Goal: Task Accomplishment & Management: Use online tool/utility

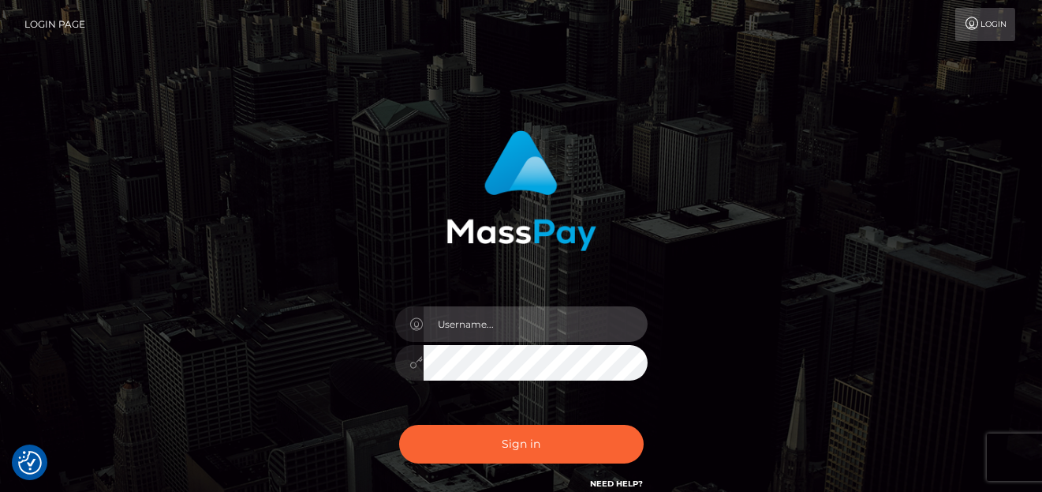
type input "denise"
click at [451, 472] on div "Sign in Need Help?" at bounding box center [522, 450] width 276 height 70
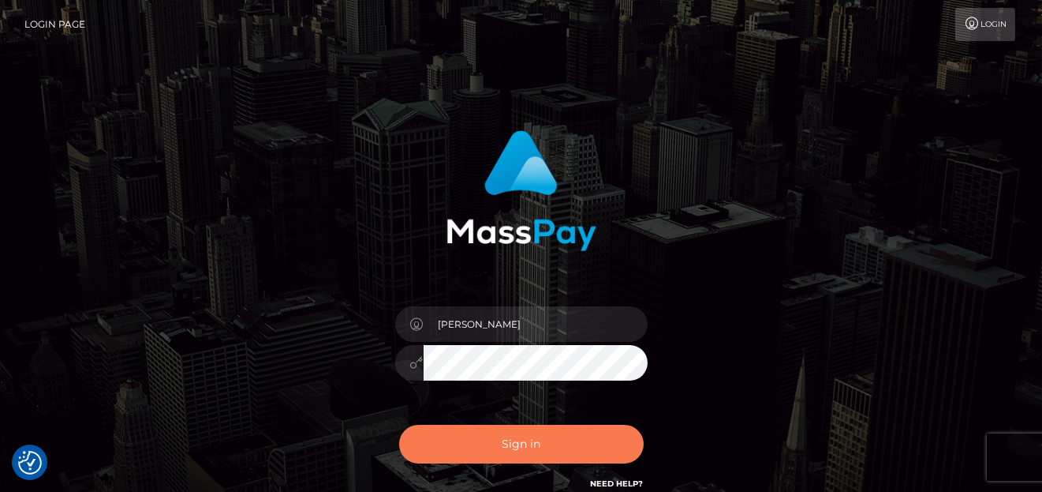
click at [451, 451] on button "Sign in" at bounding box center [521, 444] width 245 height 39
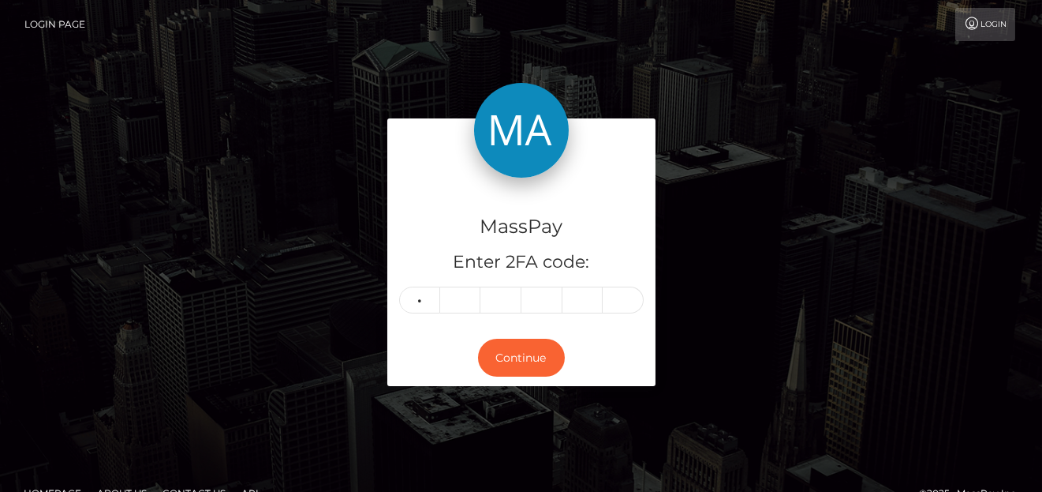
type input "2"
type input "9"
type input "3"
type input "9"
type input "0"
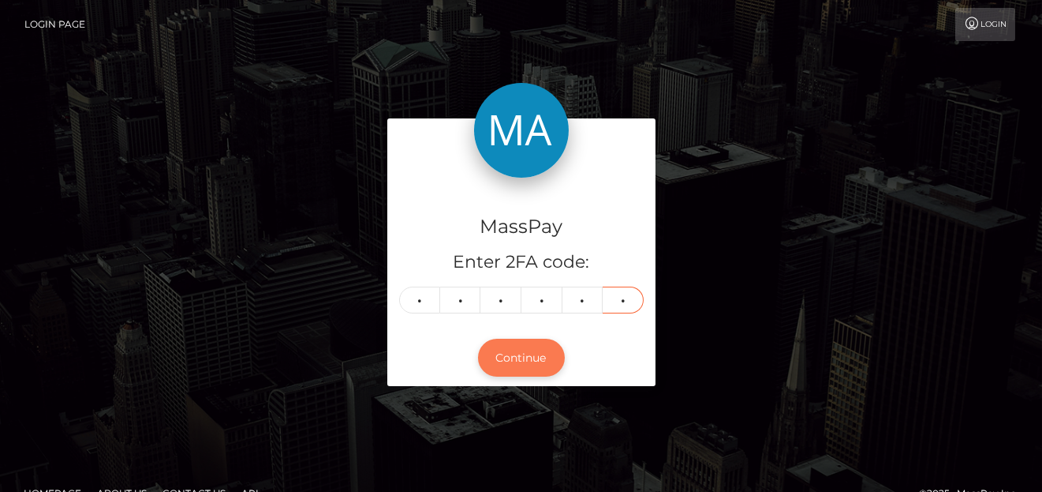
type input "0"
click at [506, 360] on button "Continue" at bounding box center [521, 358] width 87 height 39
click at [508, 357] on button "Continue" at bounding box center [521, 358] width 87 height 39
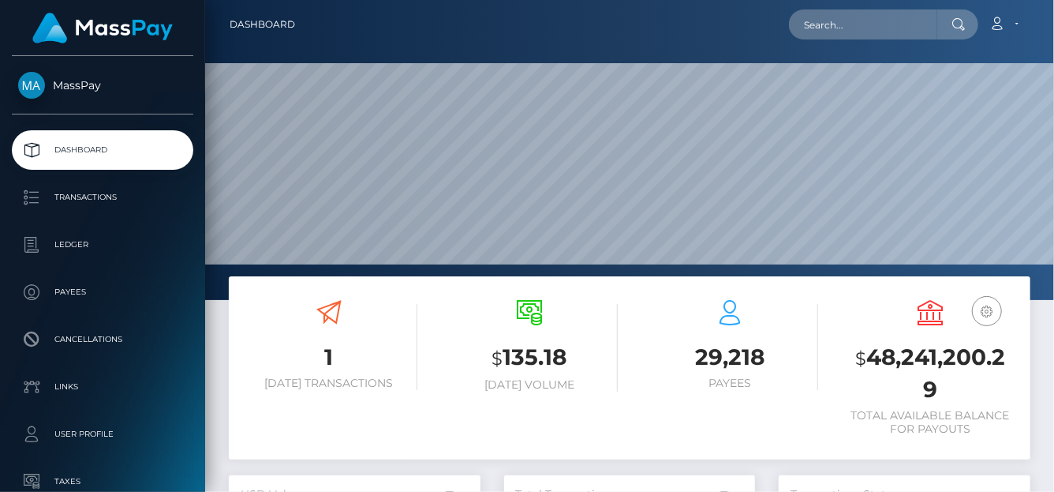
scroll to position [279, 252]
click at [851, 5] on nav "Dashboard Loading... Loading... Account Edit Profile" at bounding box center [629, 24] width 849 height 49
click at [827, 31] on input "text" at bounding box center [863, 24] width 148 height 30
paste input "jane-luxx@inbox.lv ,"
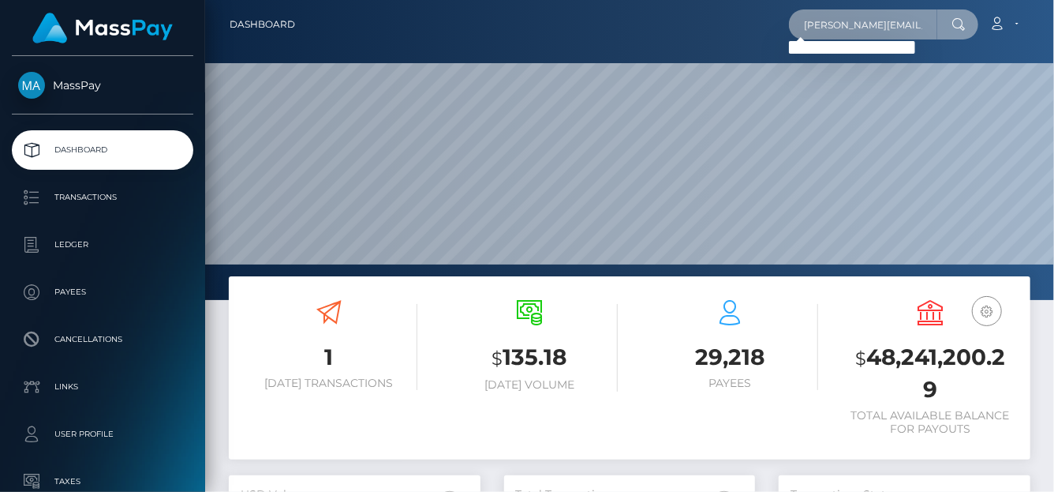
drag, startPoint x: 909, startPoint y: 20, endPoint x: 634, endPoint y: 20, distance: 274.6
click at [634, 20] on div "jane-luxx@inbox.lv Loading... Loading... Account Edit Profile Logout" at bounding box center [669, 24] width 722 height 33
paste input "gmail.com"
drag, startPoint x: 930, startPoint y: 24, endPoint x: 547, endPoint y: 9, distance: 383.8
click at [547, 9] on div "jane-luxx@gmail.com Loading... Loading... Account Edit Profile Logout" at bounding box center [669, 24] width 722 height 33
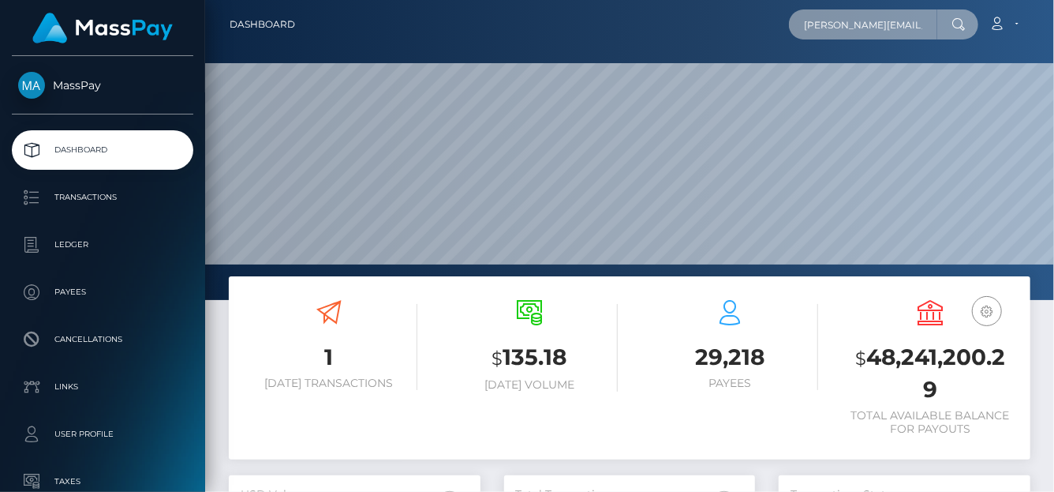
paste input "jane-luxx@inbox.lv"
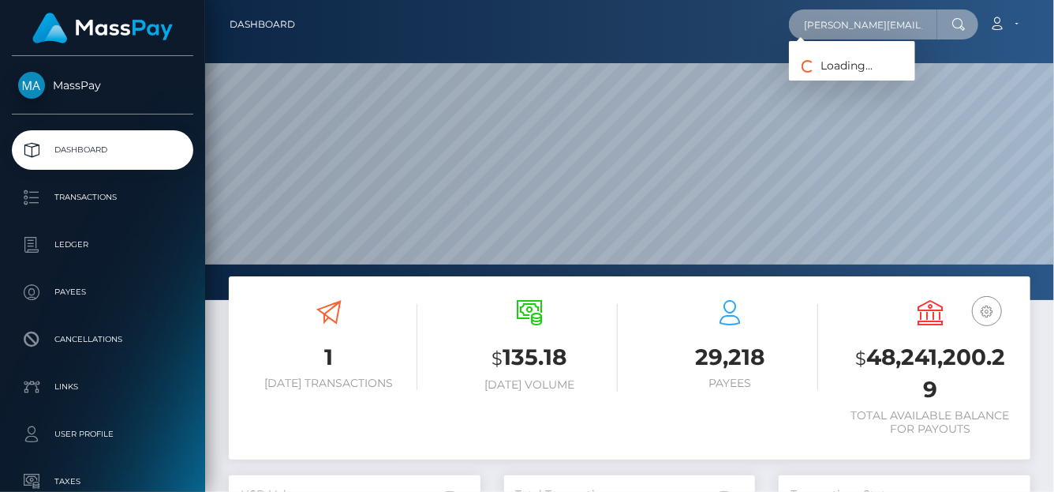
drag, startPoint x: 915, startPoint y: 32, endPoint x: 605, endPoint y: 24, distance: 309.4
click at [604, 26] on div "jane-luxx@inbox.lv Loading... Loading... Account Edit Profile Logout" at bounding box center [669, 24] width 722 height 33
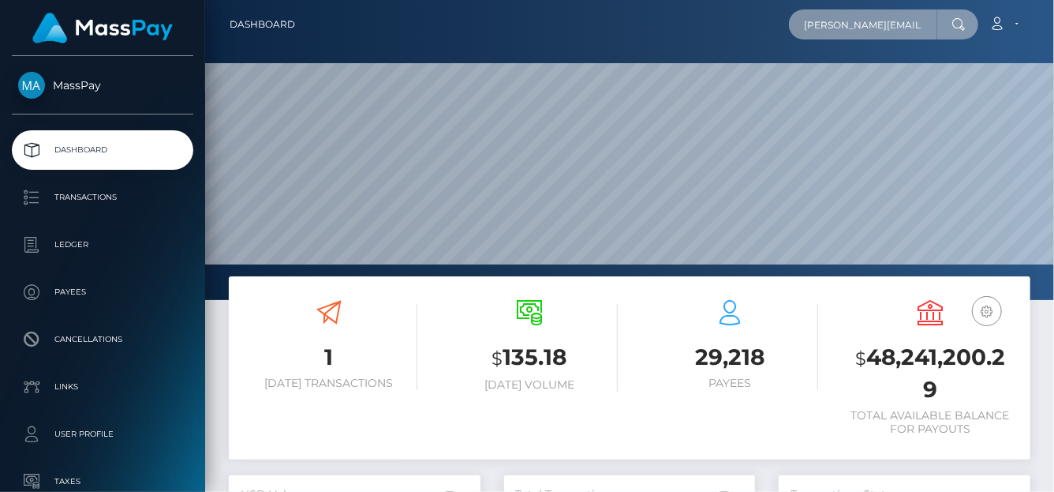
paste input "inbox.lv jane-luxx@inbox.lv"
type input "inbox.lv jane-luxx@inbox.lv"
drag, startPoint x: 792, startPoint y: 23, endPoint x: 1053, endPoint y: 43, distance: 261.2
click at [1053, 43] on nav "Dashboard inbox.lv jane-luxx@inbox.lv Loading... Loading..." at bounding box center [629, 24] width 849 height 49
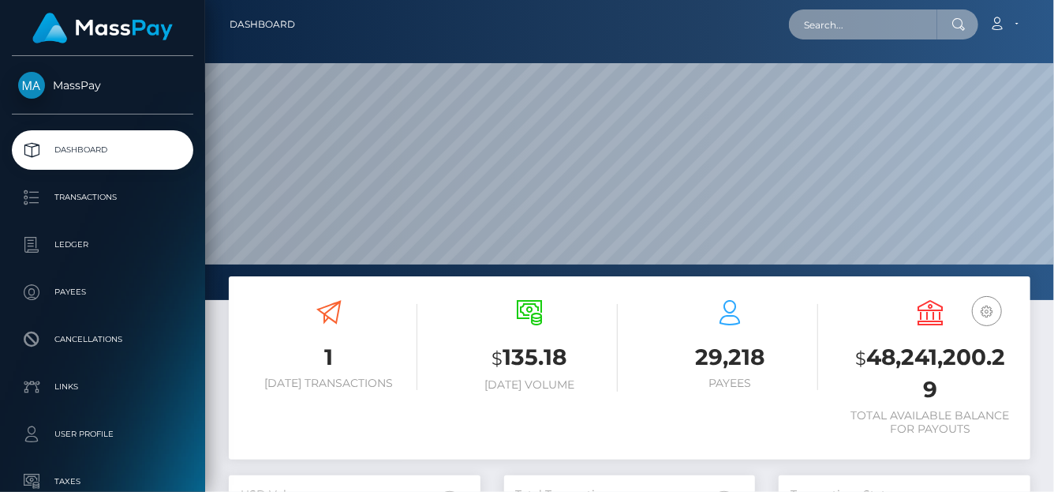
scroll to position [0, 0]
paste input "jane-luxx@inbox.lv"
drag, startPoint x: 904, startPoint y: 17, endPoint x: 524, endPoint y: 36, distance: 380.0
click at [522, 36] on div "jane-luxx@inbox.lv Loading... Loading... Account Edit Profile Logout" at bounding box center [669, 24] width 722 height 33
type input "a"
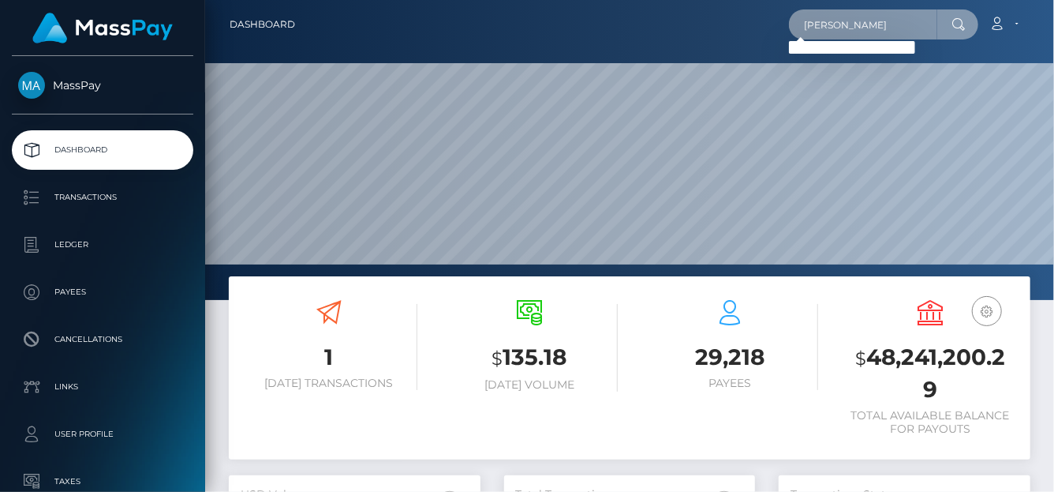
drag, startPoint x: 851, startPoint y: 22, endPoint x: 556, endPoint y: -17, distance: 297.7
click at [556, 0] on html "MassPay Dashboard Transactions Ledger Payees Cancellations Links" at bounding box center [527, 246] width 1054 height 492
paste input "forgetpauline1@gmail.com"
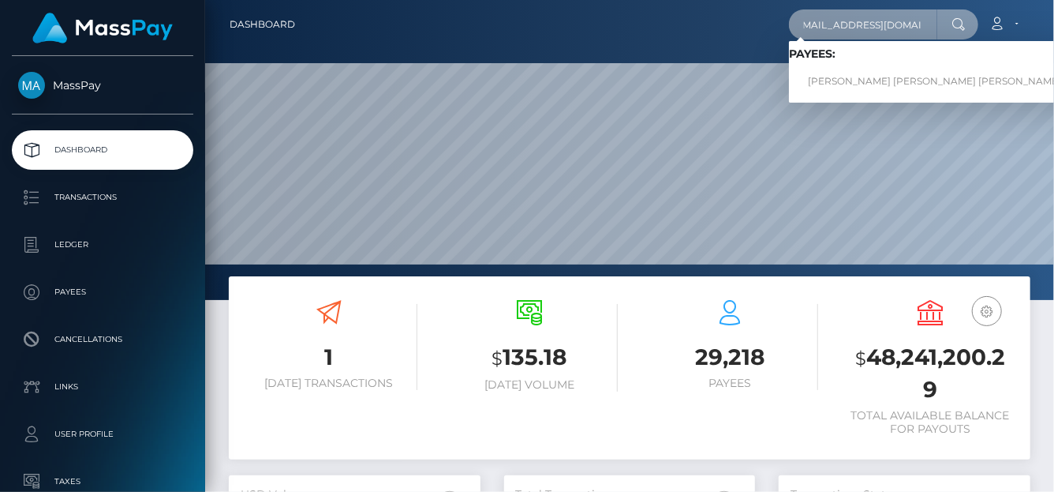
type input "forgetpauline1@gmail.com"
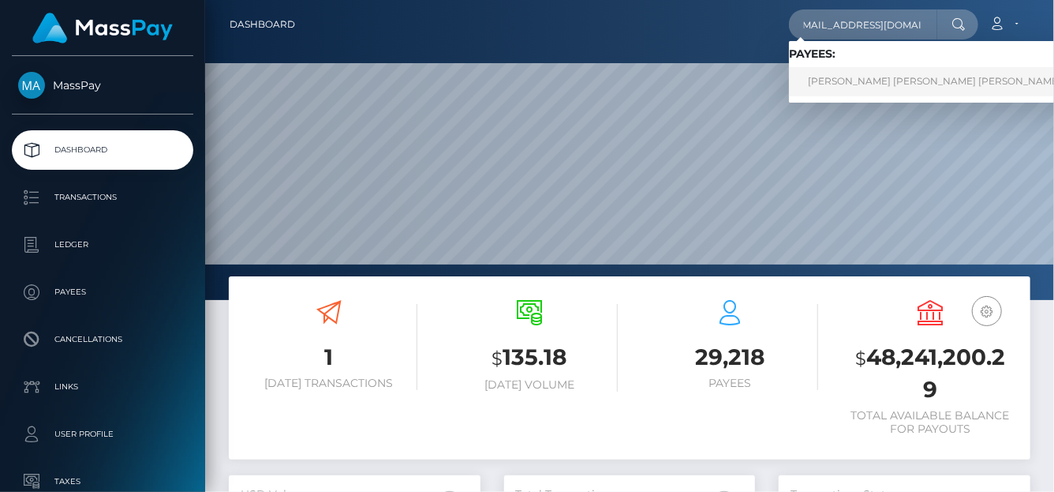
scroll to position [0, 0]
click at [855, 86] on link "PAULINE THERESE CHRISTINE LEONTINE FORGET" at bounding box center [956, 81] width 334 height 29
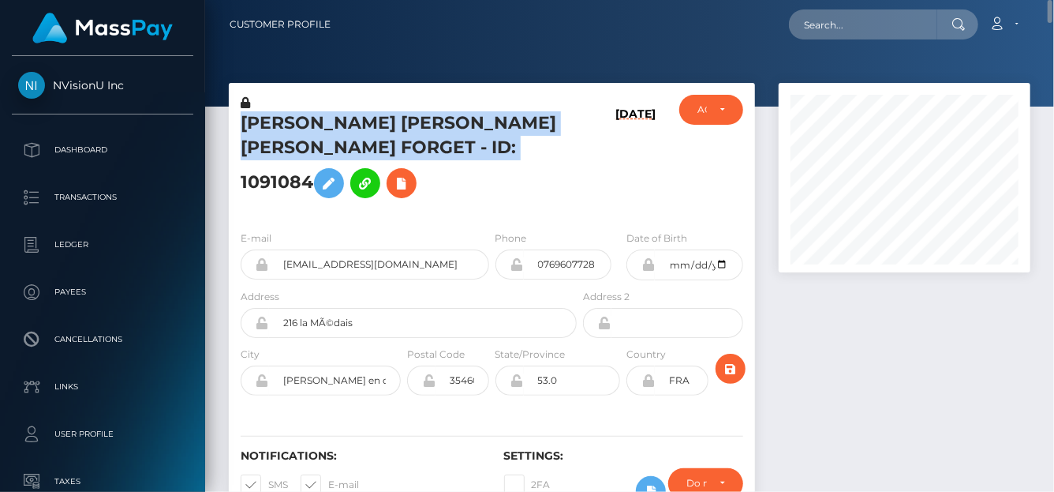
drag, startPoint x: 245, startPoint y: 121, endPoint x: 531, endPoint y: 161, distance: 289.3
click at [531, 161] on h5 "PAULINE THERESE CHRISTINE LEONTINE FORGET - ID: 1091084" at bounding box center [404, 158] width 327 height 95
copy h5 "PAULINE THERESE CHRISTINE LEONTINE FORGET - ID: 1091084"
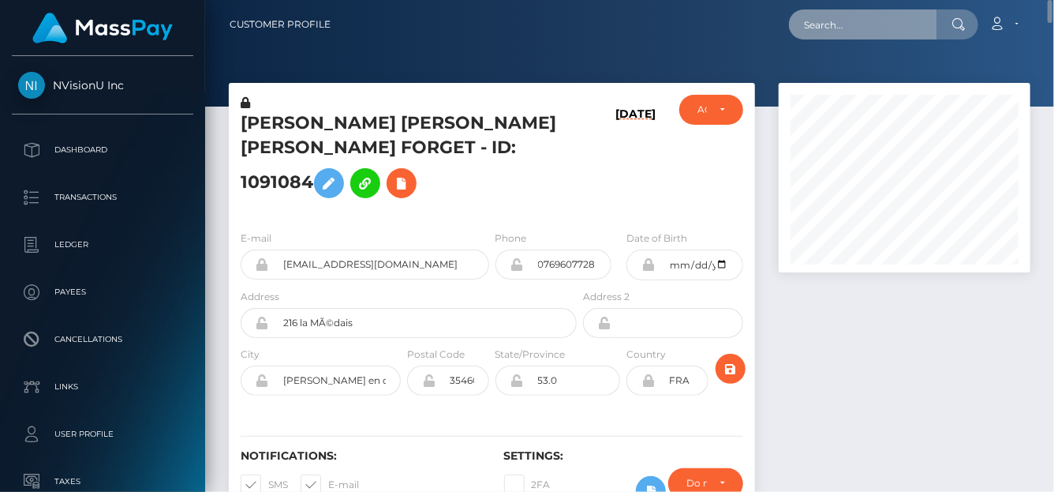
click at [821, 23] on input "text" at bounding box center [863, 24] width 148 height 30
paste input "f6a6b209-5002-4f3a-929d-0ae3368f3cdd"
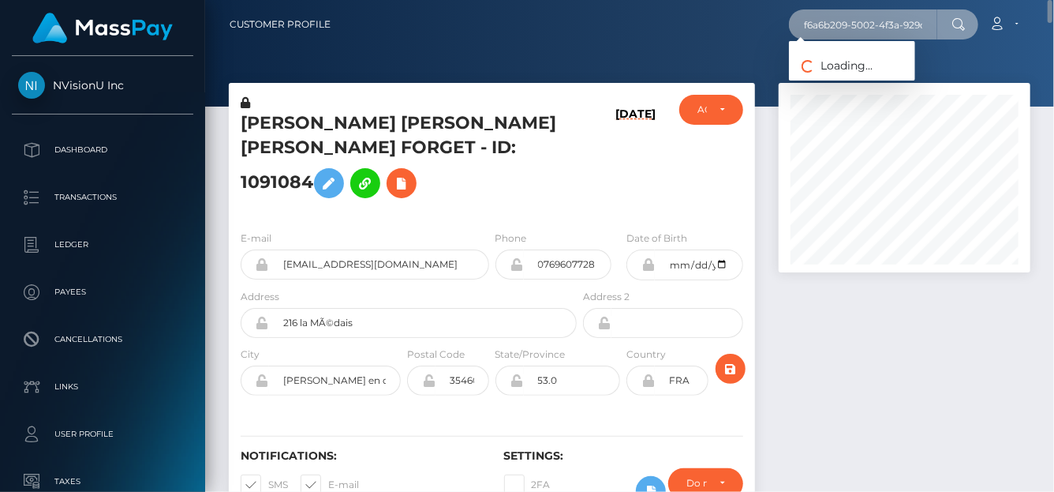
scroll to position [0, 77]
type input "f6a6b209-5002-4f3a-929d-0ae3368f3cdd"
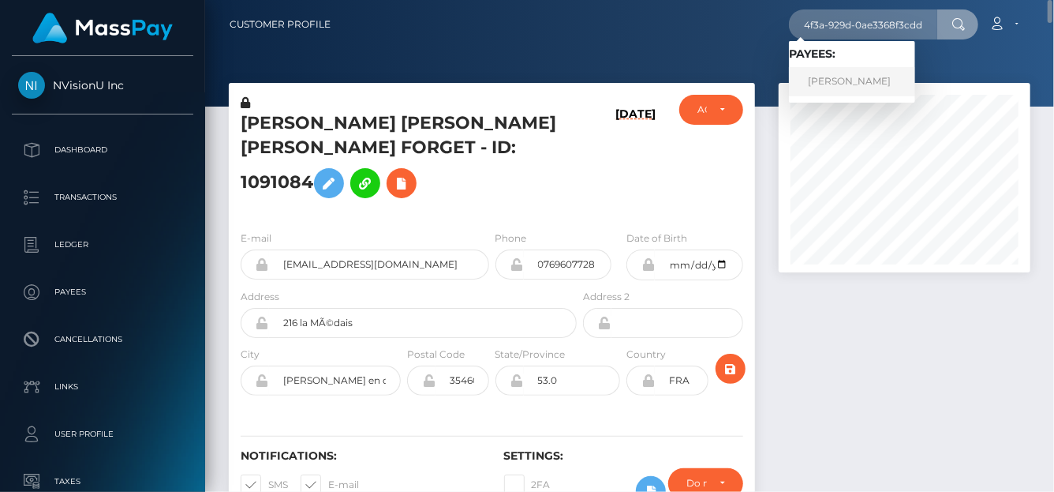
scroll to position [0, 0]
click at [825, 83] on link "Brittany Smurthwaite" at bounding box center [852, 81] width 126 height 29
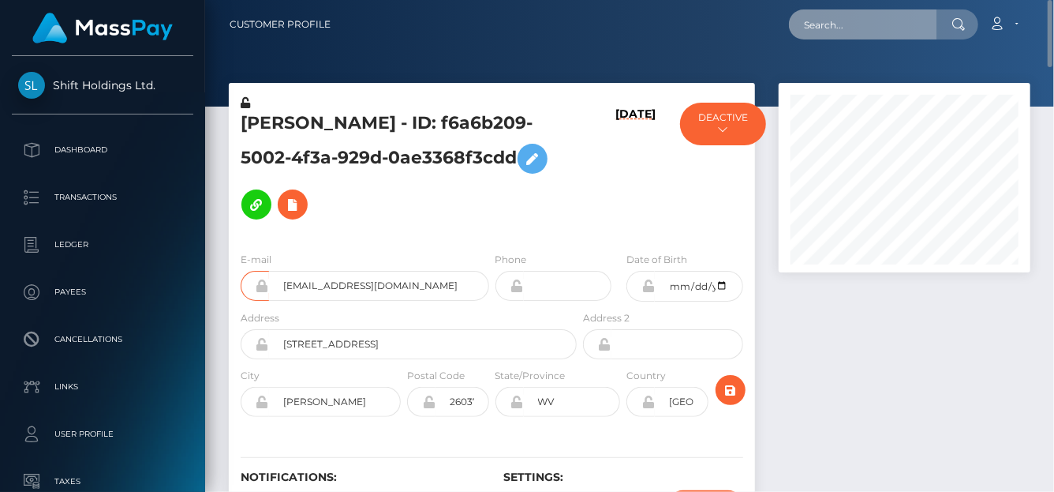
click at [851, 39] on input "text" at bounding box center [863, 24] width 148 height 30
paste input "[EMAIL_ADDRESS][DOMAIN_NAME]"
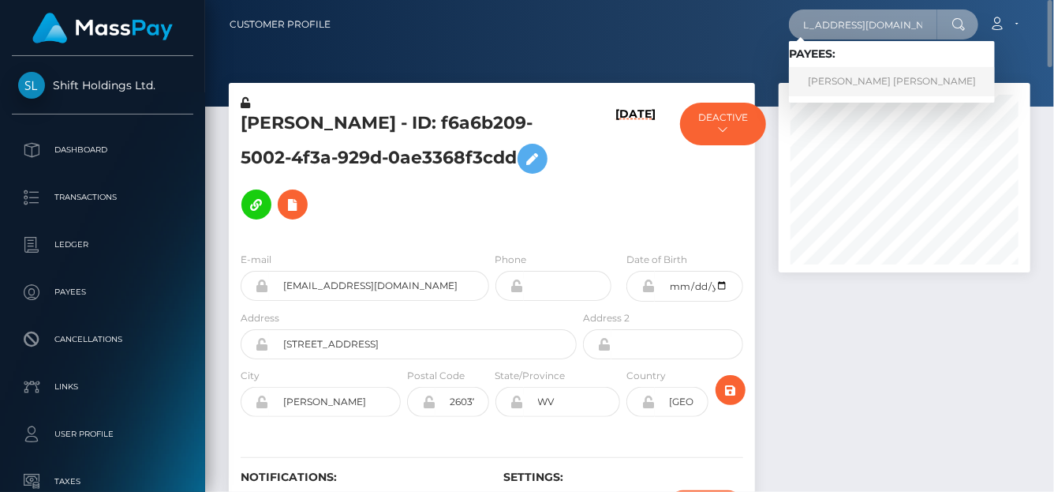
type input "[EMAIL_ADDRESS][DOMAIN_NAME]"
click at [862, 80] on link "[PERSON_NAME] [PERSON_NAME]" at bounding box center [892, 81] width 206 height 29
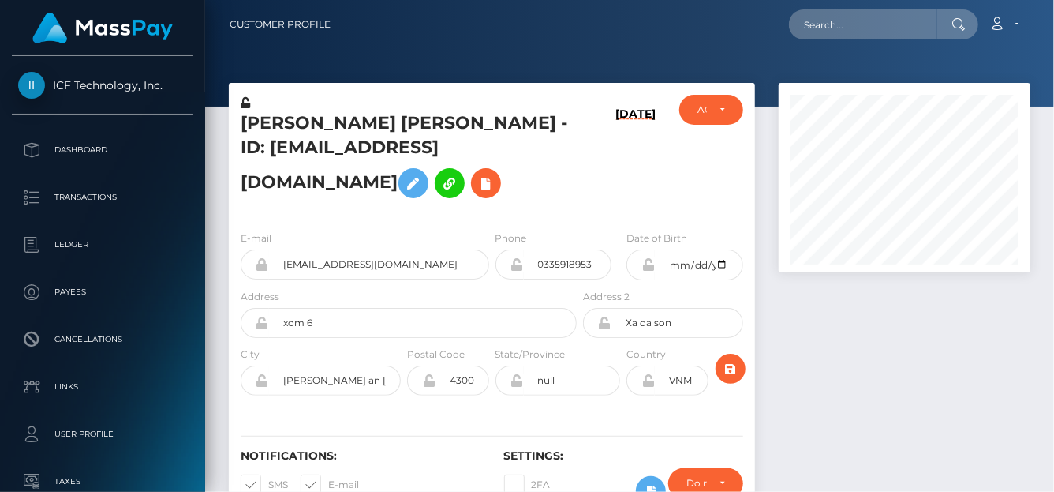
scroll to position [788955, 788892]
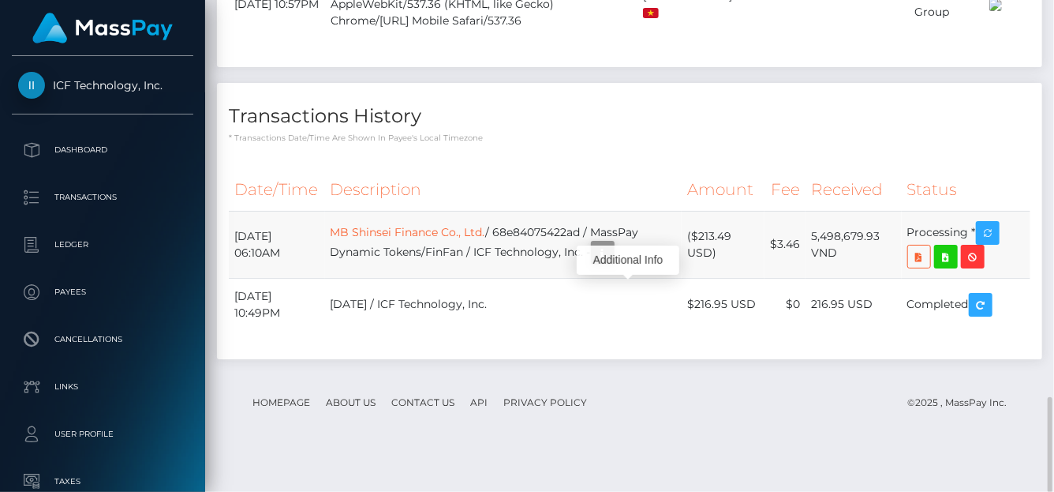
click at [612, 263] on icon "button" at bounding box center [602, 253] width 19 height 20
click at [445, 278] on td "MB Shinsei Finance Co., Ltd. / 68e84075422ad / MassPay Dynamic Tokens/FinFan / …" at bounding box center [503, 244] width 357 height 67
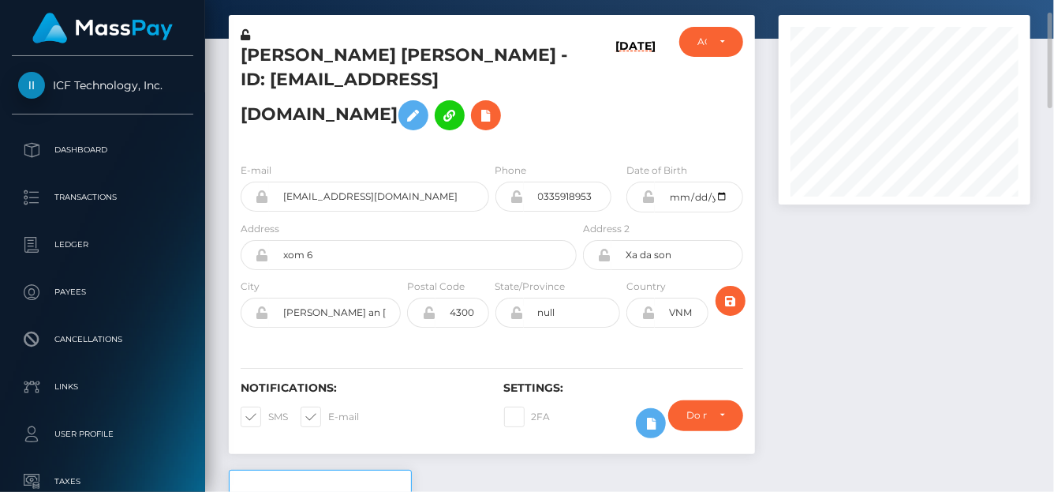
scroll to position [0, 0]
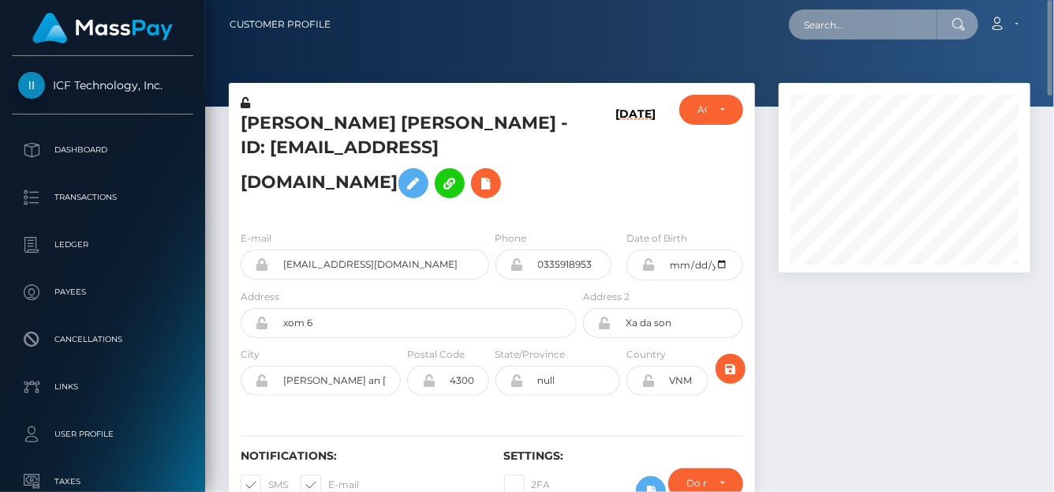
click at [807, 30] on input "text" at bounding box center [863, 24] width 148 height 30
paste input "achisylvie2018@gmail.com"
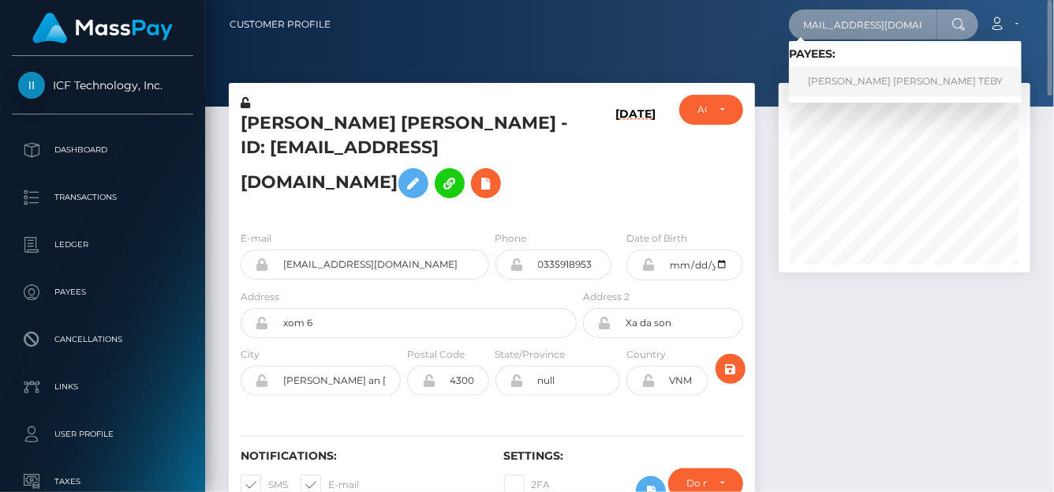
type input "achisylvie2018@gmail.com"
click at [911, 85] on link "ACHI SYLVIE NANCY TEBY" at bounding box center [905, 81] width 233 height 29
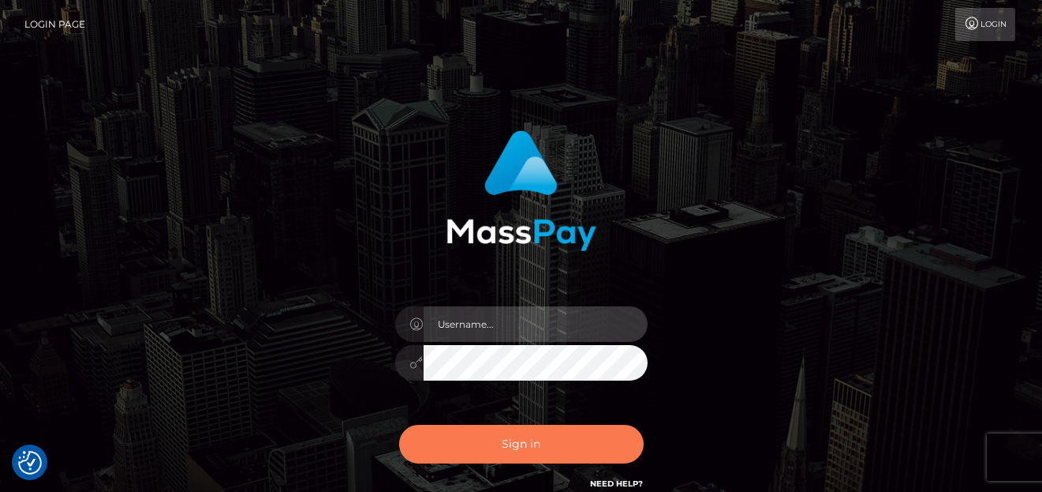
type input "[PERSON_NAME]"
click at [472, 436] on button "Sign in" at bounding box center [521, 444] width 245 height 39
type input "[PERSON_NAME]"
click at [472, 432] on button "Sign in" at bounding box center [521, 444] width 245 height 39
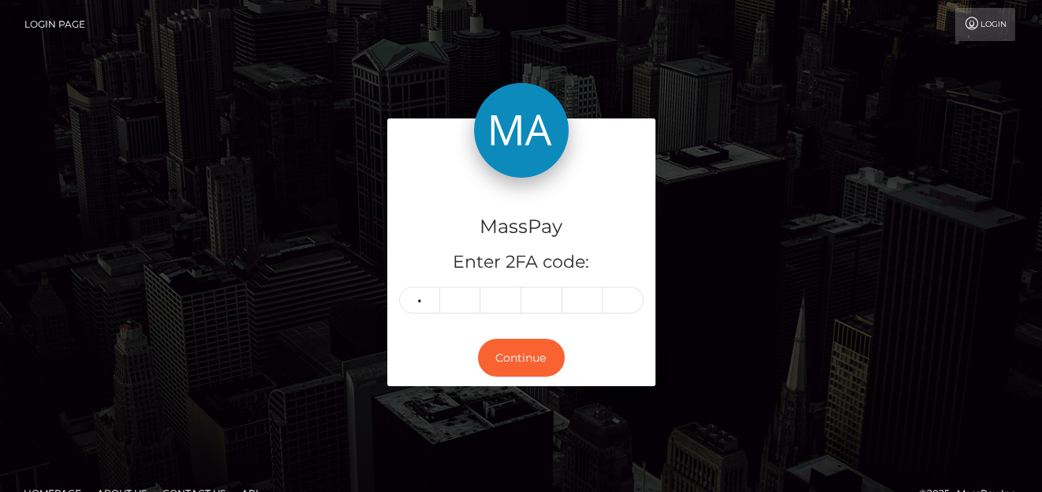
type input "3"
type input "5"
type input "9"
type input "2"
type input "7"
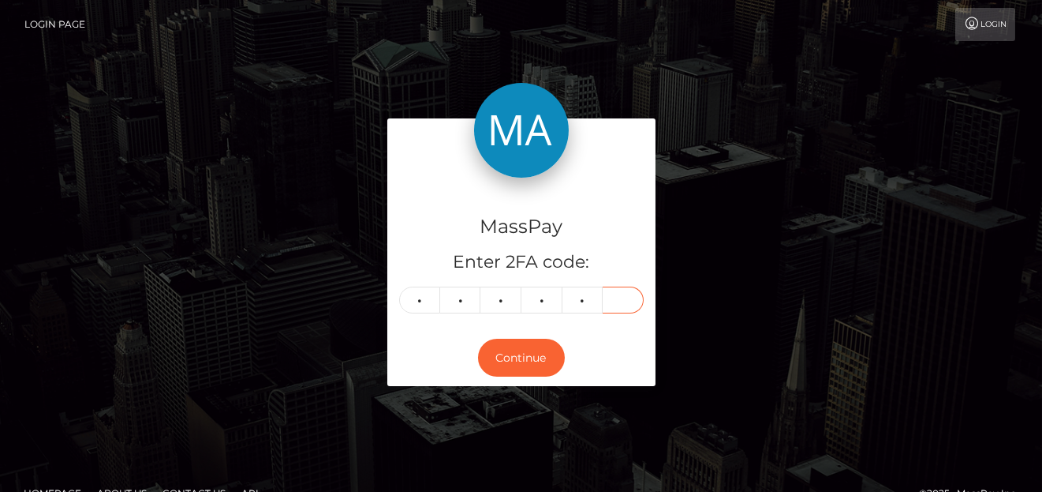
type input "0"
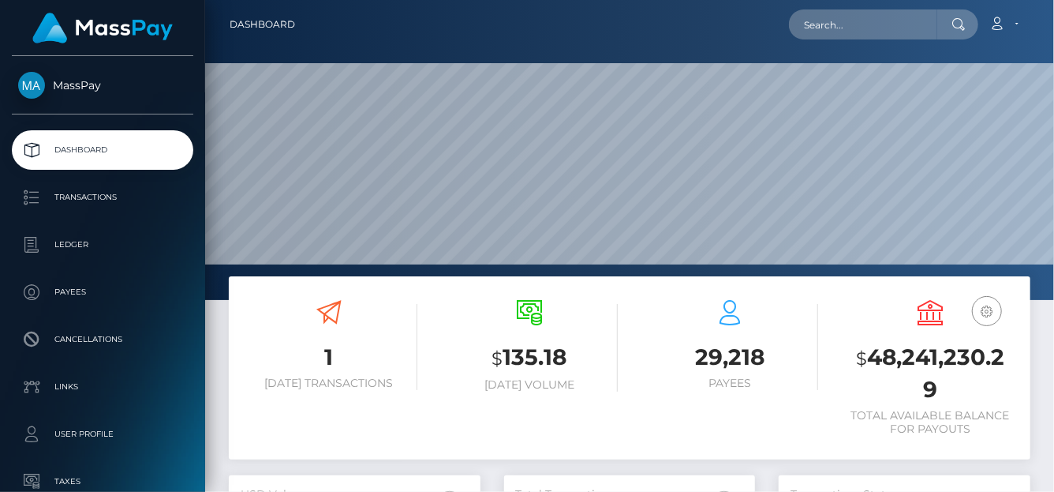
scroll to position [279, 252]
click at [829, 21] on input "text" at bounding box center [863, 24] width 148 height 30
paste input "qtoboliqev@gmail.com"
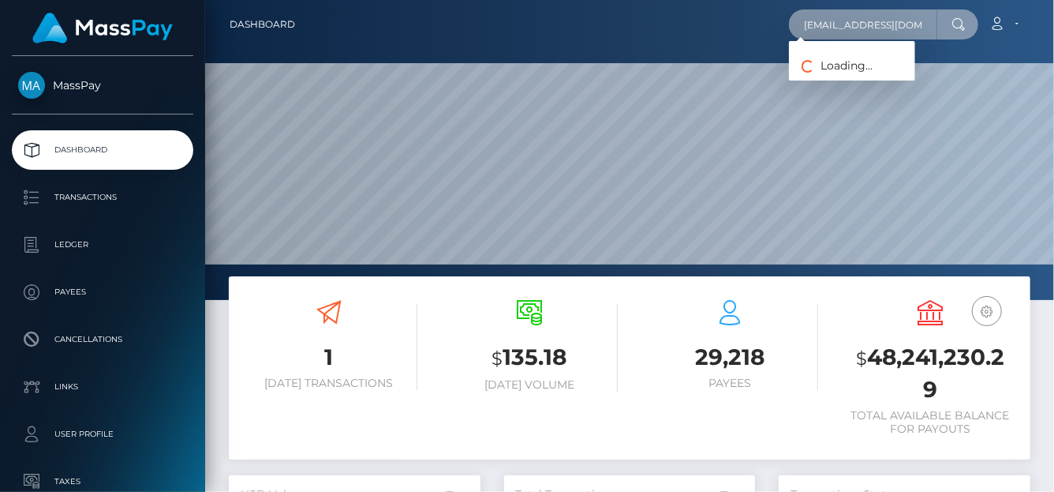
type input "qtoboliqev@gmail.com"
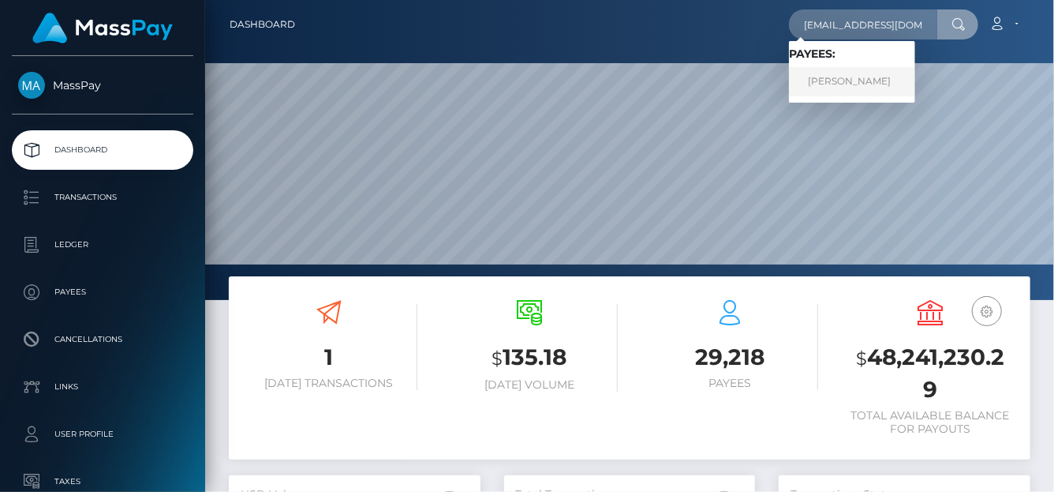
click at [825, 75] on link "MARIIA Dmitrievna ZAKHAROVA" at bounding box center [852, 81] width 126 height 29
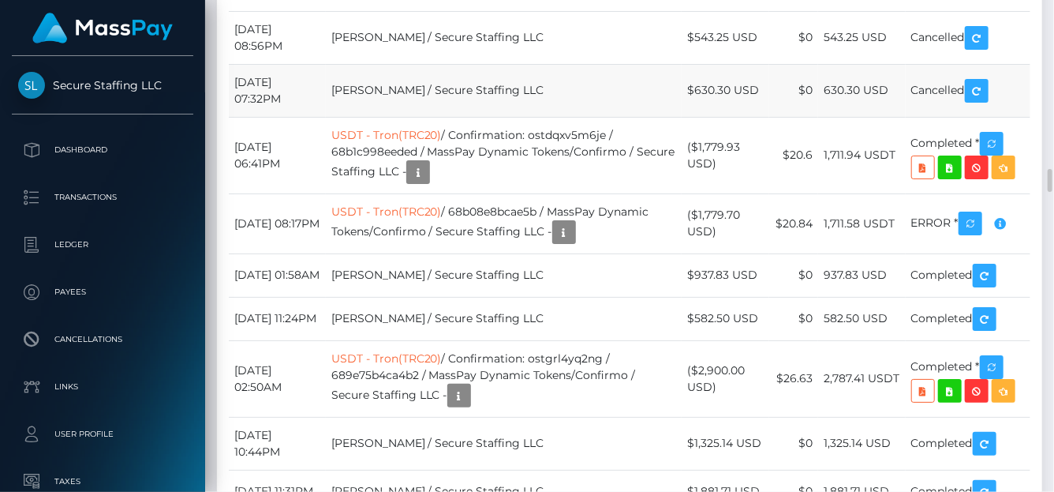
scroll to position [3478, 0]
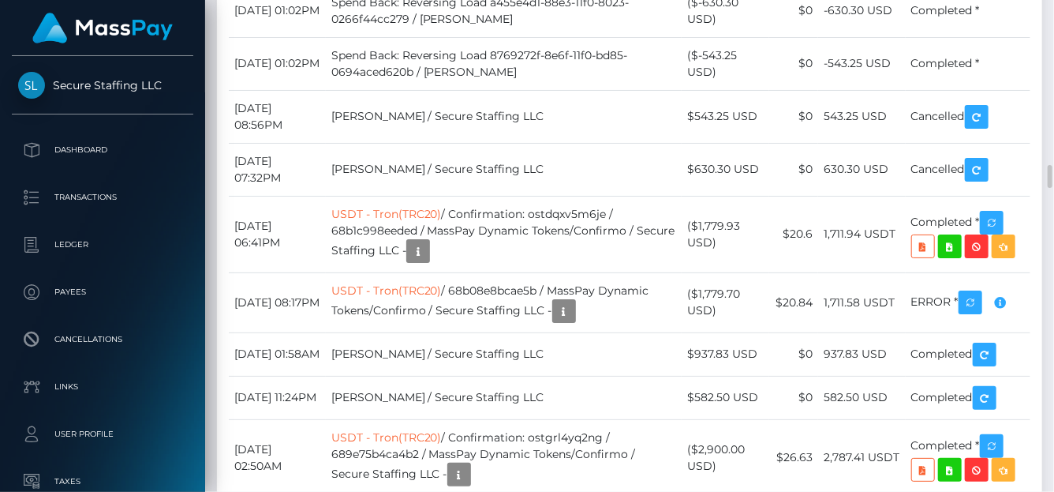
drag, startPoint x: 737, startPoint y: 112, endPoint x: 692, endPoint y: 111, distance: 45.0
copy td "$402.95"
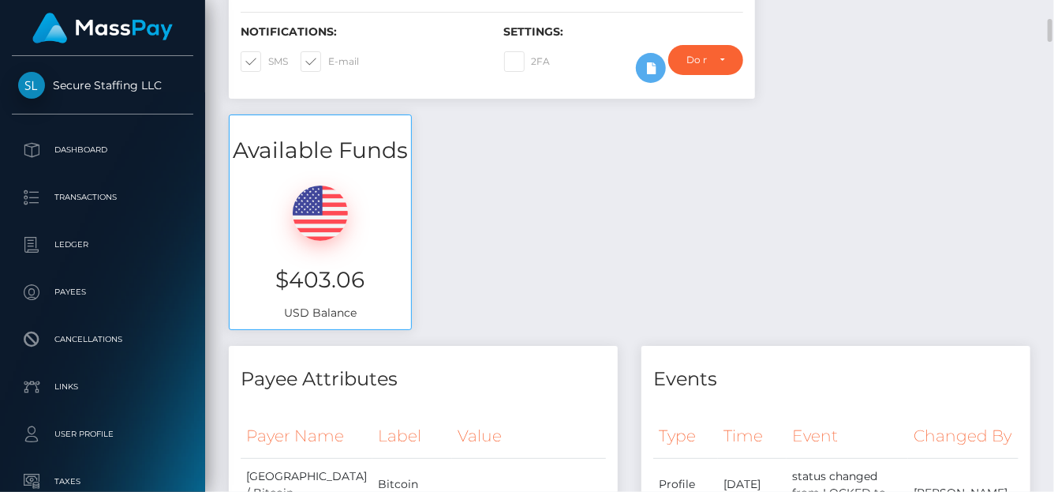
scroll to position [0, 0]
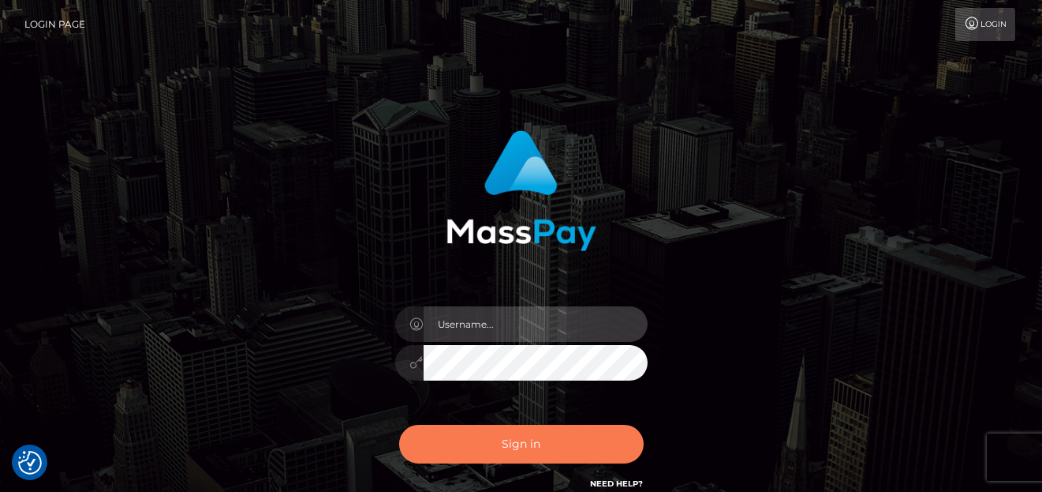
type input "[PERSON_NAME]"
click at [488, 460] on button "Sign in" at bounding box center [521, 444] width 245 height 39
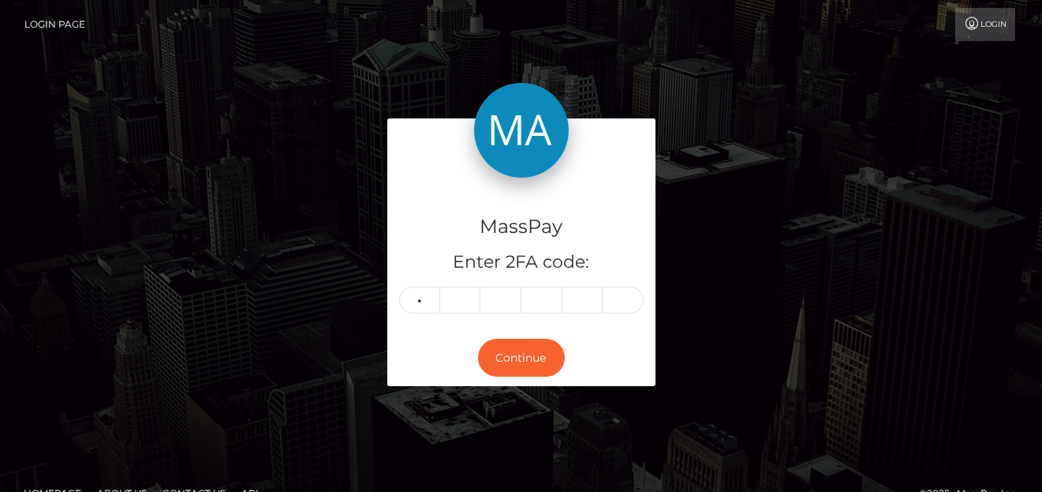
type input "8"
type input "9"
type input "3"
type input "1"
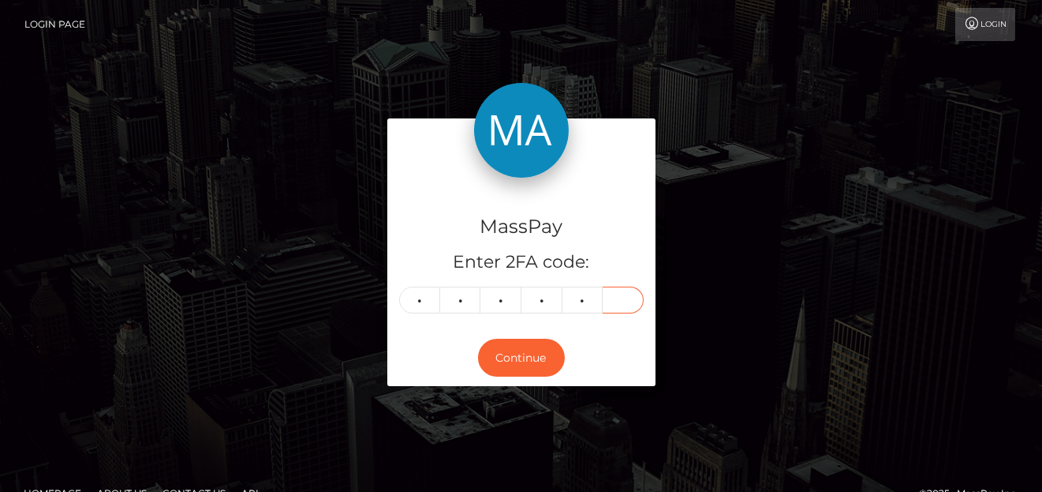
type input "2"
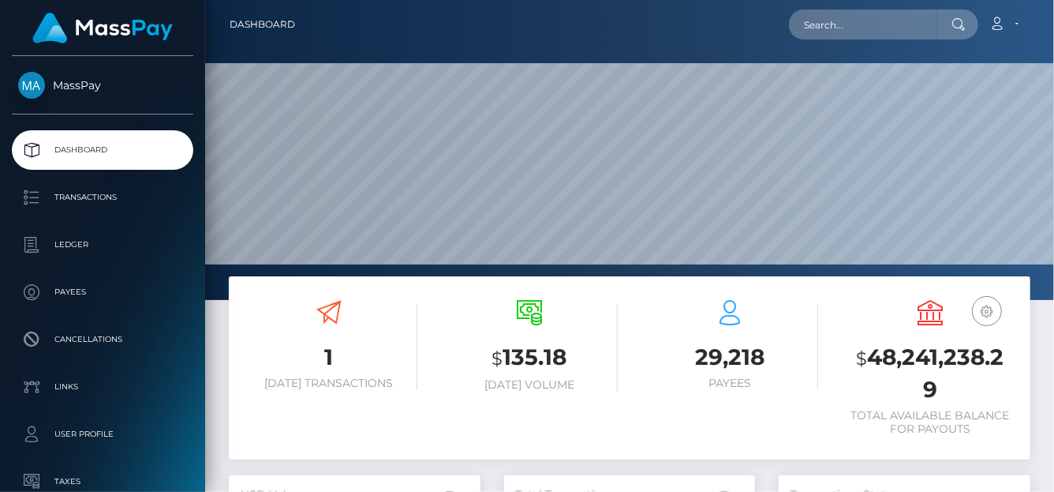
scroll to position [279, 252]
click at [810, 21] on input "text" at bounding box center [863, 24] width 148 height 30
paste input "68e89a67aec2f3c56d9eb360"
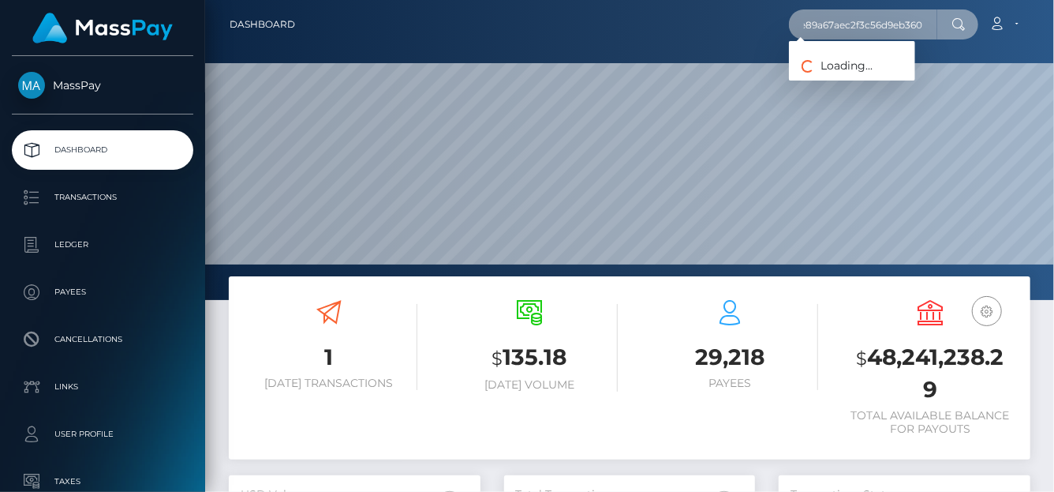
type input "68e89a67aec2f3c56d9eb360"
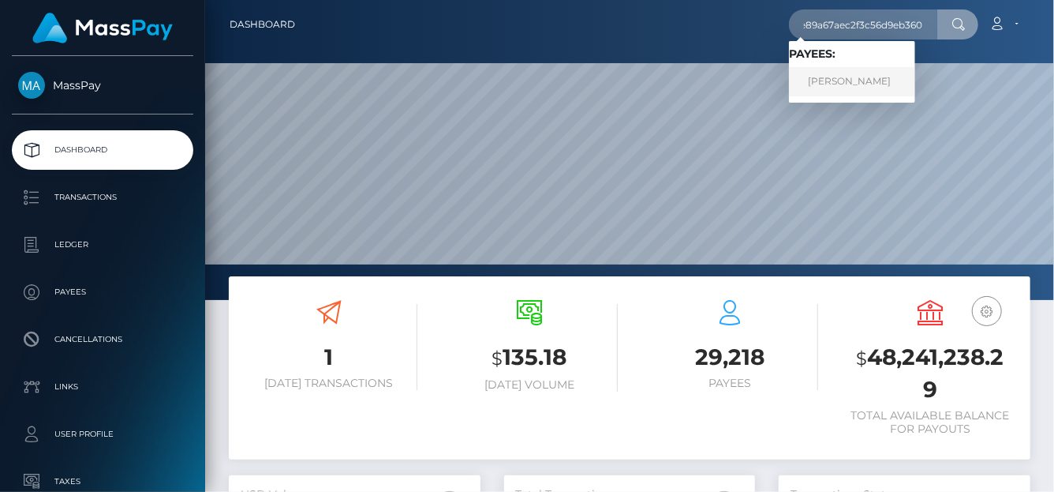
scroll to position [0, 0]
click at [822, 85] on link "[PERSON_NAME]" at bounding box center [852, 81] width 126 height 29
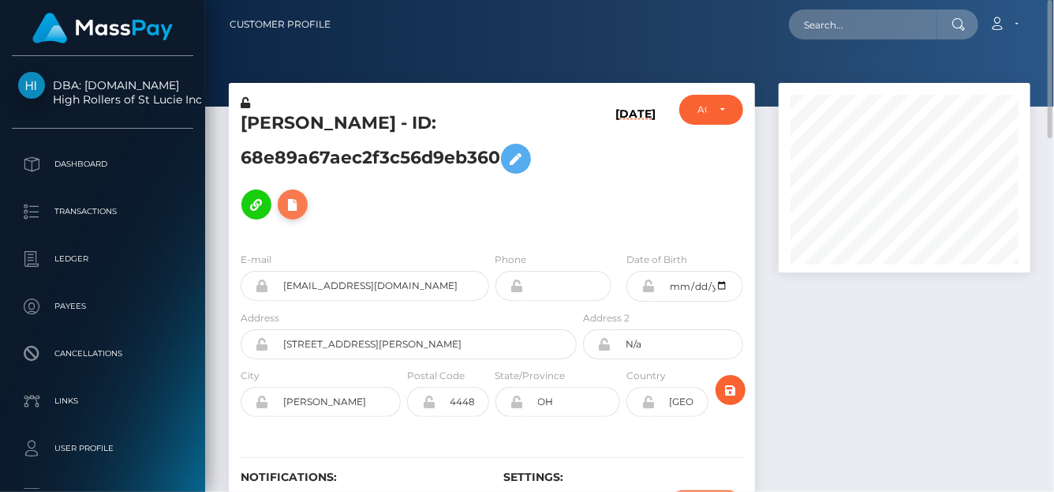
click at [299, 209] on icon at bounding box center [292, 205] width 19 height 20
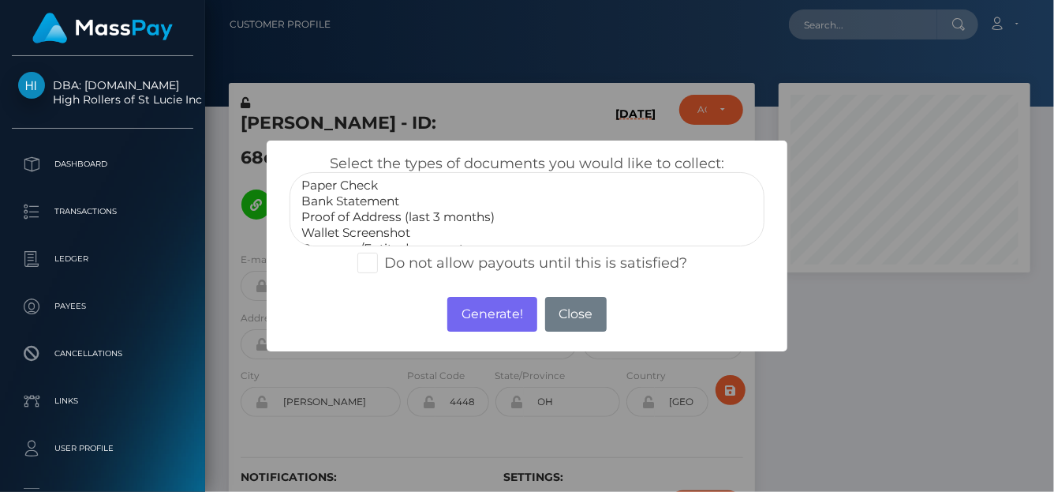
select select "Bank Statement"
click at [335, 200] on option "Bank Statement" at bounding box center [527, 201] width 455 height 16
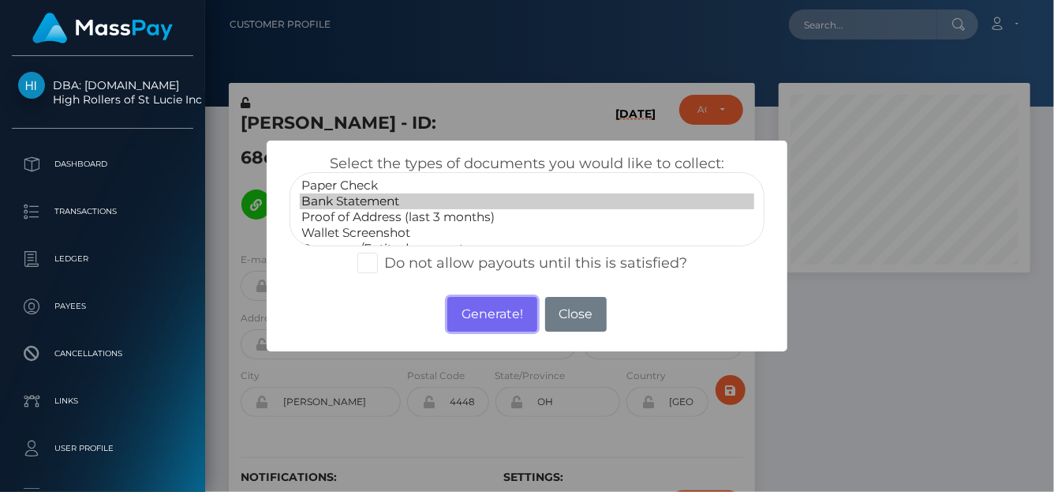
drag, startPoint x: 485, startPoint y: 318, endPoint x: 324, endPoint y: 29, distance: 330.7
click at [485, 317] on button "Generate!" at bounding box center [491, 314] width 89 height 35
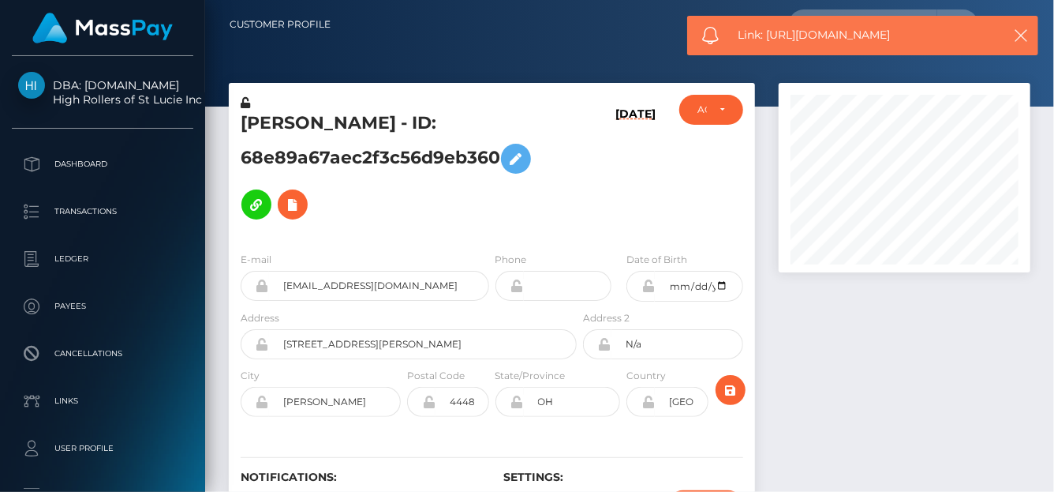
drag, startPoint x: 914, startPoint y: 27, endPoint x: 766, endPoint y: 37, distance: 147.9
click at [766, 37] on span "Link: https://l.maspay.io/vlS71" at bounding box center [865, 35] width 253 height 17
copy span "https://l.maspay.io/vlS71"
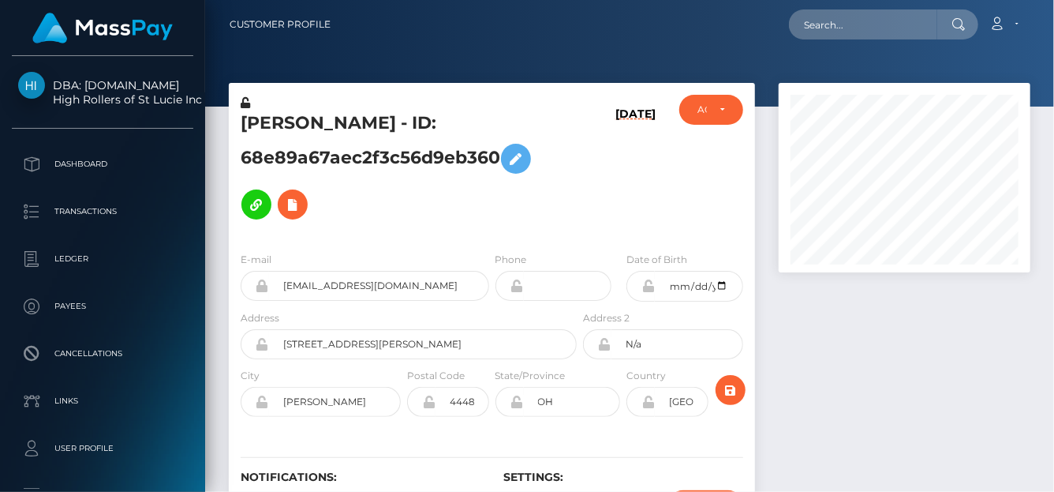
scroll to position [189, 252]
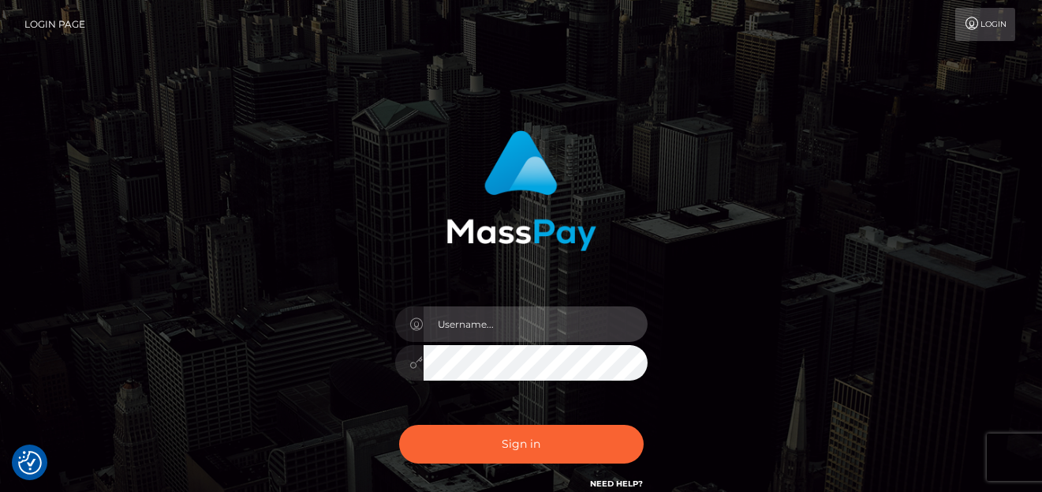
type input "denise"
click at [556, 476] on div "Sign in Need Help?" at bounding box center [522, 450] width 276 height 70
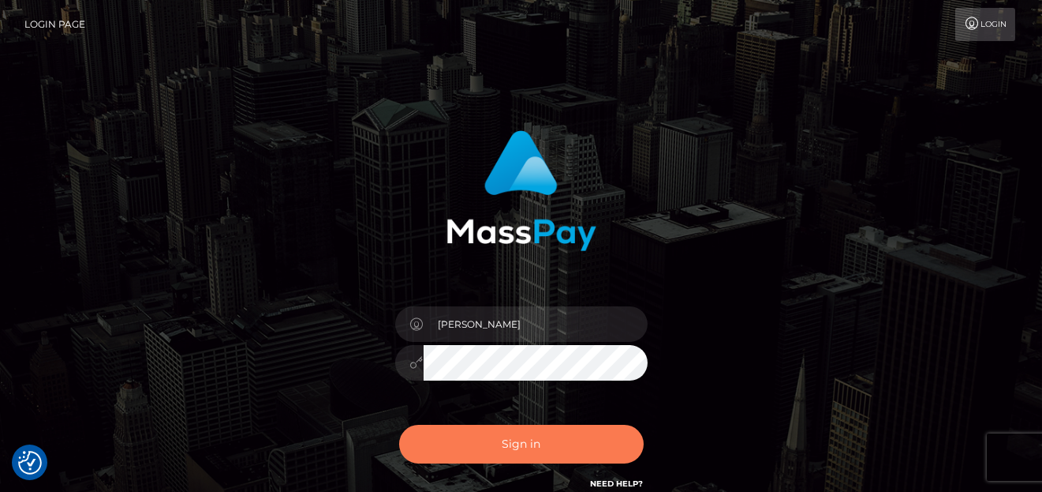
click at [558, 454] on button "Sign in" at bounding box center [521, 444] width 245 height 39
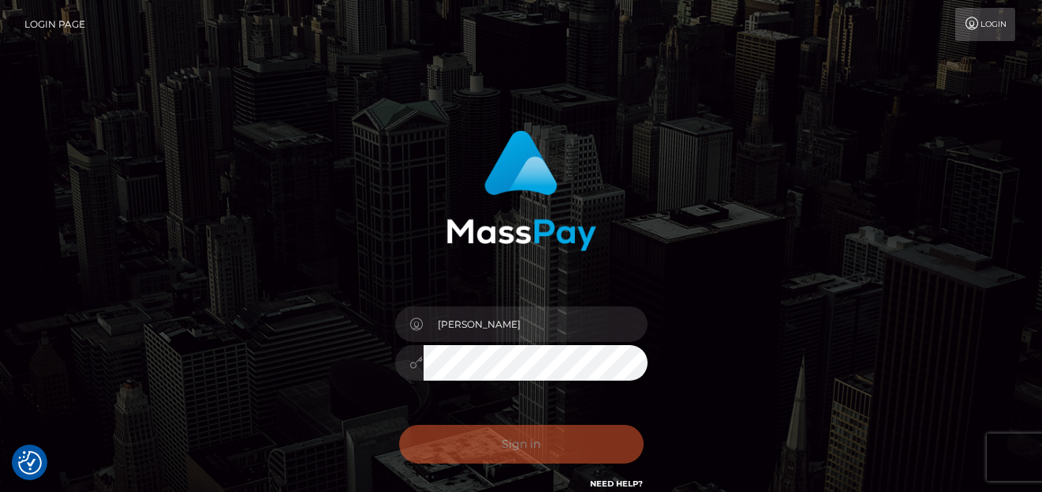
click at [558, 451] on div "Sign in Need Help?" at bounding box center [522, 450] width 276 height 70
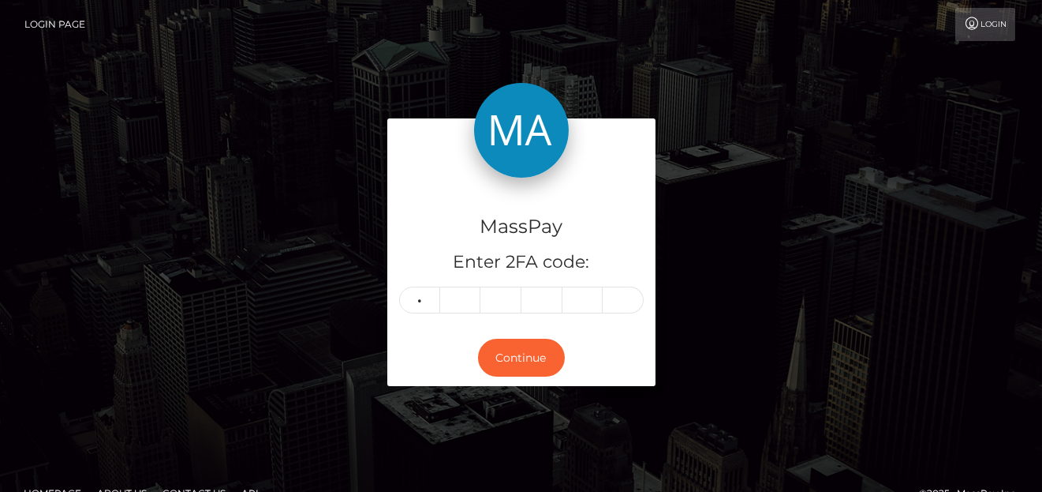
type input "5"
type input "3"
type input "6"
type input "5"
type input "8"
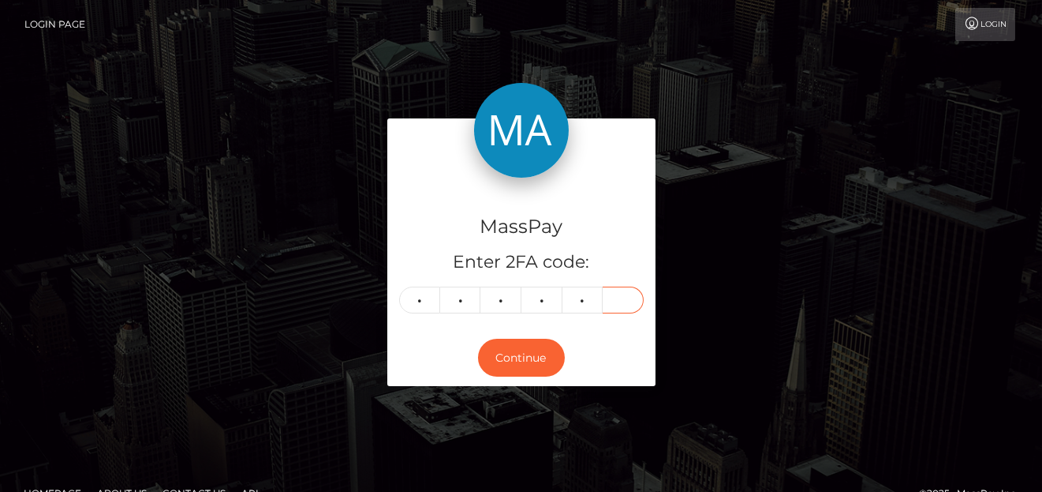
type input "3"
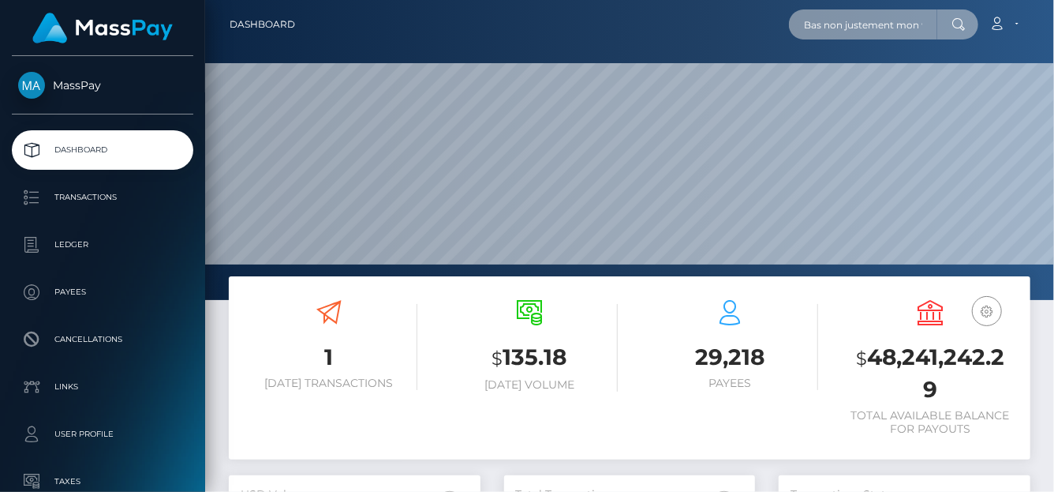
click at [810, 14] on input "Bas non justement mon virement sur masspay vers crypto.com est bloqué cela me m…" at bounding box center [863, 24] width 148 height 30
drag, startPoint x: 797, startPoint y: 20, endPoint x: 1027, endPoint y: 51, distance: 232.5
click at [1039, 54] on div "Dashboard Bas non justement mon virement sur masspay vers crypto.com est bloqué…" at bounding box center [629, 246] width 849 height 492
paste input "forgetpauline1@gmail.com"
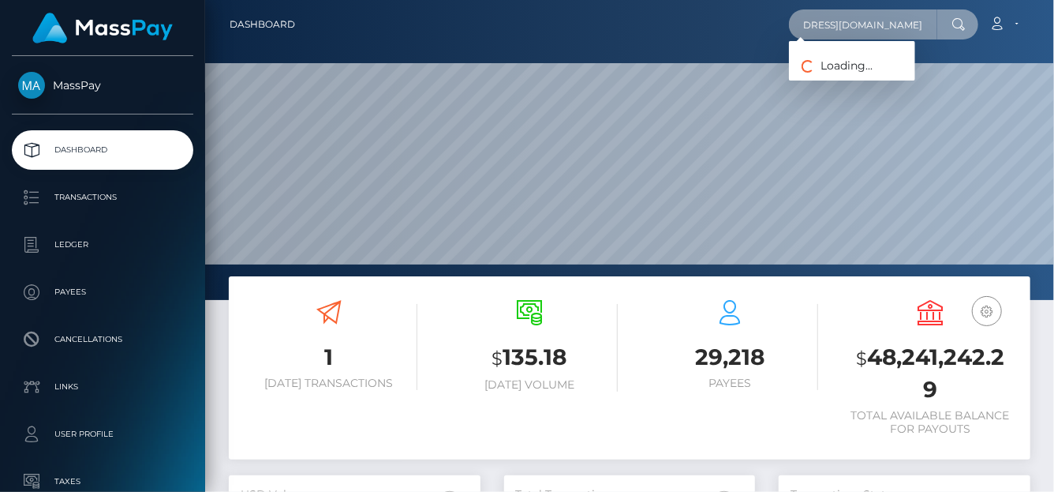
scroll to position [0, 11]
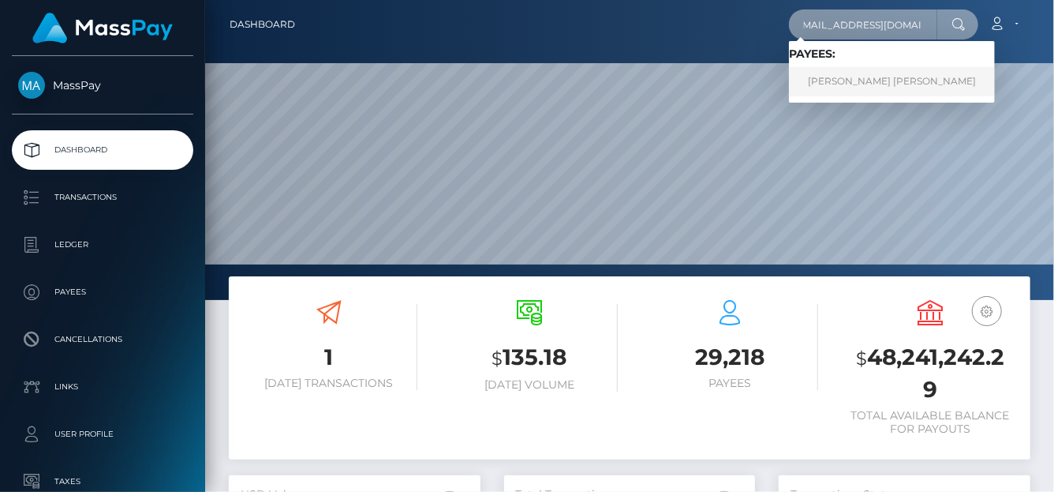
type input "forgetpauline1@gmail.com"
click at [836, 75] on link "PAULINE THERESE CHRISTINE LEONTINE FORGET" at bounding box center [892, 81] width 206 height 29
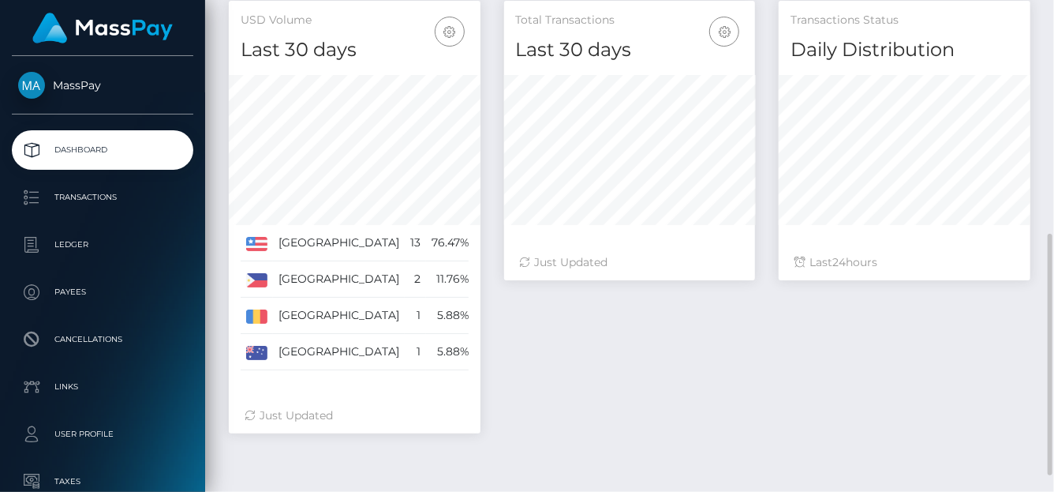
scroll to position [509, 0]
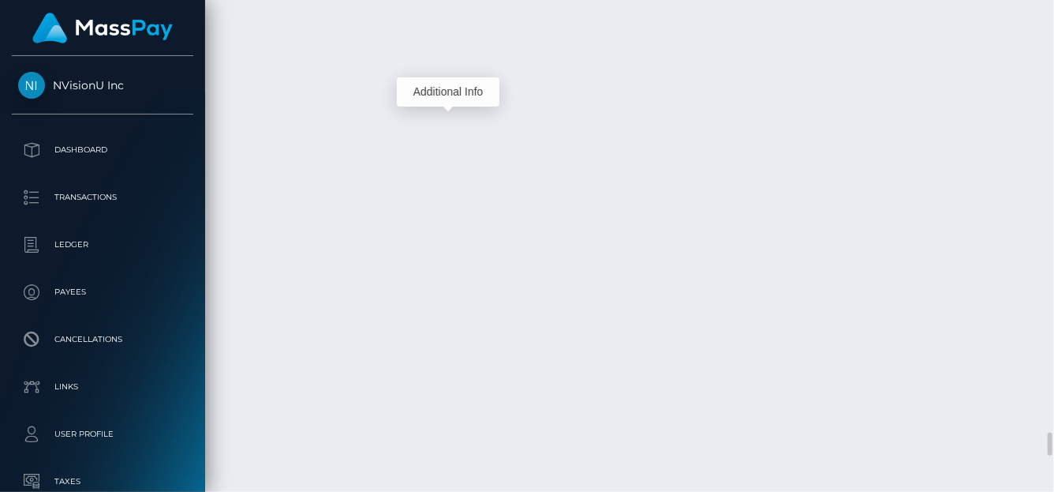
scroll to position [189, 252]
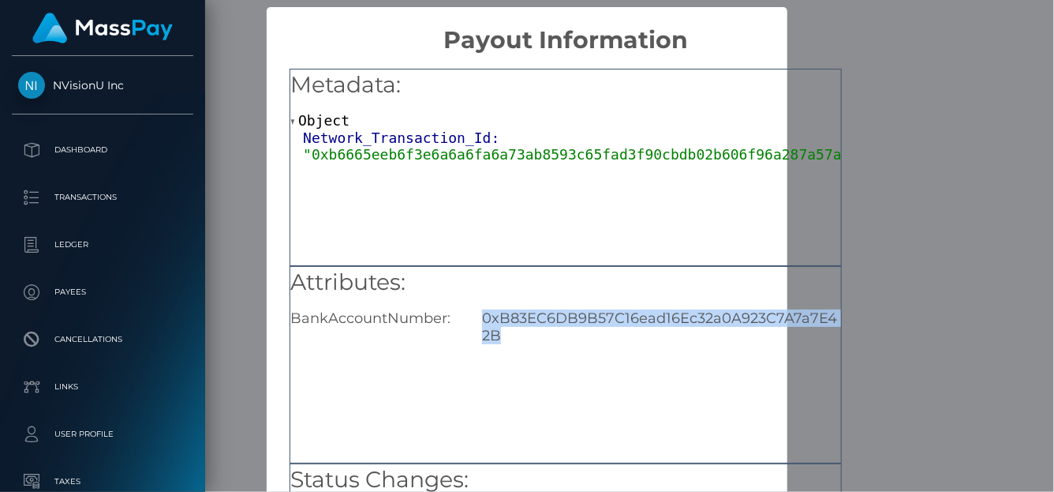
drag, startPoint x: 479, startPoint y: 320, endPoint x: 504, endPoint y: 331, distance: 27.9
click at [504, 331] on div "0xB83EC6DB9B57C16ead16Ec32a0A923C7A7a7E42B" at bounding box center [661, 326] width 383 height 35
copy div "0xB83EC6DB9B57C16ead16Ec32a0A923C7A7a7E42B"
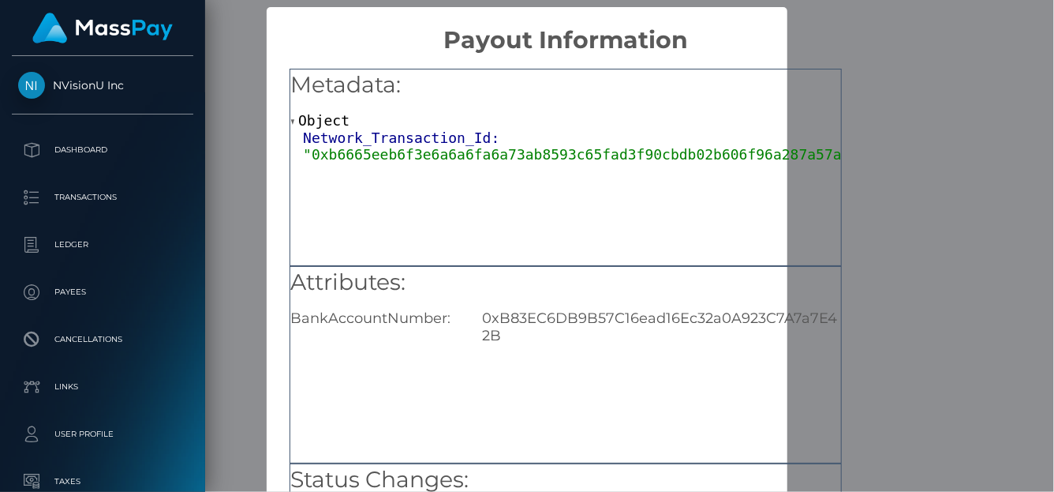
click at [964, 8] on div "× Payout Information Metadata: Object Network_Transaction_Id: "0xb6665eeb6f3e6a…" at bounding box center [527, 246] width 1054 height 492
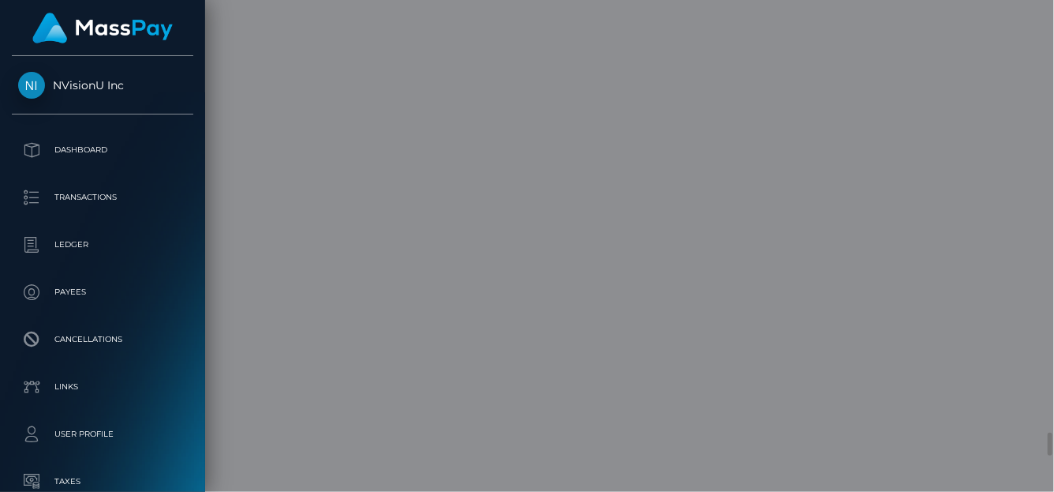
scroll to position [0, 0]
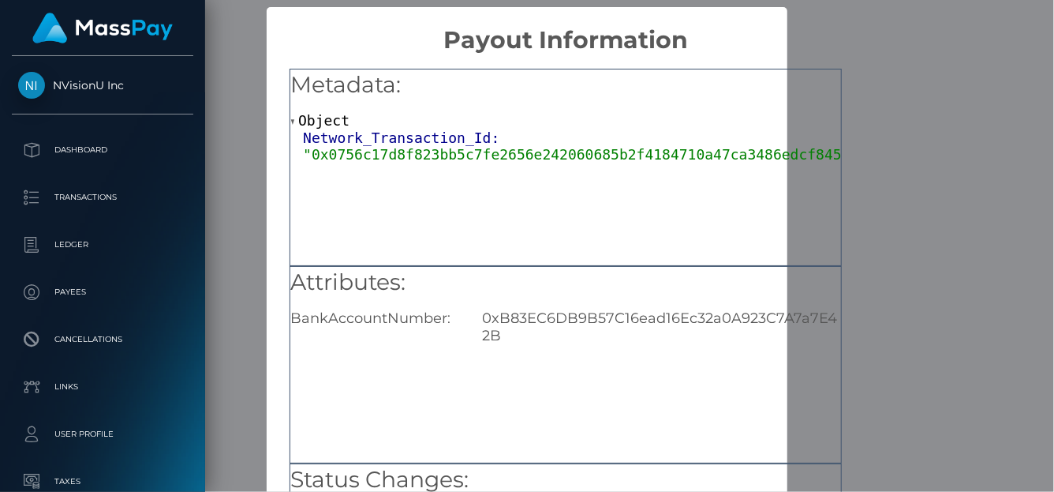
click at [960, 53] on div "× Payout Information Metadata: Object Network_Transaction_Id: "0x0756c17d8f823b…" at bounding box center [527, 246] width 1054 height 492
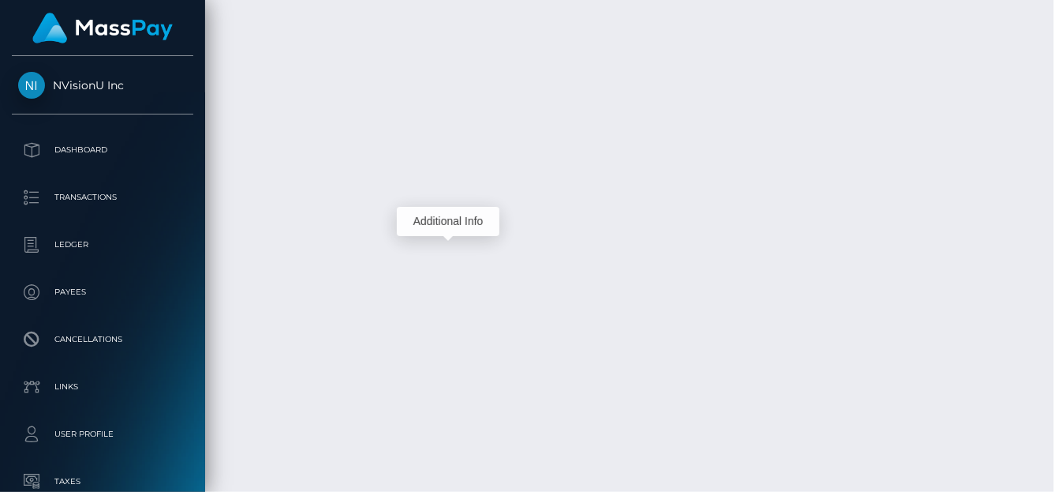
scroll to position [189, 252]
drag, startPoint x: 351, startPoint y: 106, endPoint x: 500, endPoint y: 101, distance: 148.4
copy link "USDC - Ethereum(ERC20)"
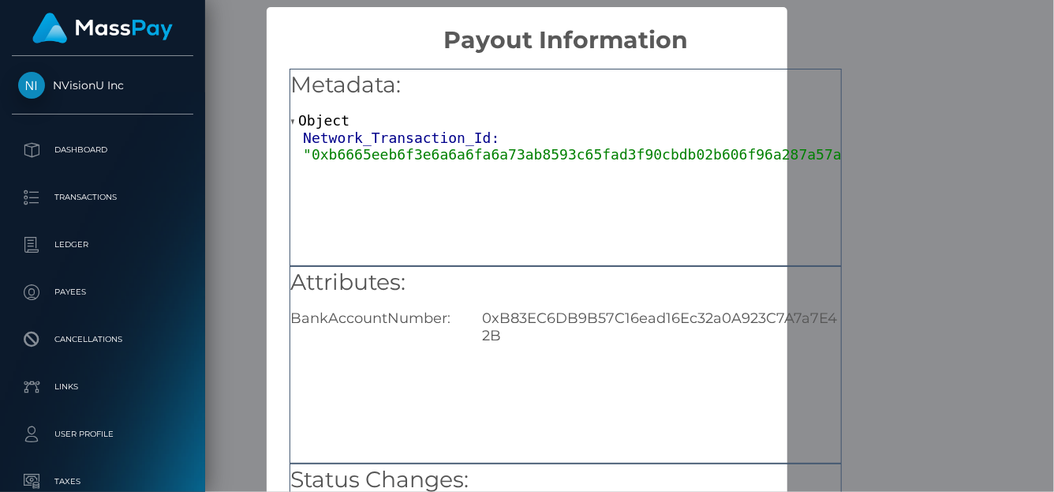
scroll to position [0, 0]
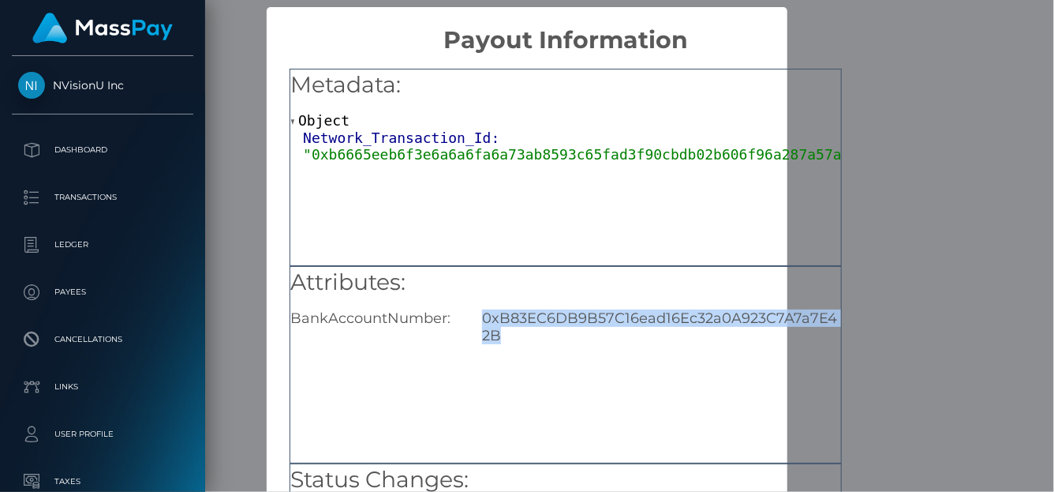
drag, startPoint x: 472, startPoint y: 316, endPoint x: 500, endPoint y: 333, distance: 32.6
click at [500, 333] on div "0xB83EC6DB9B57C16ead16Ec32a0A923C7A7a7E42B" at bounding box center [661, 326] width 383 height 35
copy div "0xB83EC6DB9B57C16ead16Ec32a0A923C7A7a7E42B"
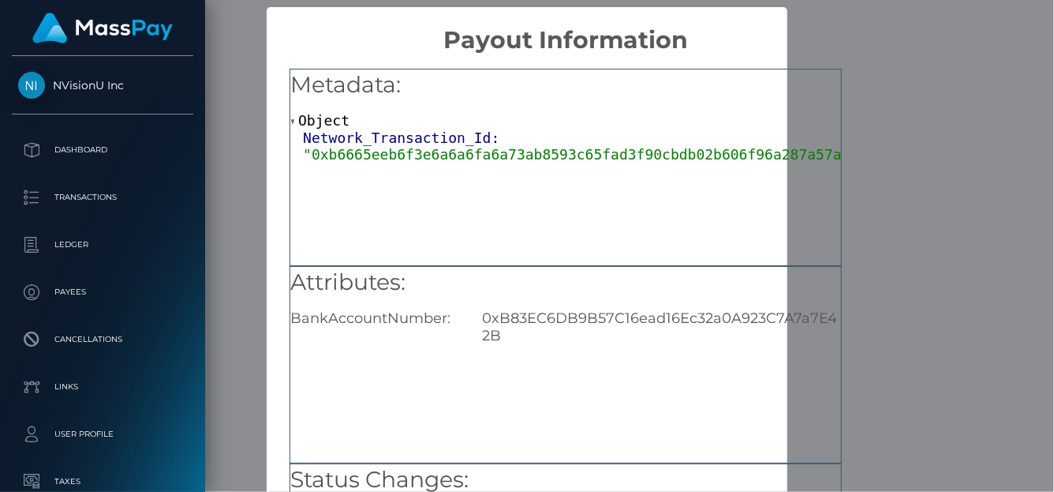
click at [1002, 46] on div "× Payout Information Metadata: Object Network_Transaction_Id: "0xb6665eeb6f3e6a…" at bounding box center [527, 246] width 1054 height 492
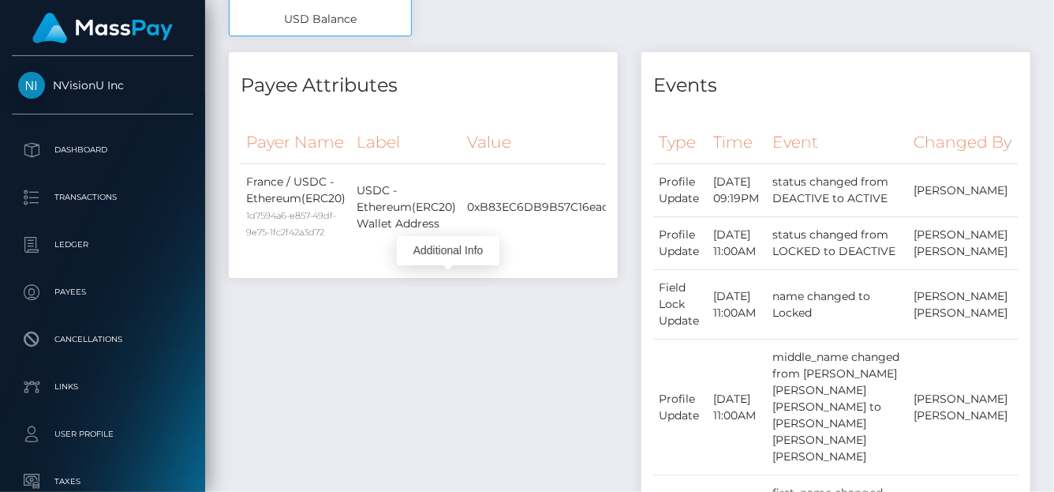
scroll to position [86, 0]
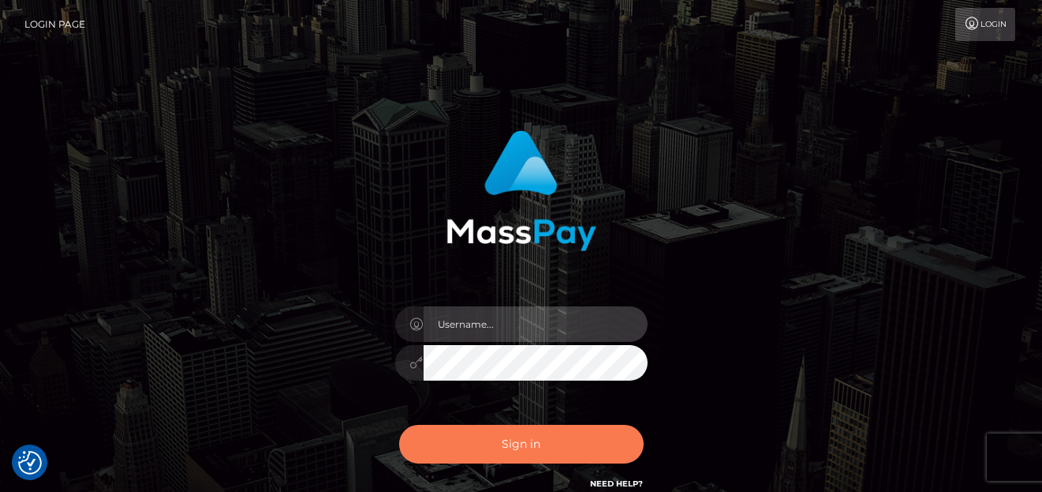
type input "[PERSON_NAME]"
click at [457, 449] on button "Sign in" at bounding box center [521, 444] width 245 height 39
type input "[PERSON_NAME]"
click at [499, 447] on button "Sign in" at bounding box center [521, 444] width 245 height 39
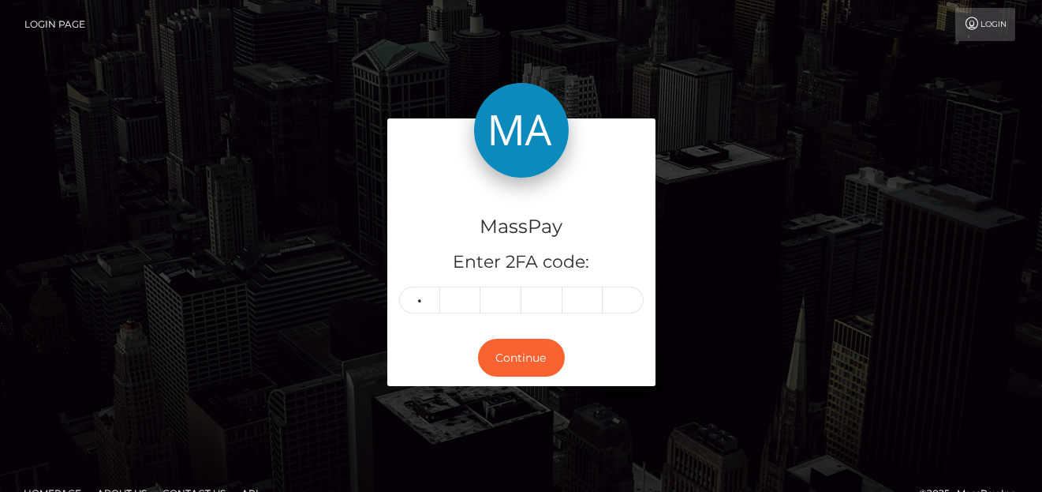
type input "6"
type input "9"
type input "3"
type input "1"
type input "9"
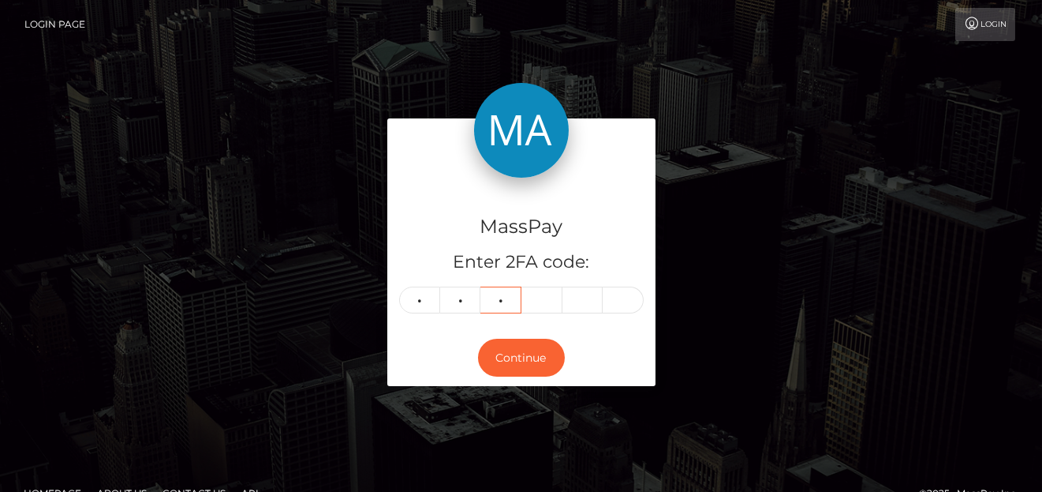
type input "1"
type input "0"
type input "9"
type input "4"
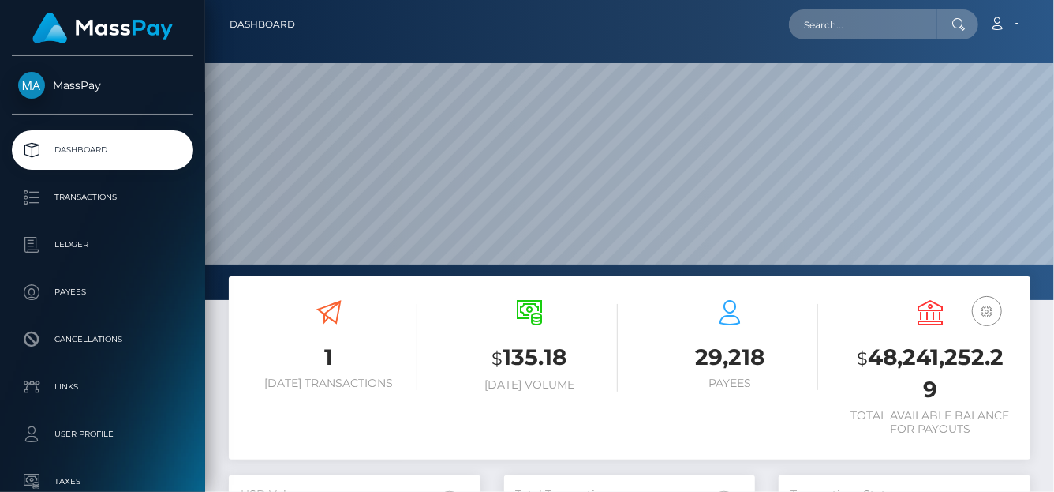
scroll to position [279, 252]
click at [893, 36] on input "text" at bounding box center [863, 24] width 148 height 30
paste input "1091084"
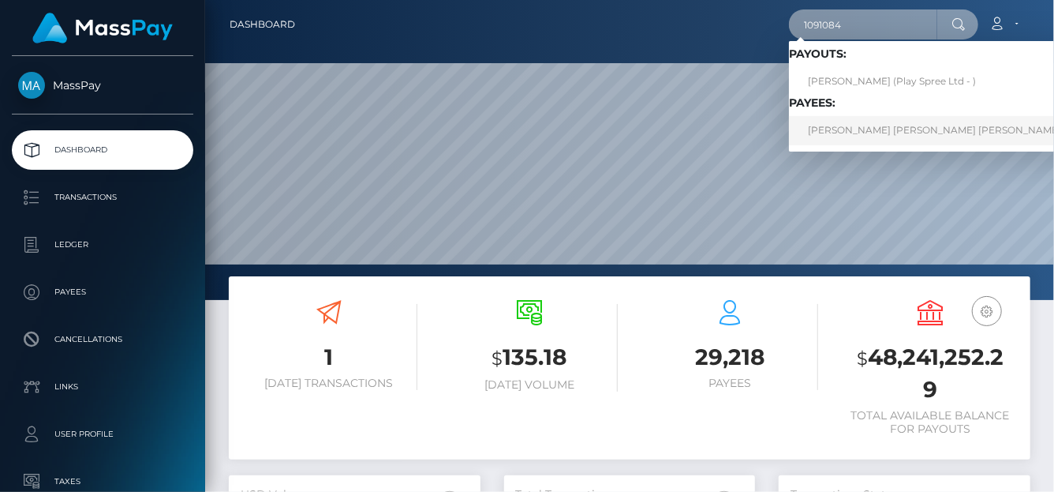
type input "1091084"
click at [898, 133] on link "PAULINE THERESE CHRISTINE LEONTINE FORGET" at bounding box center [956, 130] width 334 height 29
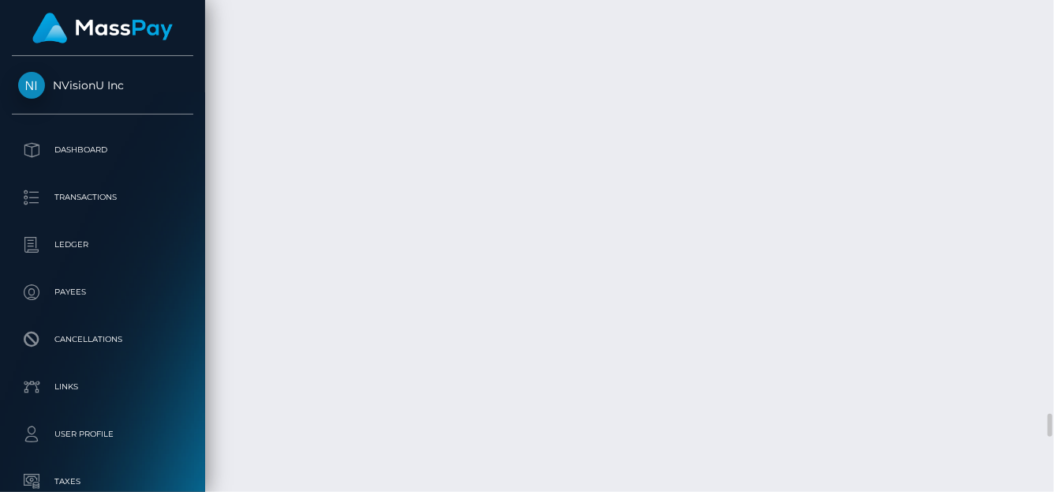
scroll to position [9246, 0]
drag, startPoint x: 227, startPoint y: 69, endPoint x: 976, endPoint y: 102, distance: 749.6
copy div "Date/Time Description Amount Fee Received Status [DATE] 10:54PM USDC - Ethereum…"
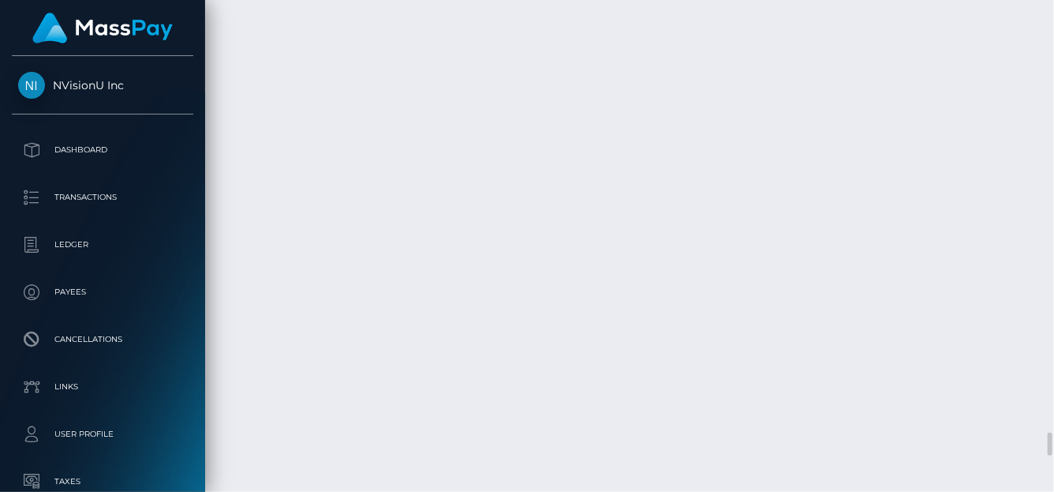
drag, startPoint x: 588, startPoint y: 110, endPoint x: 434, endPoint y: 123, distance: 154.5
drag, startPoint x: 732, startPoint y: 166, endPoint x: 218, endPoint y: 81, distance: 520.6
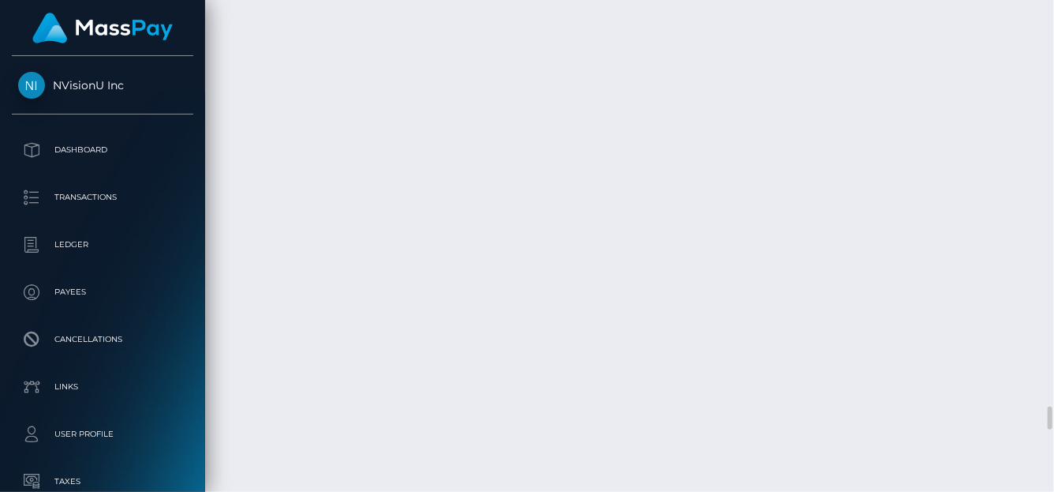
copy div "Date/Time Type Additional Info Cleared By September 30, 2025 10:06AM ATTRS_VELO…"
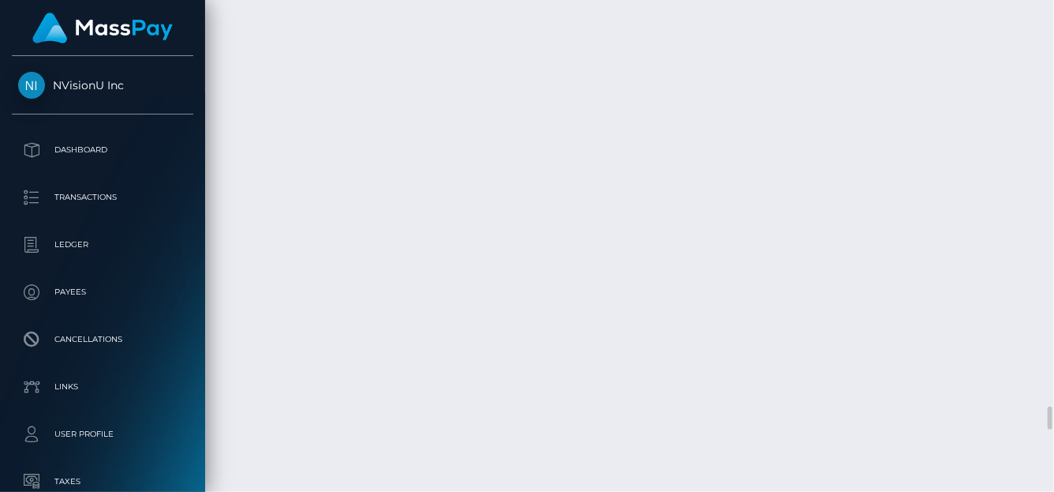
drag, startPoint x: 734, startPoint y: 198, endPoint x: 465, endPoint y: 201, distance: 269.1
copy td "Activating from IP address shared by other users"
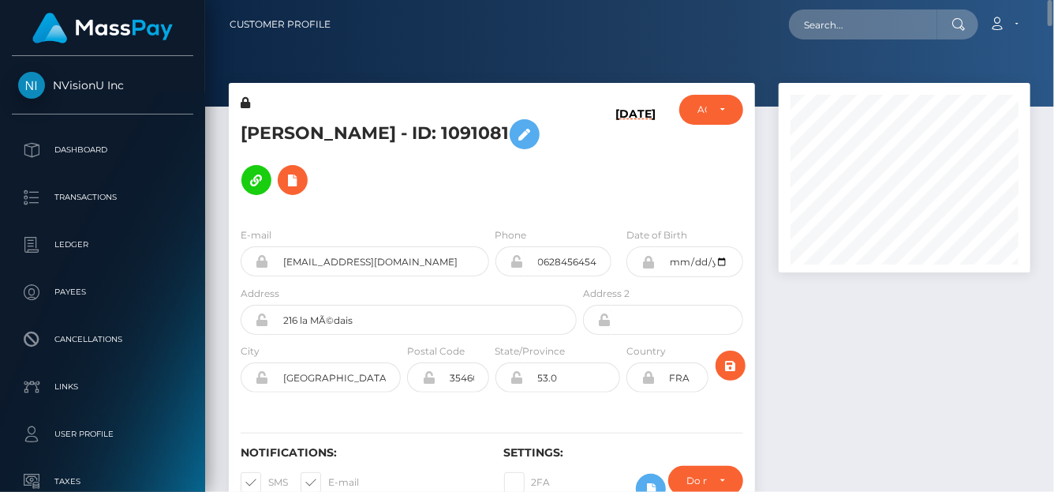
drag, startPoint x: 232, startPoint y: 122, endPoint x: 341, endPoint y: 155, distance: 113.8
click at [341, 155] on div "ENZO LUDOVIC THIERY FORGET - ID: 1091081" at bounding box center [404, 155] width 351 height 120
copy h5 "ENZO LUDOVIC THIERY FORGET - ID: 1091081"
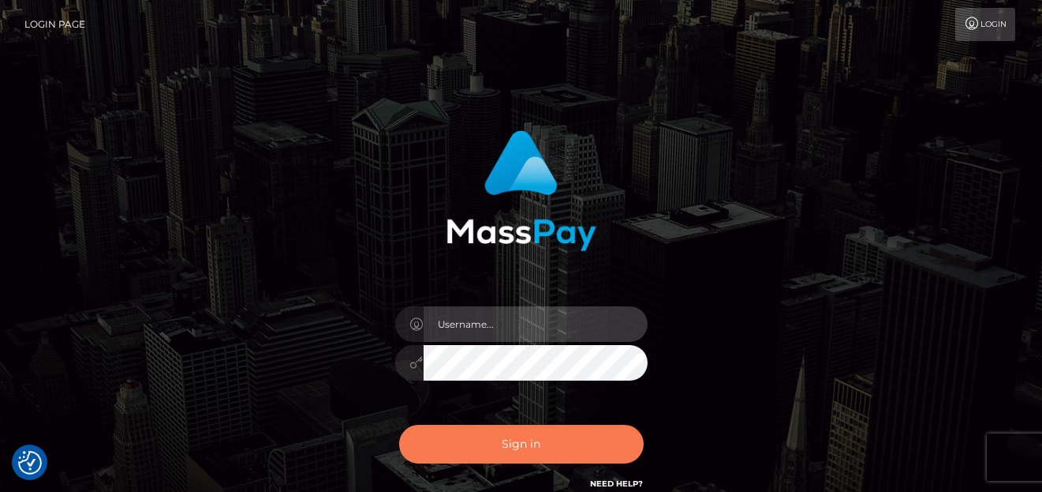
type input "[PERSON_NAME]"
click at [494, 435] on button "Sign in" at bounding box center [521, 444] width 245 height 39
type input "denise"
click at [501, 445] on button "Sign in" at bounding box center [521, 444] width 245 height 39
click at [501, 446] on button "Sign in" at bounding box center [521, 444] width 245 height 39
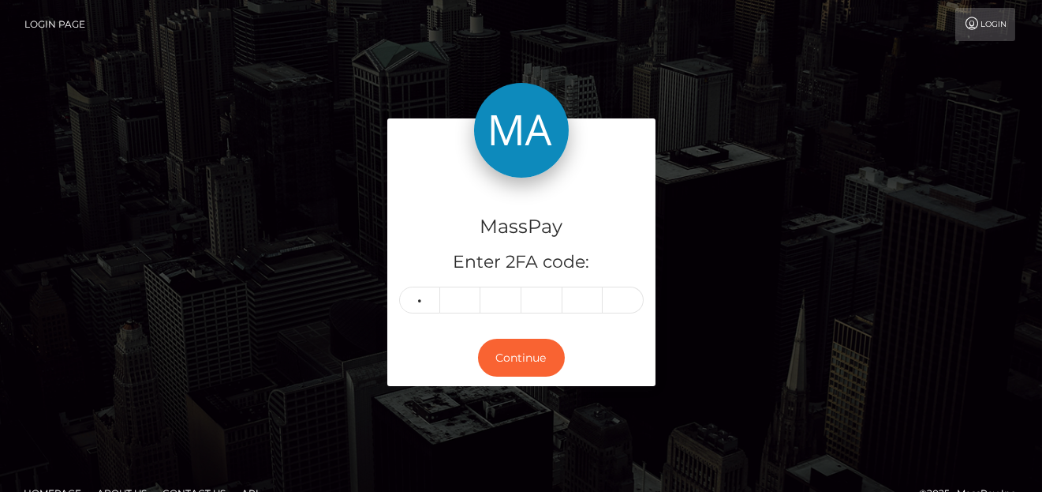
type input "1"
type input "7"
type input "4"
type input "8"
type input "5"
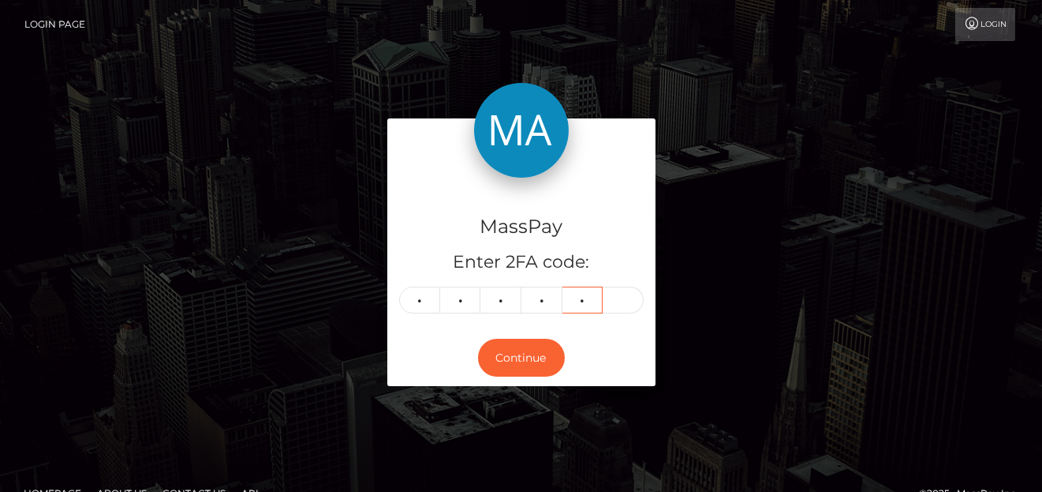
type input "4"
type input "7"
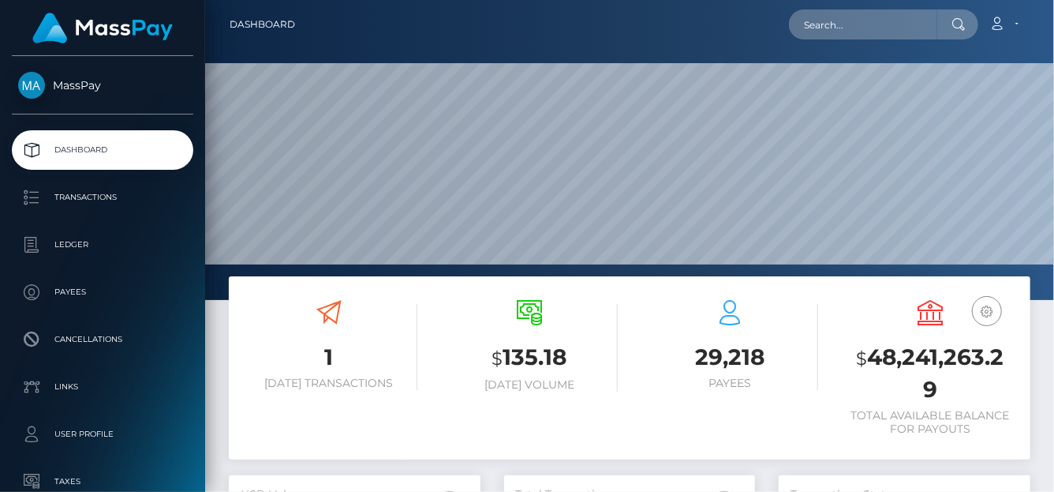
scroll to position [300, 849]
click at [863, 25] on input "text" at bounding box center [863, 24] width 148 height 30
paste input "1091084"
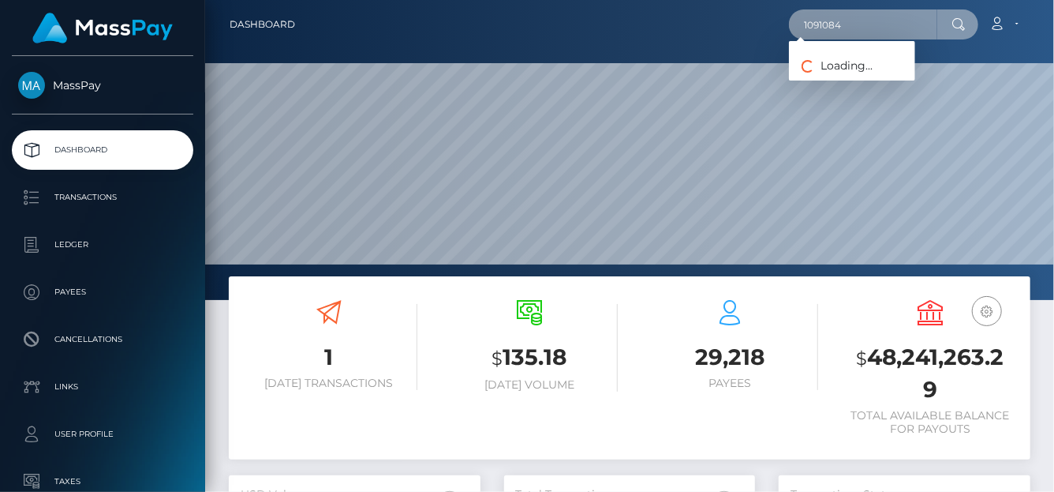
type input "1091084"
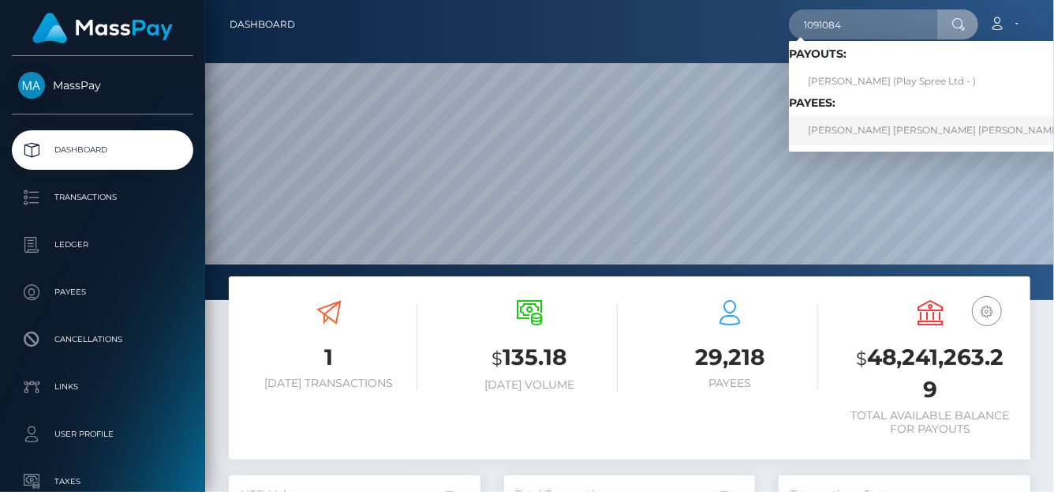
click at [889, 127] on link "PAULINE THERESE CHRISTINE LEONTINE FORGET" at bounding box center [956, 130] width 334 height 29
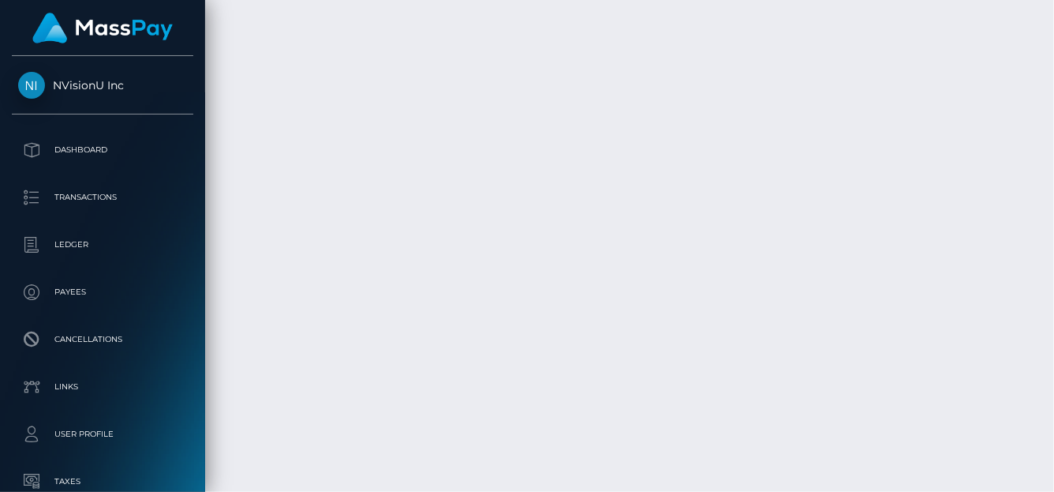
scroll to position [9955, 0]
drag, startPoint x: 758, startPoint y: 247, endPoint x: 710, endPoint y: 248, distance: 48.1
copy td "$270.03"
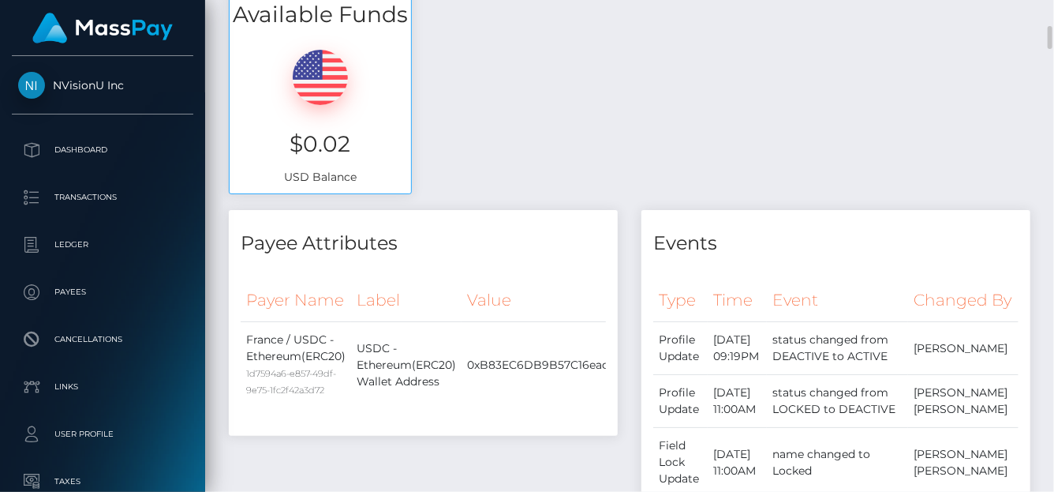
scroll to position [0, 0]
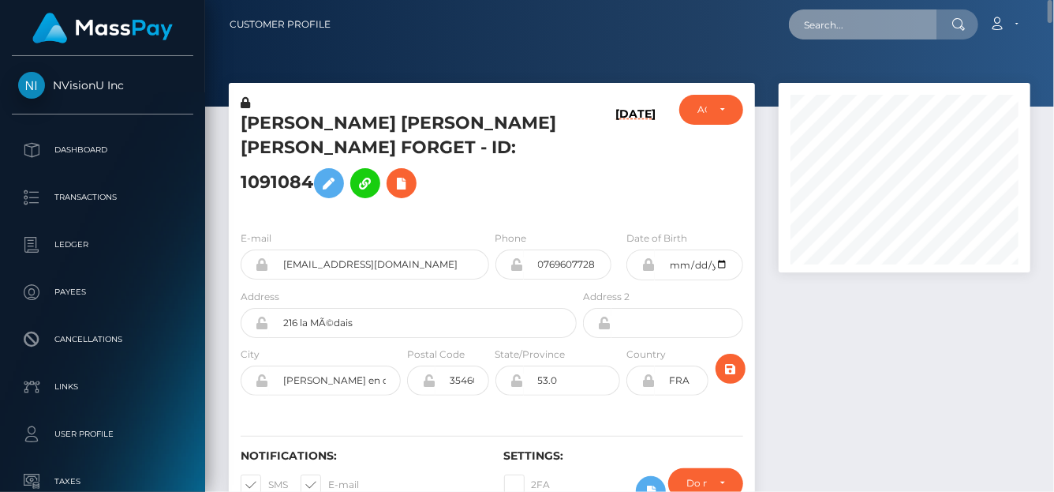
click at [815, 20] on input "text" at bounding box center [863, 24] width 148 height 30
paste input "[EMAIL_ADDRESS][DOMAIN_NAME]"
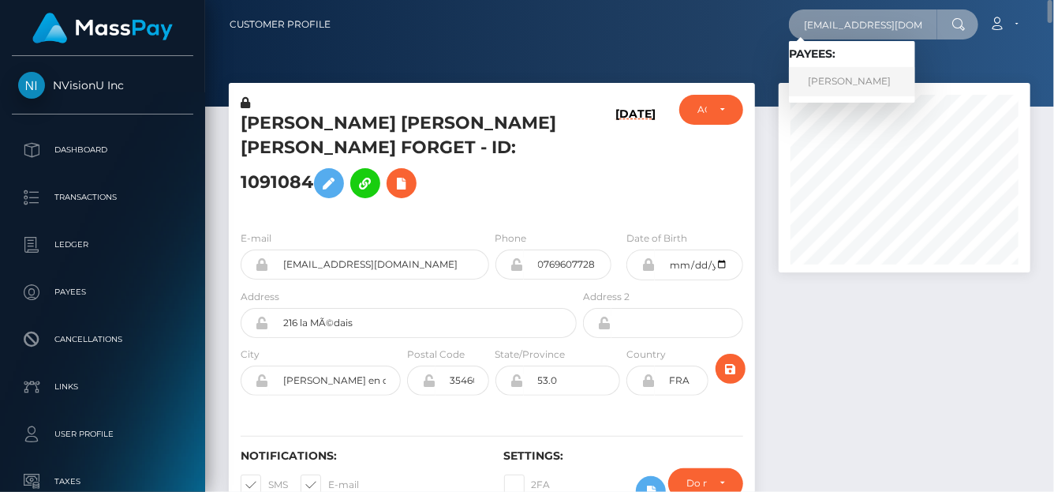
type input "[EMAIL_ADDRESS][DOMAIN_NAME]"
click at [818, 83] on link "NATALIIA BATURINA" at bounding box center [852, 81] width 126 height 29
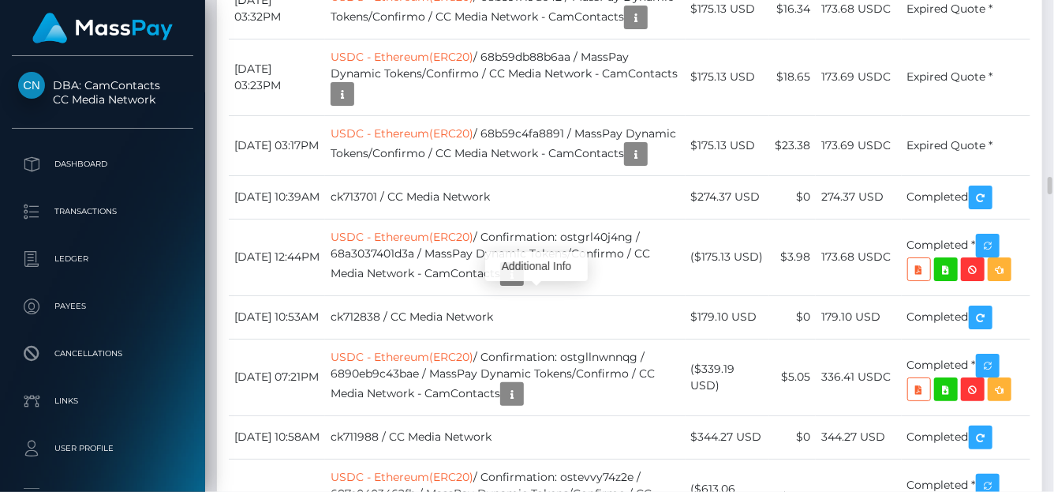
scroll to position [189, 252]
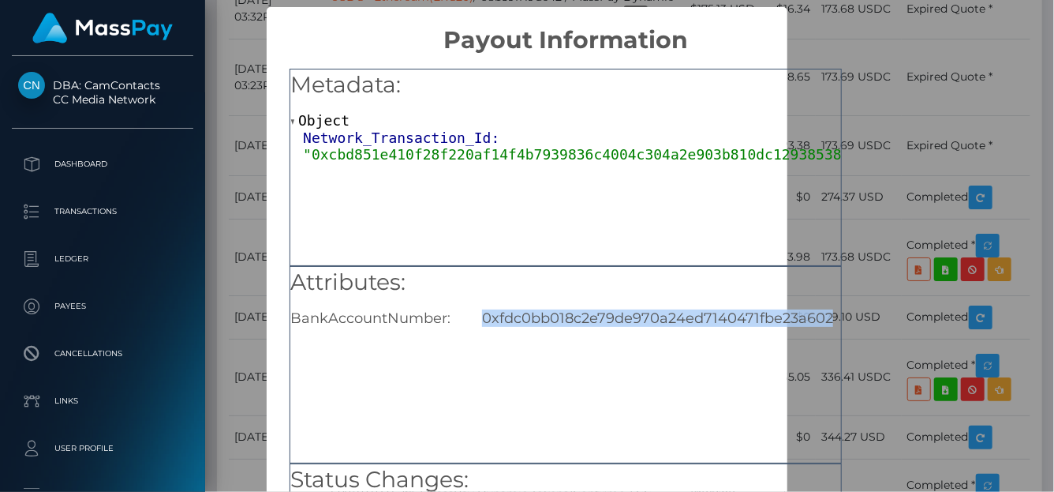
scroll to position [0, 12]
drag, startPoint x: 472, startPoint y: 319, endPoint x: 832, endPoint y: 331, distance: 360.1
click at [832, 331] on div "Attributes: BankAccountNumber: 0xfdc0bb018c2e79de970a24ed7140471fbe23a602" at bounding box center [566, 364] width 552 height 197
copy div "0xfdc0bb018c2e79de970a24ed7140471fbe23a602"
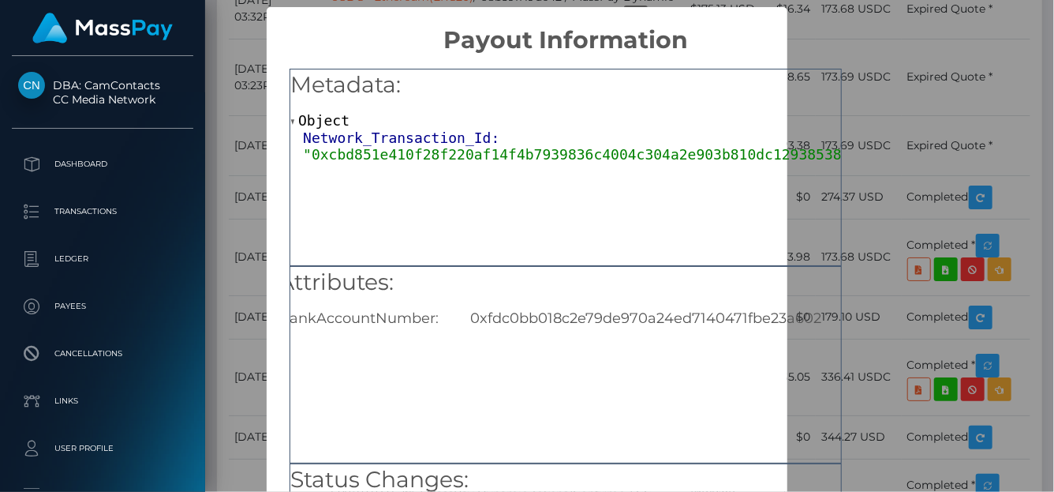
click at [904, 171] on div "× Payout Information Metadata: Object Network_Transaction_Id: "0xcbd851e410f28f…" at bounding box center [527, 246] width 1054 height 492
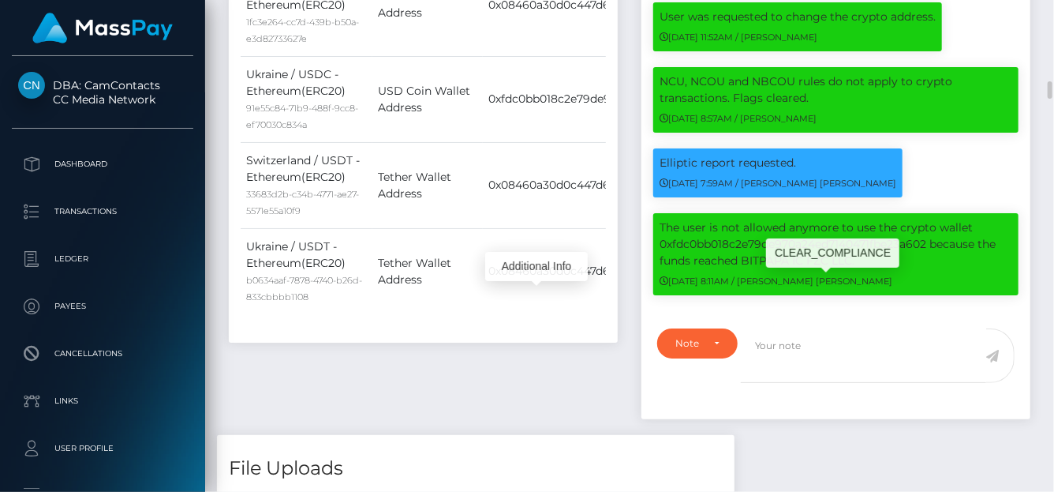
scroll to position [189, 252]
drag, startPoint x: 932, startPoint y: 304, endPoint x: 657, endPoint y: 295, distance: 275.5
click at [657, 295] on div "The user is not allowed anymore to use the crypto wallet 0xfdc0bb018c2e79de970a…" at bounding box center [835, 254] width 365 height 82
copy p "0xfdc0bb018c2e79de970a24ed7140471fbe23a602"
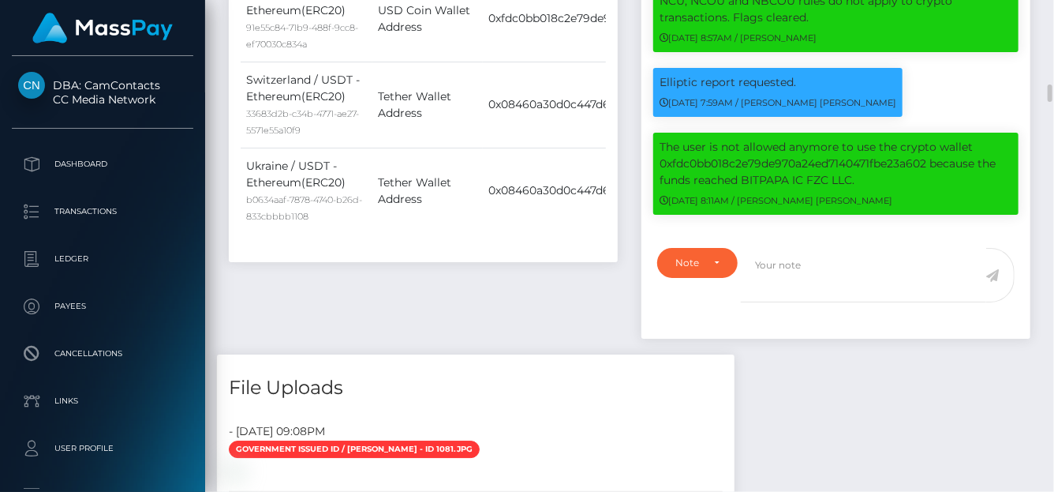
copy p "0xfdc0bb018c2e79de970a24ed7140471fbe23a602"
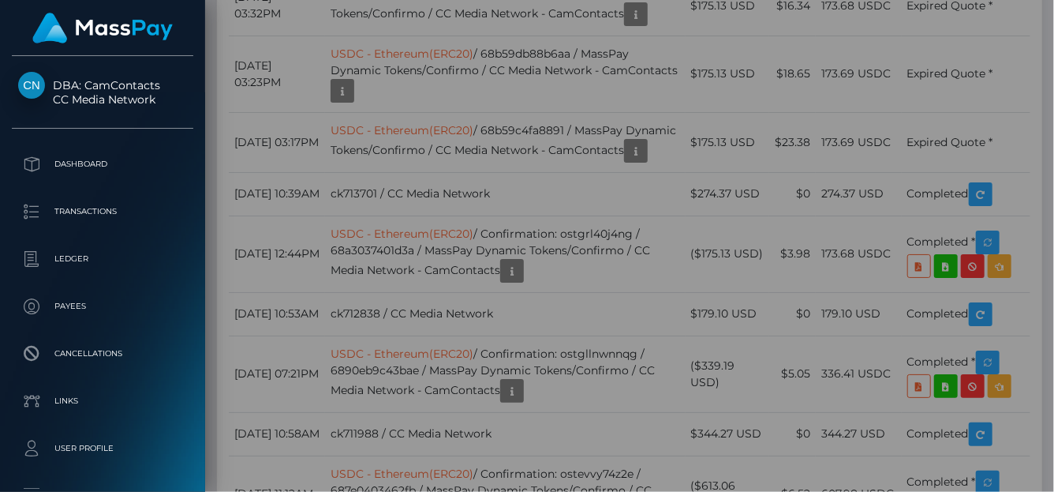
scroll to position [0, 0]
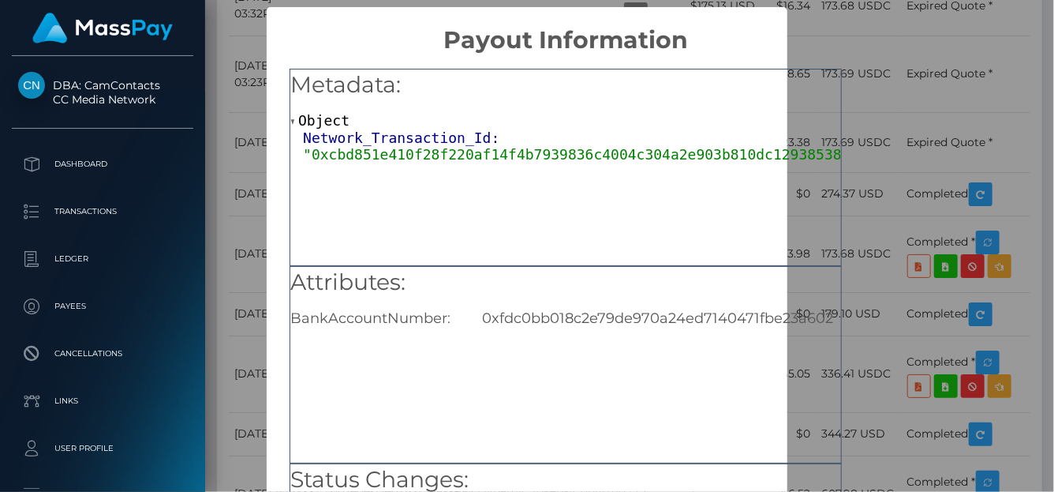
click at [904, 152] on div "× Payout Information Metadata: Object Network_Transaction_Id: "0xcbd851e410f28f…" at bounding box center [527, 246] width 1054 height 492
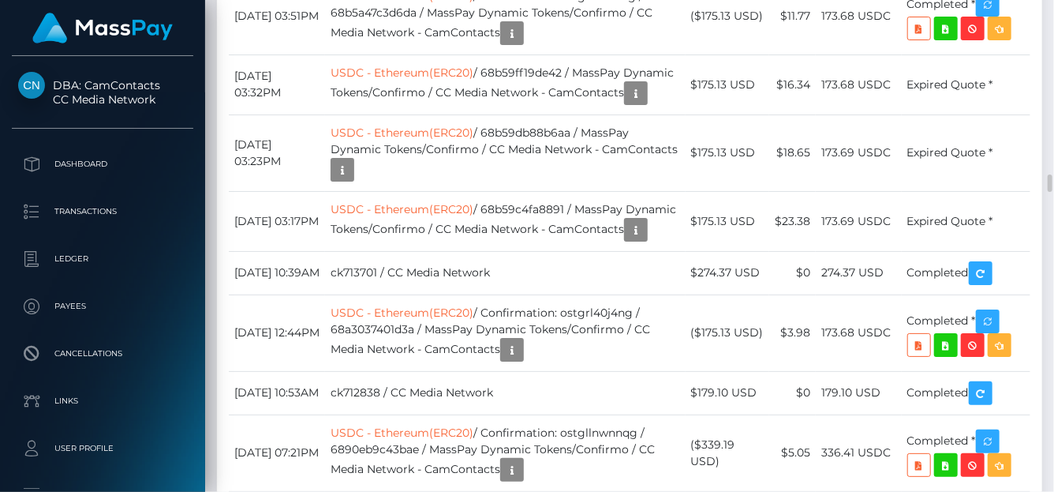
scroll to position [189, 252]
drag, startPoint x: 653, startPoint y: 337, endPoint x: 586, endPoint y: 336, distance: 67.1
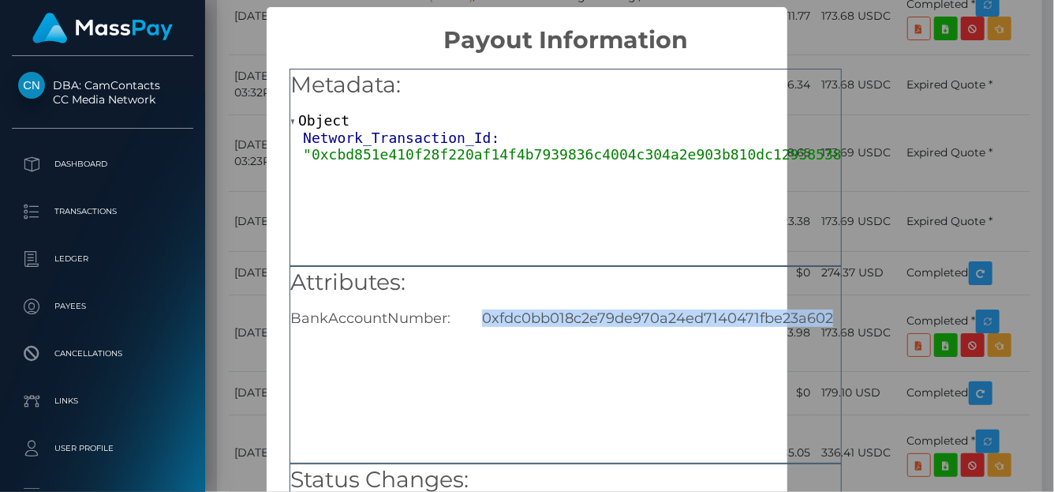
scroll to position [0, 12]
drag, startPoint x: 478, startPoint y: 320, endPoint x: 837, endPoint y: 315, distance: 359.1
click at [837, 315] on div "0xfdc0bb018c2e79de970a24ed7140471fbe23a602" at bounding box center [649, 317] width 383 height 17
copy div "0xfdc0bb018c2e79de970a24ed7140471fbe23a602"
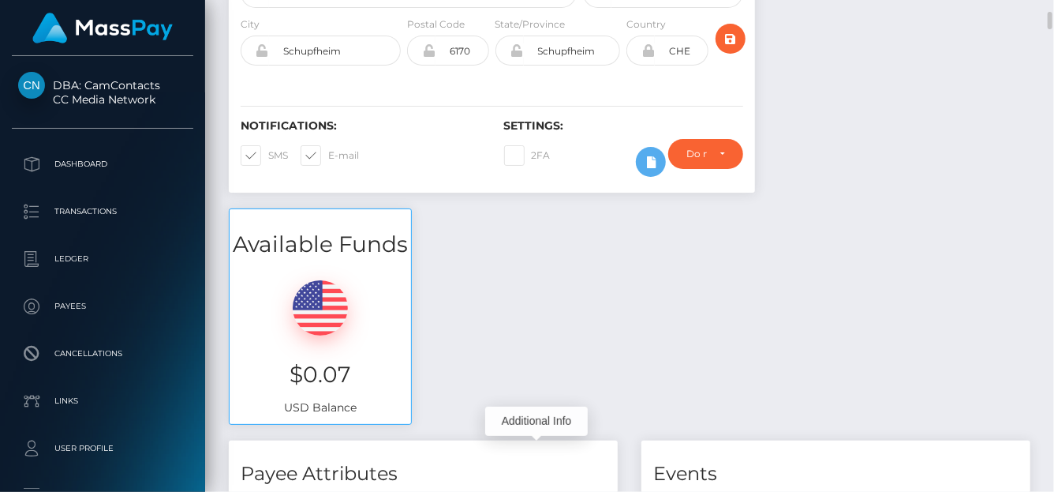
scroll to position [0, 0]
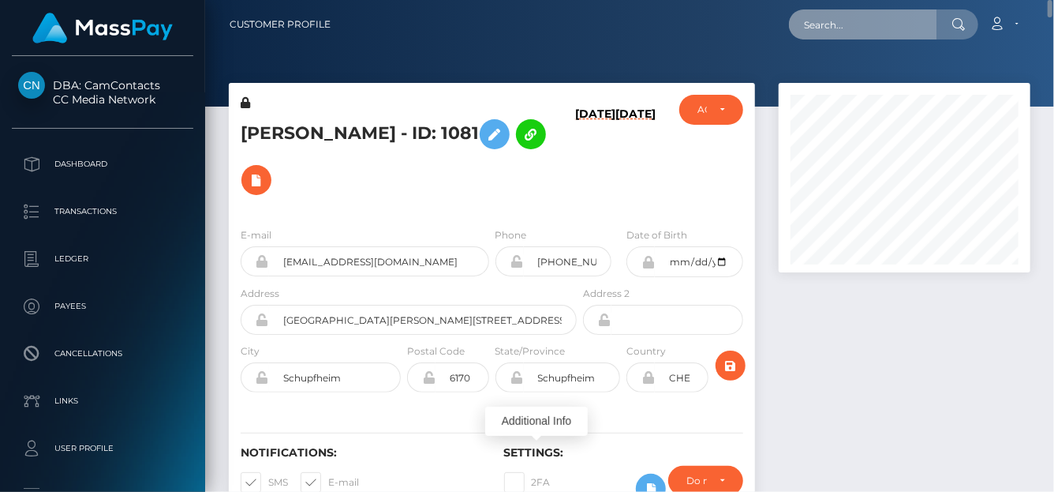
click at [825, 37] on input "text" at bounding box center [863, 24] width 148 height 30
click at [821, 31] on input "text" at bounding box center [863, 24] width 148 height 30
paste input "busisiwe.nk123@gmail.com"
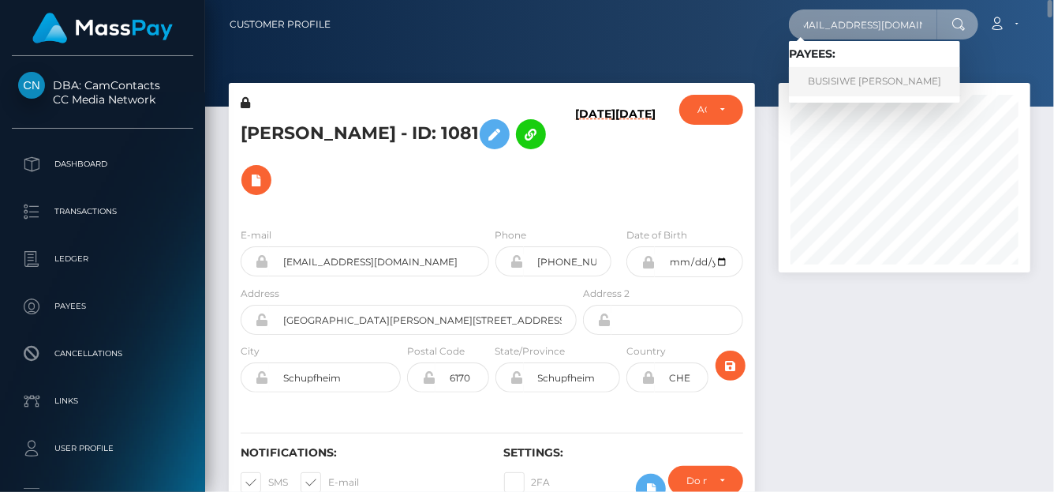
type input "busisiwe.nk123@gmail.com"
click at [828, 88] on link "BUSISIWE GLADYS NKOSI" at bounding box center [874, 81] width 171 height 29
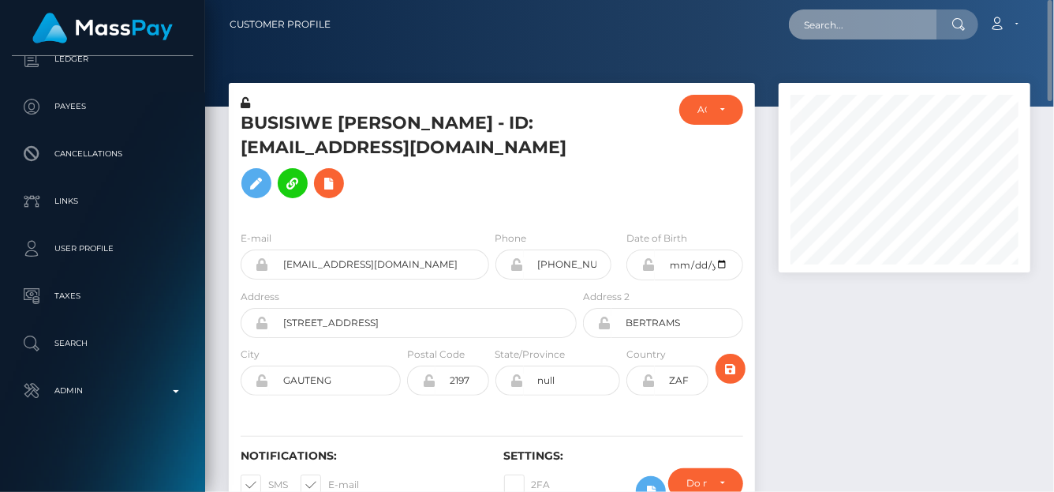
click at [822, 35] on input "text" at bounding box center [863, 24] width 148 height 30
click at [809, 32] on input "text" at bounding box center [863, 24] width 148 height 30
paste input "[EMAIL_ADDRESS][DOMAIN_NAME]"
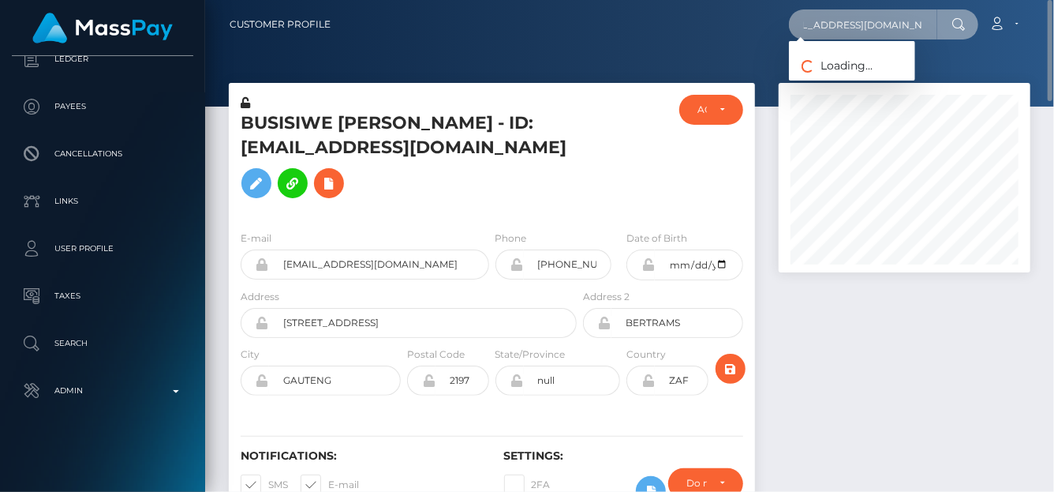
type input "[EMAIL_ADDRESS][DOMAIN_NAME]"
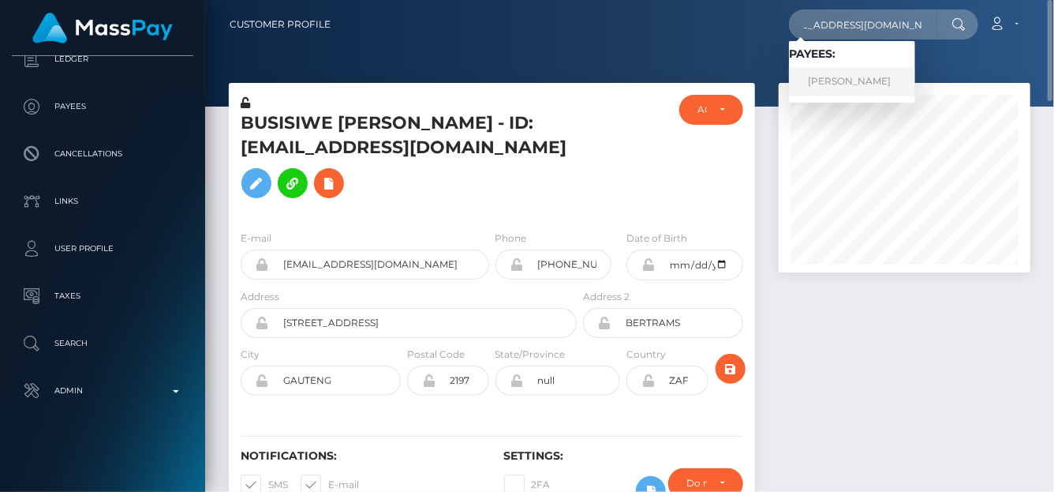
click at [866, 76] on link "MADINA MASHANLO" at bounding box center [852, 81] width 126 height 29
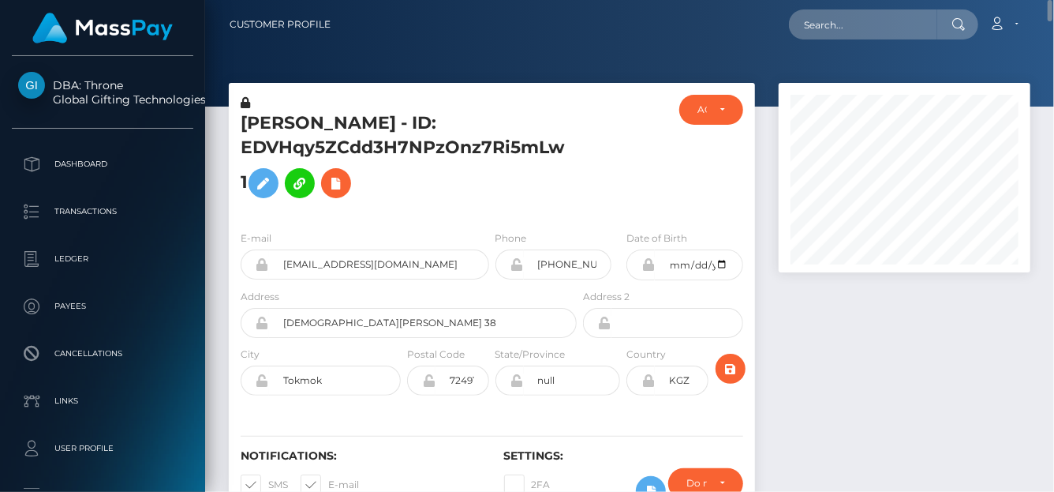
scroll to position [79, 0]
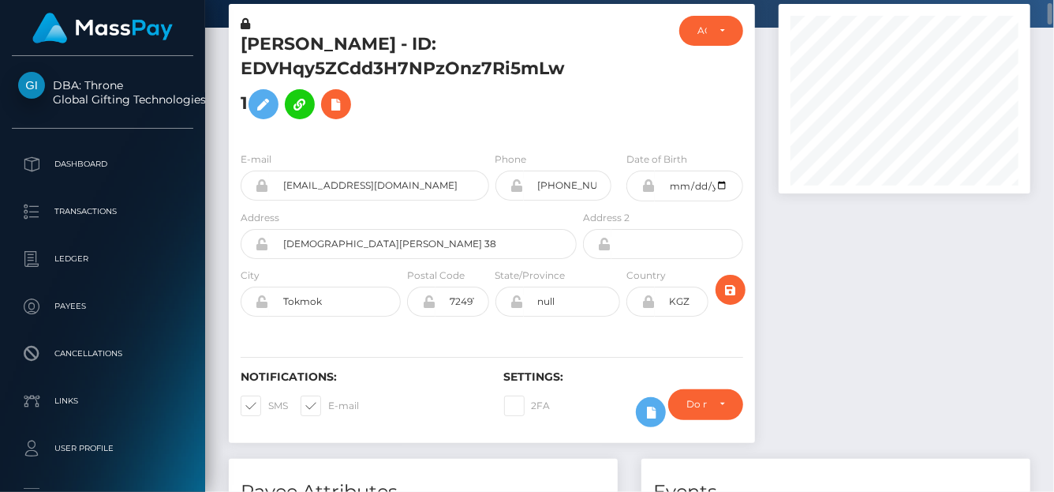
drag, startPoint x: 243, startPoint y: 103, endPoint x: 228, endPoint y: 41, distance: 64.1
click at [229, 41] on div "MADINA MASHANLO - ID: EDVHqy5ZCdd3H7NPzOnz7Ri5mLw1" at bounding box center [404, 77] width 351 height 123
copy h5 "MADINA MASHANLO - ID: EDVHqy5ZCdd3H7NPzOnz7Ri5mLw"
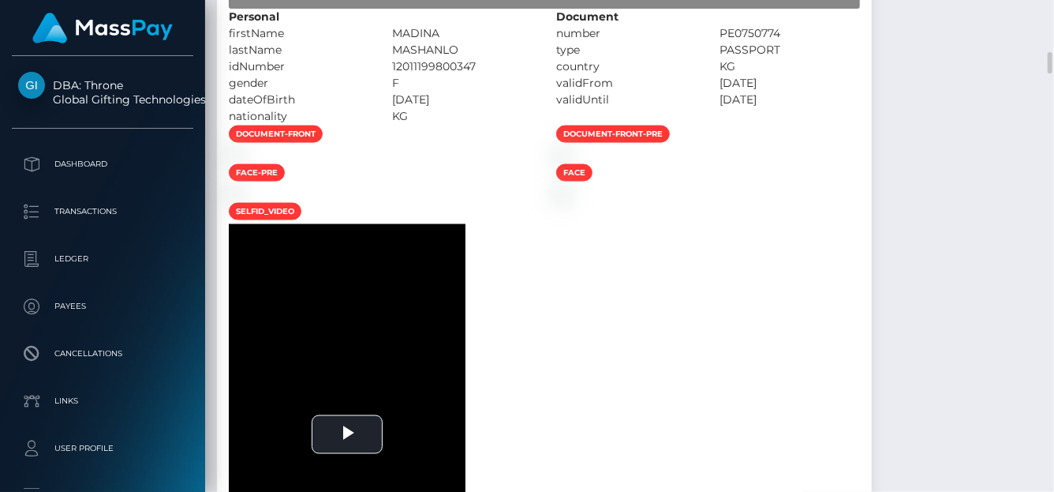
scroll to position [1105, 0]
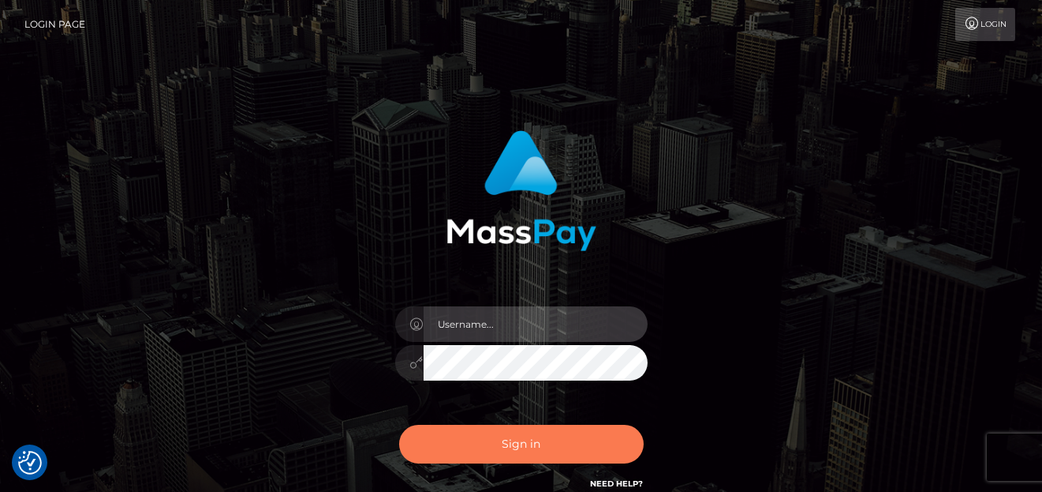
type input "[PERSON_NAME]"
click at [492, 443] on button "Sign in" at bounding box center [521, 444] width 245 height 39
type input "[PERSON_NAME]"
click at [497, 445] on button "Sign in" at bounding box center [521, 444] width 245 height 39
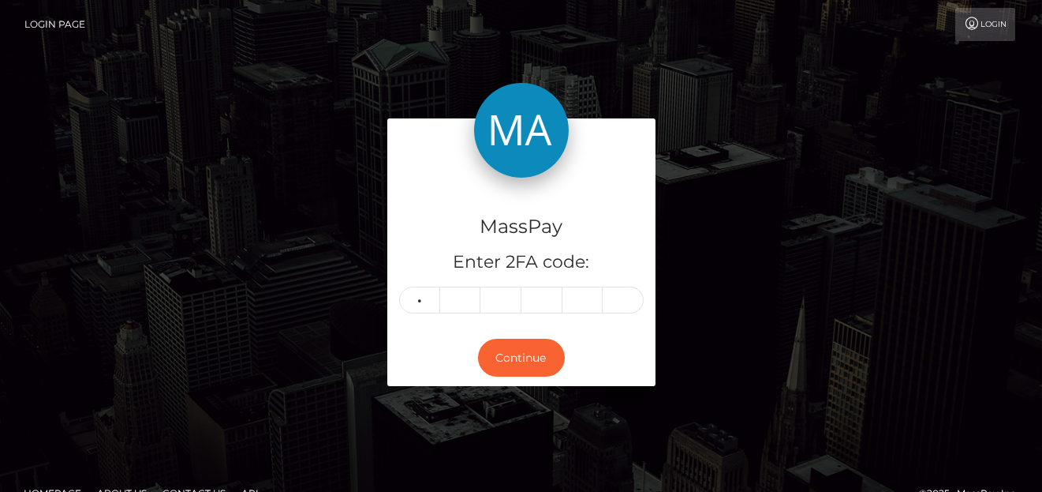
type input "4"
type input "3"
type input "6"
type input "9"
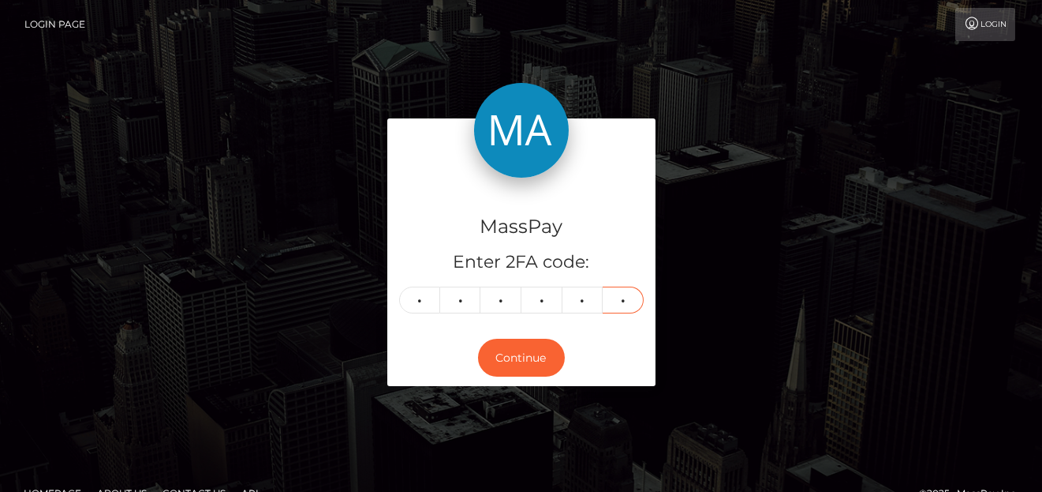
type input "0"
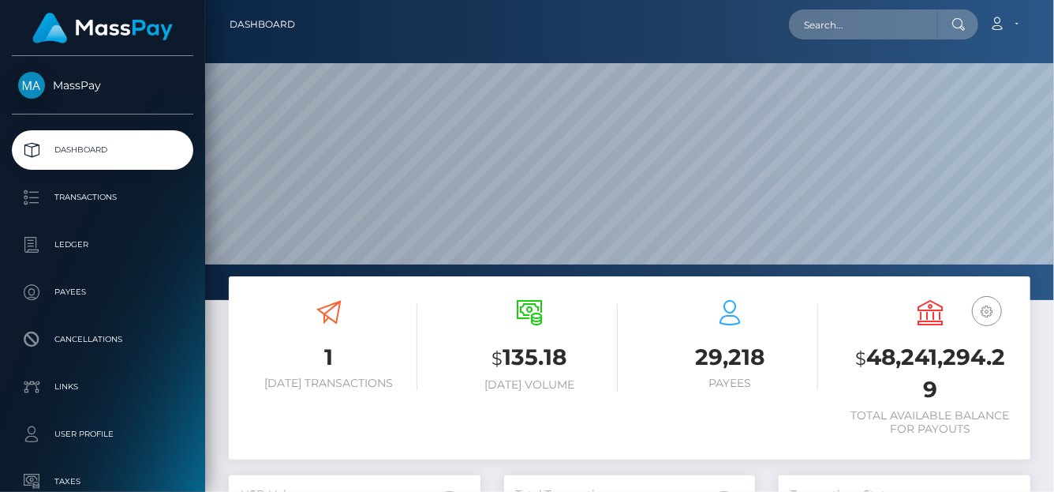
scroll to position [300, 849]
click at [855, 20] on input "text" at bounding box center [863, 24] width 148 height 30
paste input "[EMAIL_ADDRESS][DOMAIN_NAME]"
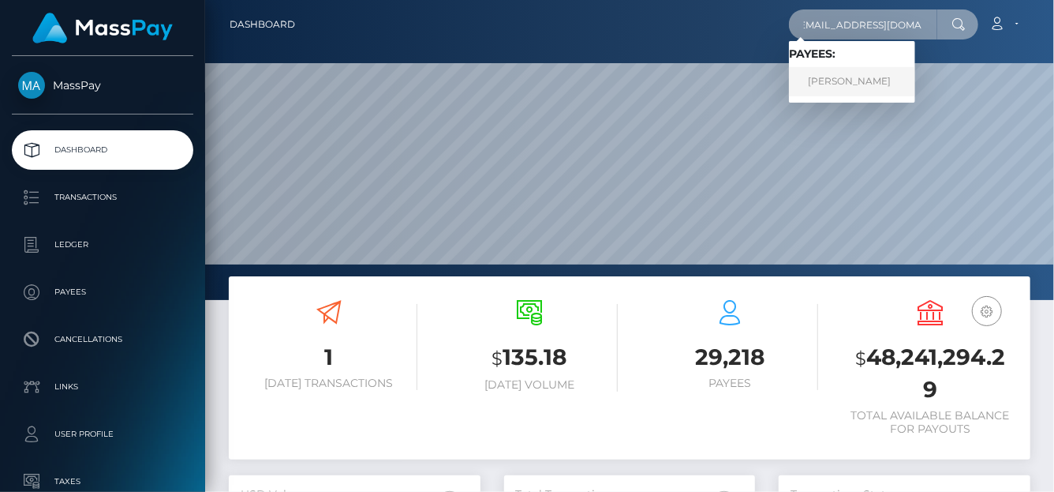
type input "[EMAIL_ADDRESS][DOMAIN_NAME]"
click at [860, 90] on link "CHARMAINE FORD" at bounding box center [852, 81] width 126 height 29
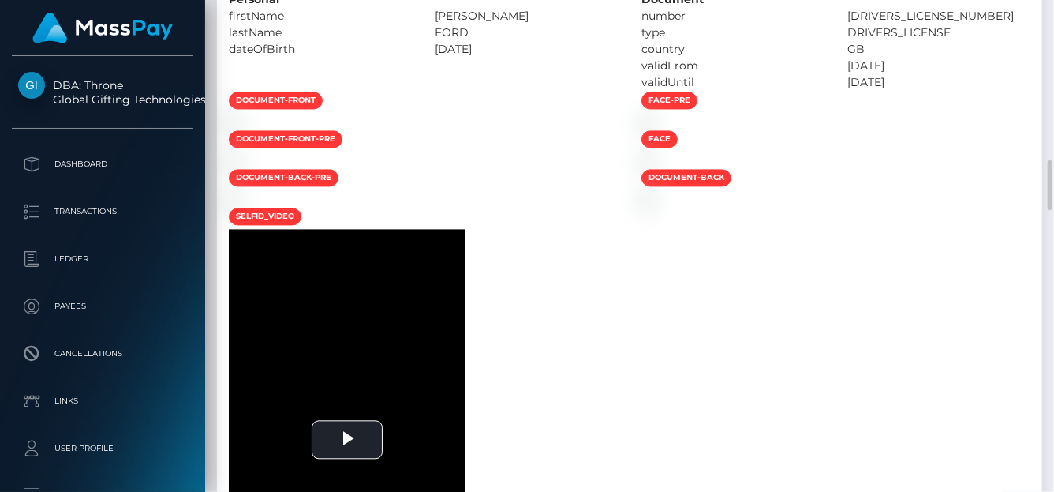
scroll to position [1423, 0]
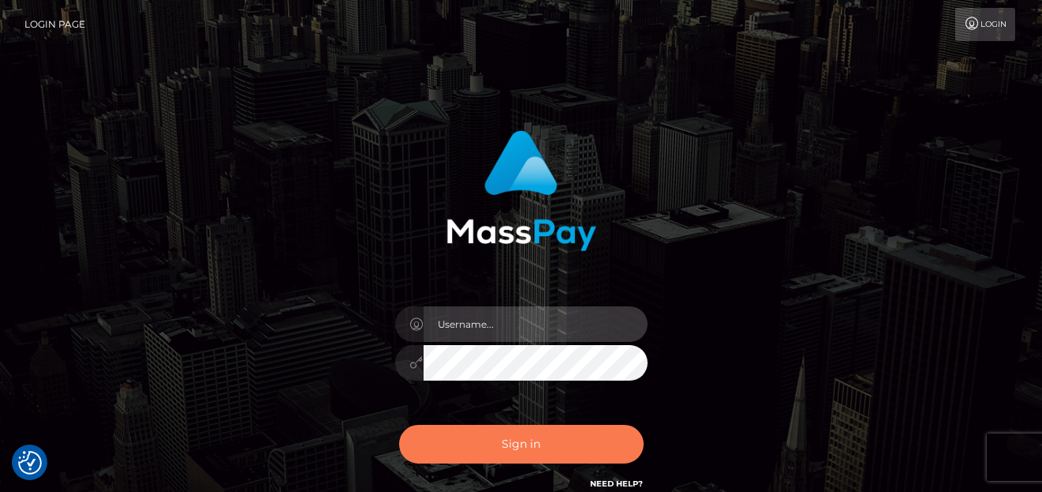
type input "[PERSON_NAME]"
click at [488, 440] on button "Sign in" at bounding box center [521, 444] width 245 height 39
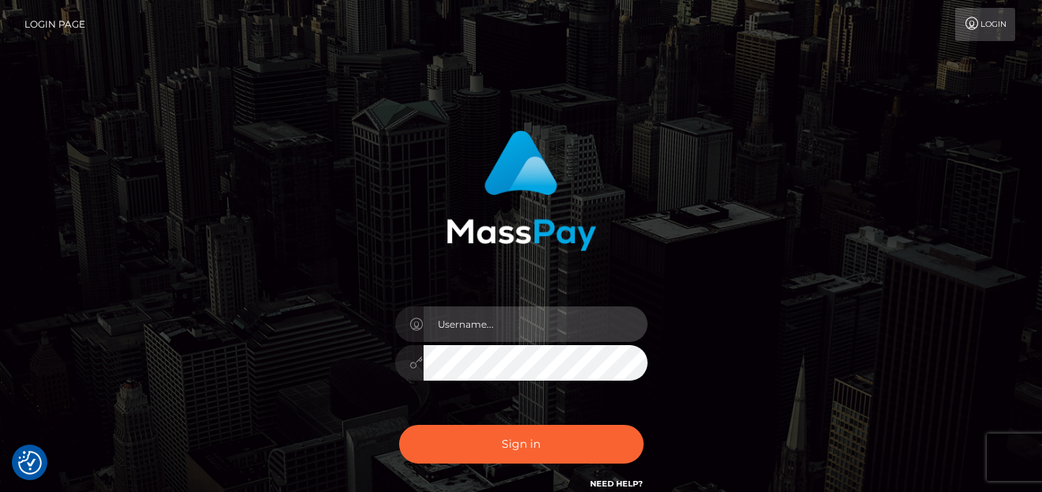
type input "[PERSON_NAME]"
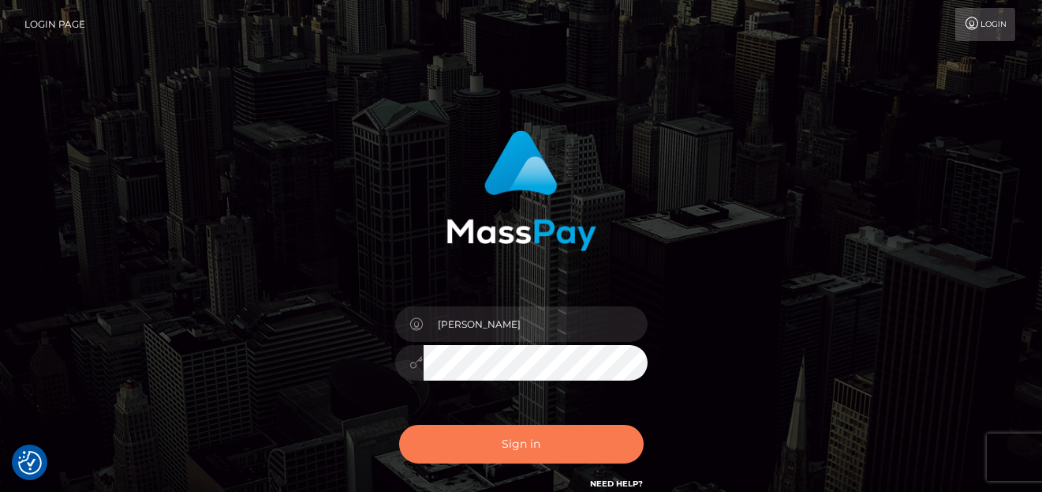
click at [489, 436] on button "Sign in" at bounding box center [521, 444] width 245 height 39
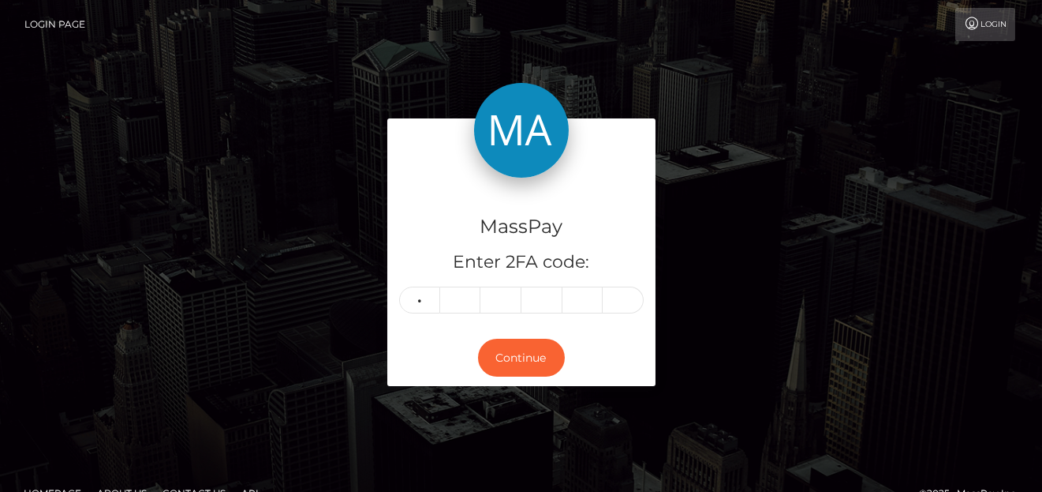
type input "6"
type input "5"
type input "2"
type input "9"
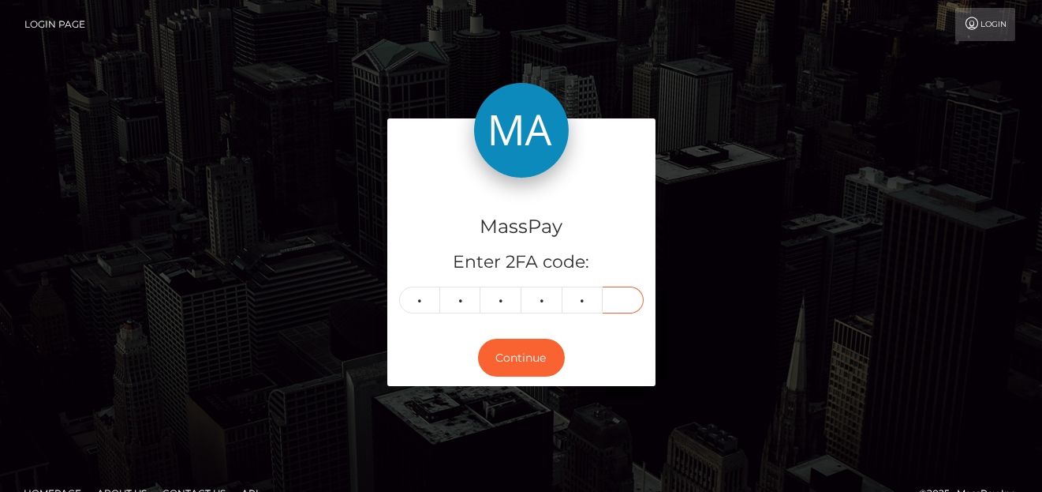
type input "3"
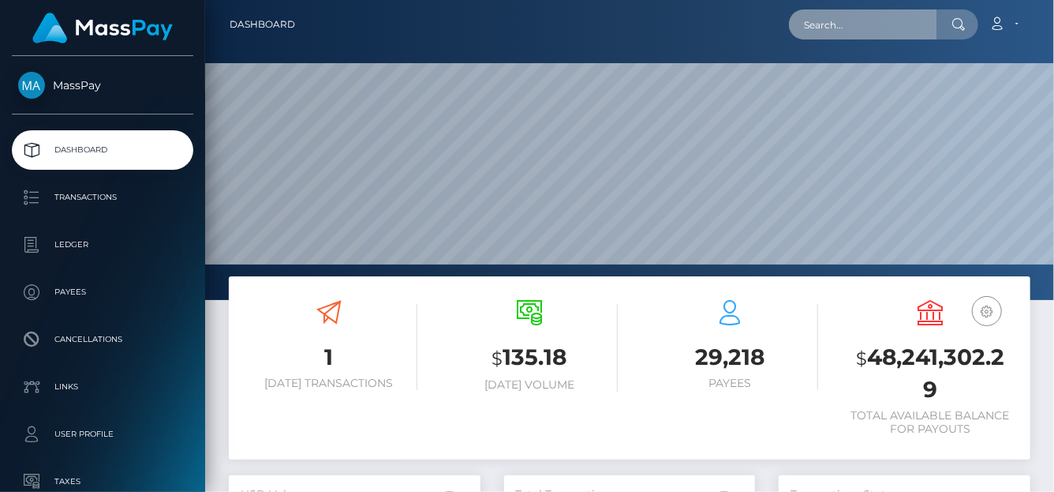
scroll to position [279, 252]
click at [835, 24] on input "text" at bounding box center [863, 24] width 148 height 30
paste input "3035654"
drag, startPoint x: 855, startPoint y: 24, endPoint x: 399, endPoint y: -11, distance: 458.2
click at [399, 0] on html "MassPay Dashboard Transactions Ledger Payees Cancellations Links" at bounding box center [527, 246] width 1054 height 492
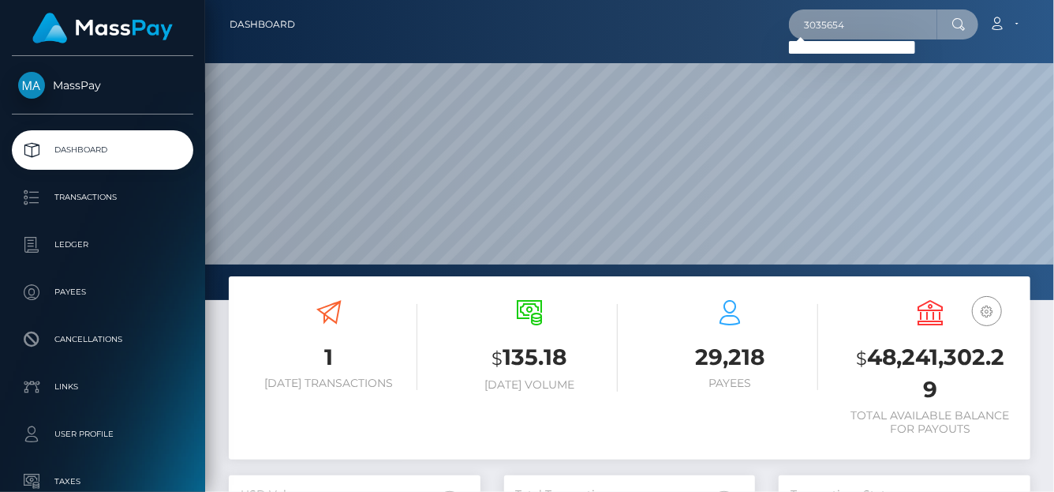
paste input "1362953561"
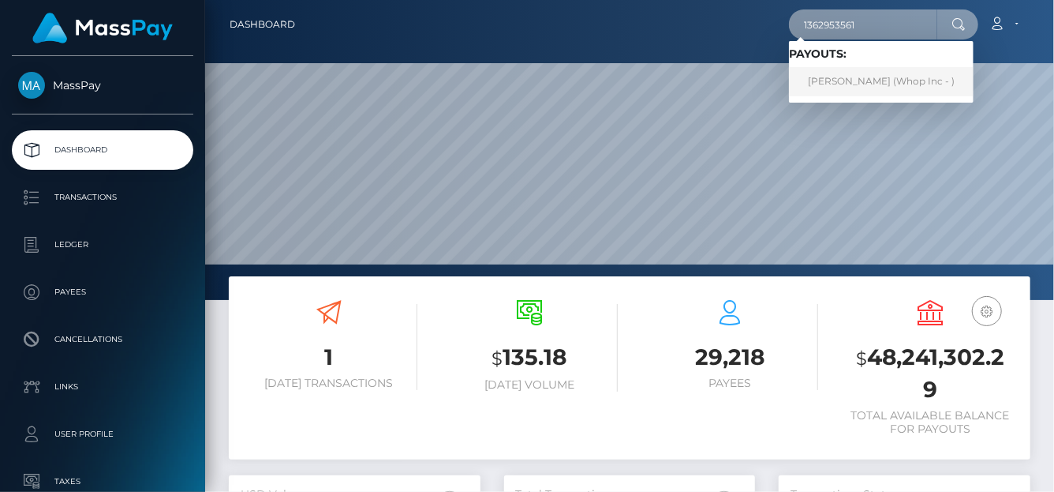
type input "1362953561"
click at [846, 88] on link "MARCEL KULL (Whop Inc - )" at bounding box center [881, 81] width 185 height 29
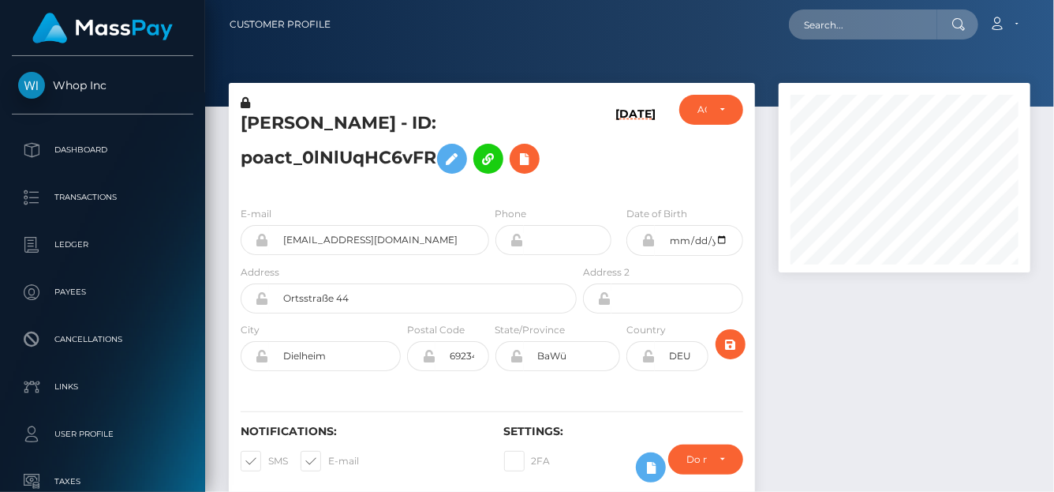
scroll to position [189, 252]
drag, startPoint x: 279, startPoint y: 120, endPoint x: 429, endPoint y: 151, distance: 153.8
click at [459, 176] on div "[PERSON_NAME] - ID: poact_0lNlUqHC6vFR" at bounding box center [404, 144] width 351 height 99
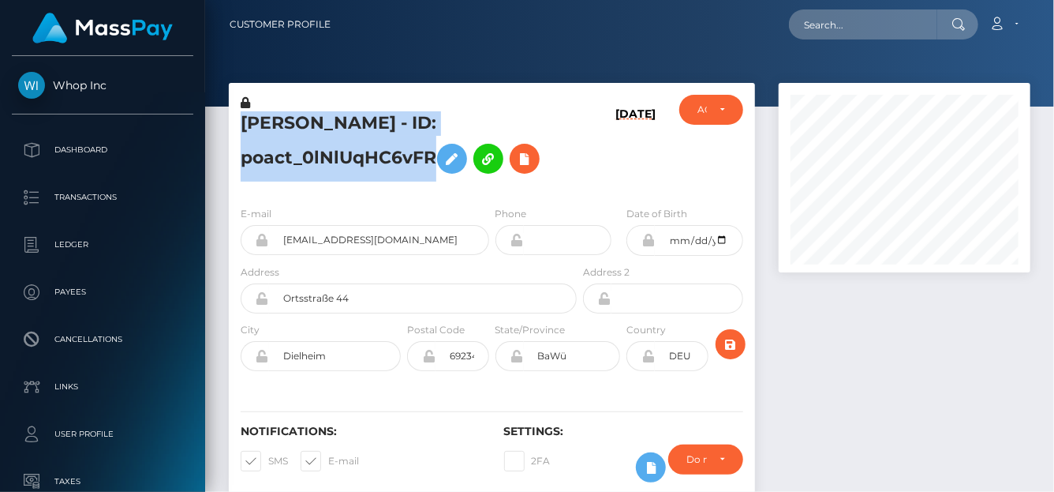
copy h5 "[PERSON_NAME] - ID: poact_0lNlUqHC6vFR"
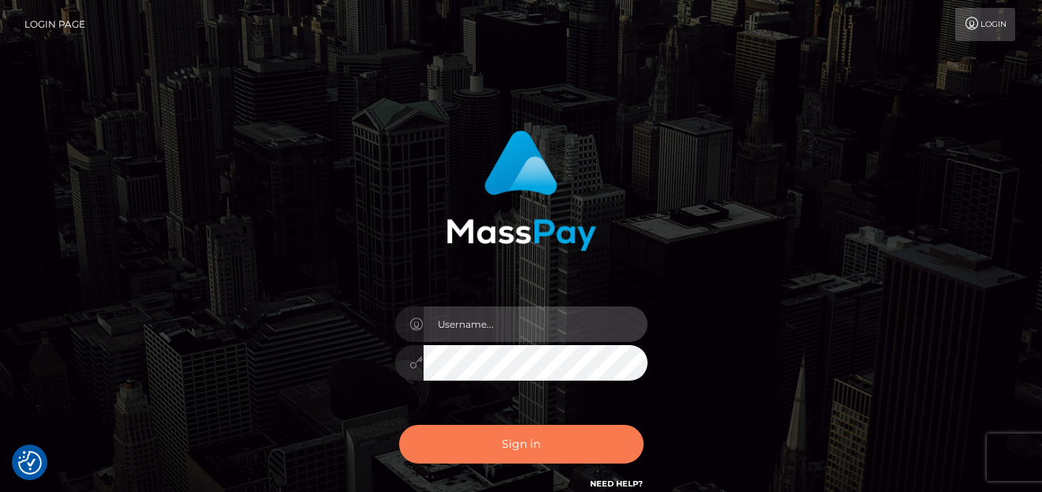
type input "[PERSON_NAME]"
click at [473, 440] on button "Sign in" at bounding box center [521, 444] width 245 height 39
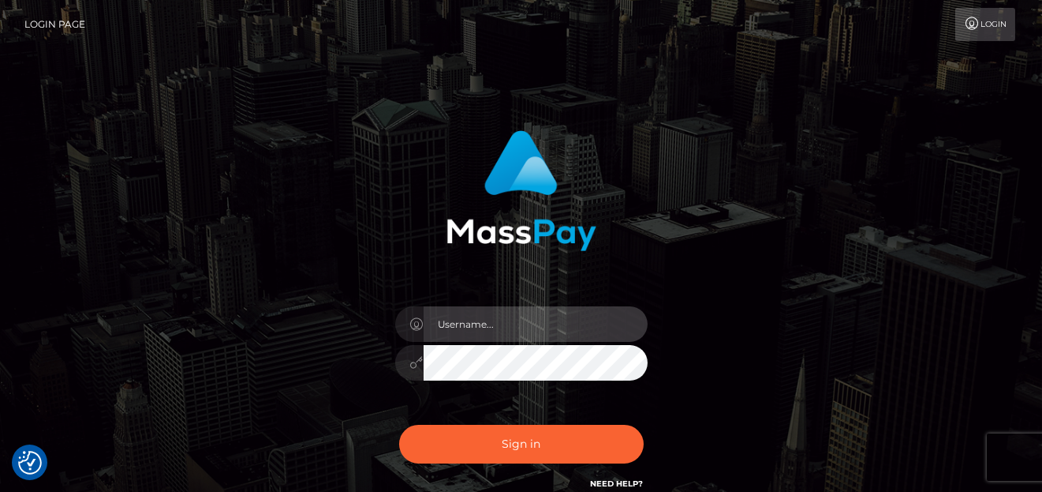
type input "[PERSON_NAME]"
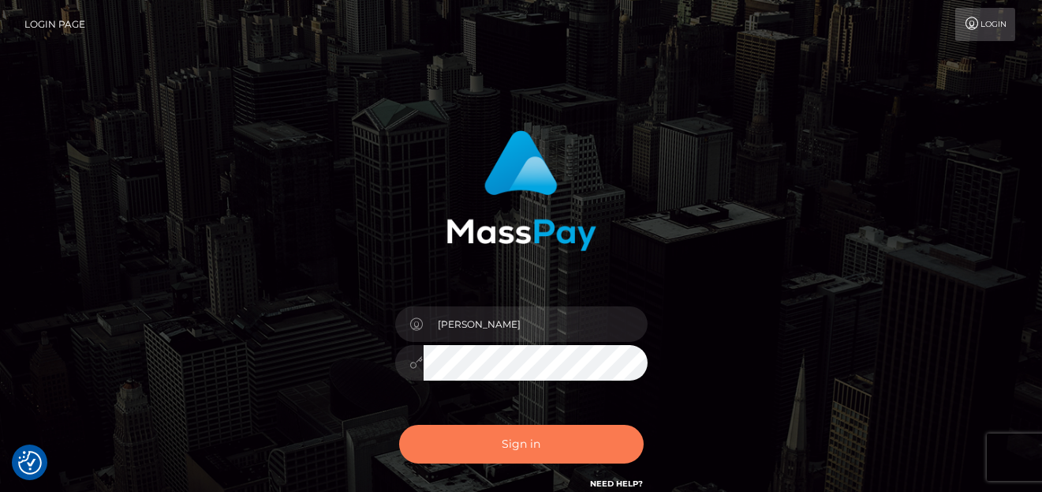
click at [473, 440] on button "Sign in" at bounding box center [521, 444] width 245 height 39
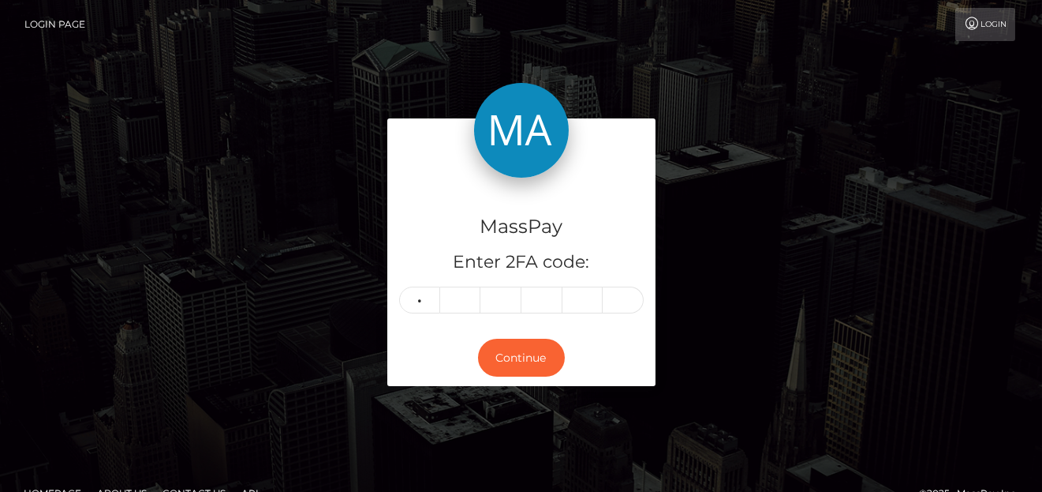
type input "2"
type input "0"
type input "3"
type input "2"
type input "3"
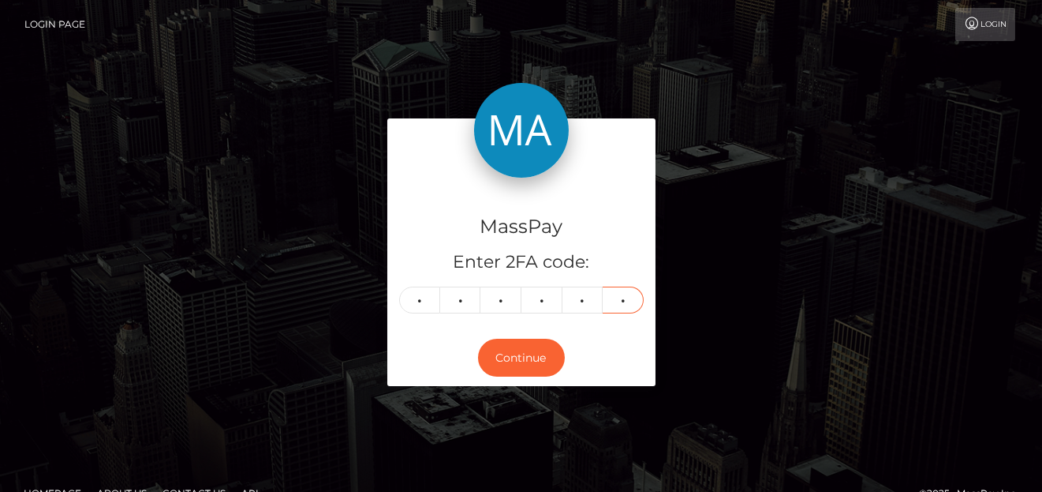
type input "1"
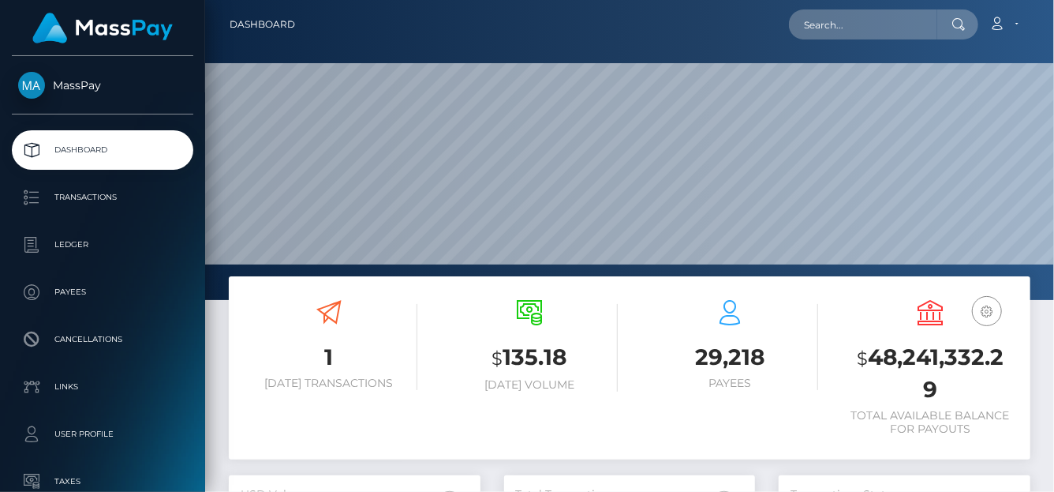
scroll to position [279, 252]
click at [821, 21] on input "text" at bounding box center [863, 24] width 148 height 30
paste input "[EMAIL_ADDRESS][DOMAIN_NAME]"
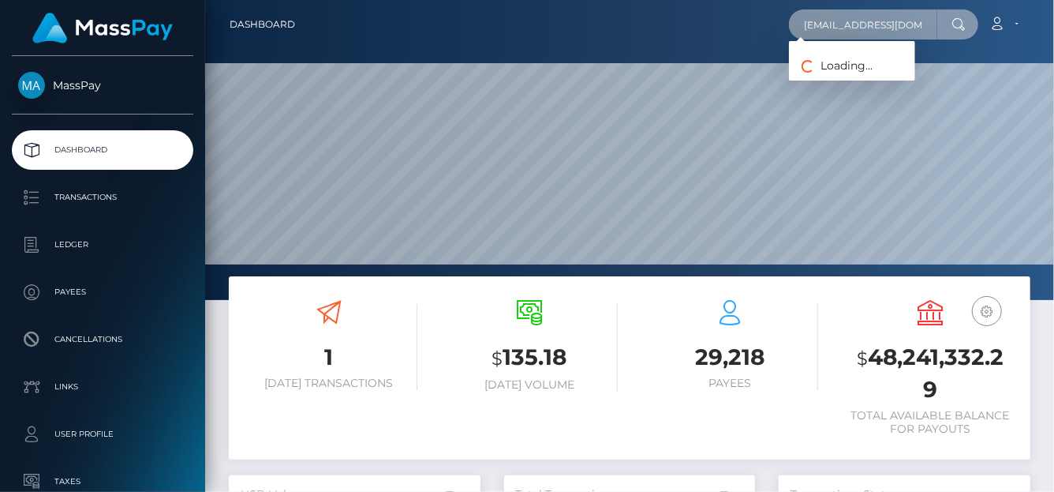
scroll to position [0, 31]
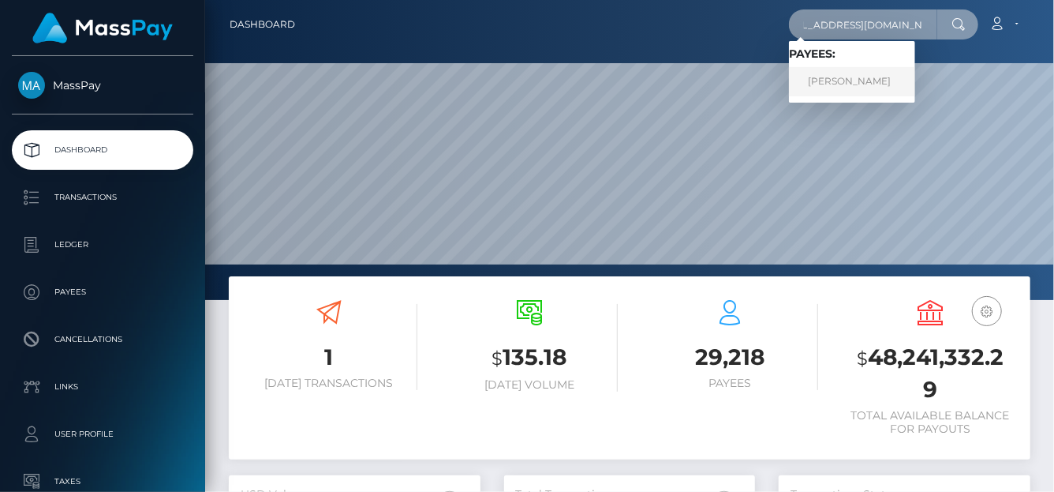
type input "mistresskimm.666@gmail.com"
click at [846, 82] on link "MADINA MASHANLO" at bounding box center [852, 81] width 126 height 29
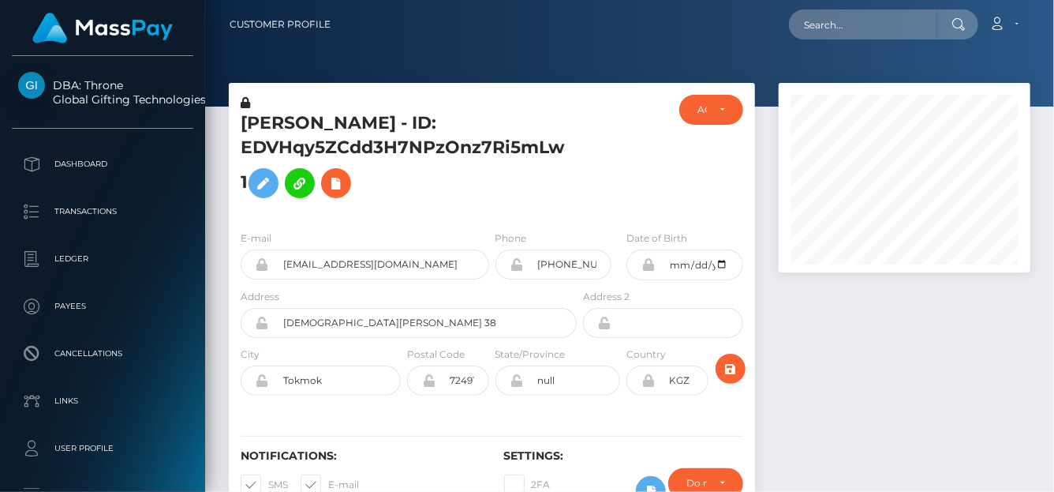
scroll to position [189, 252]
click at [346, 187] on icon at bounding box center [336, 184] width 19 height 20
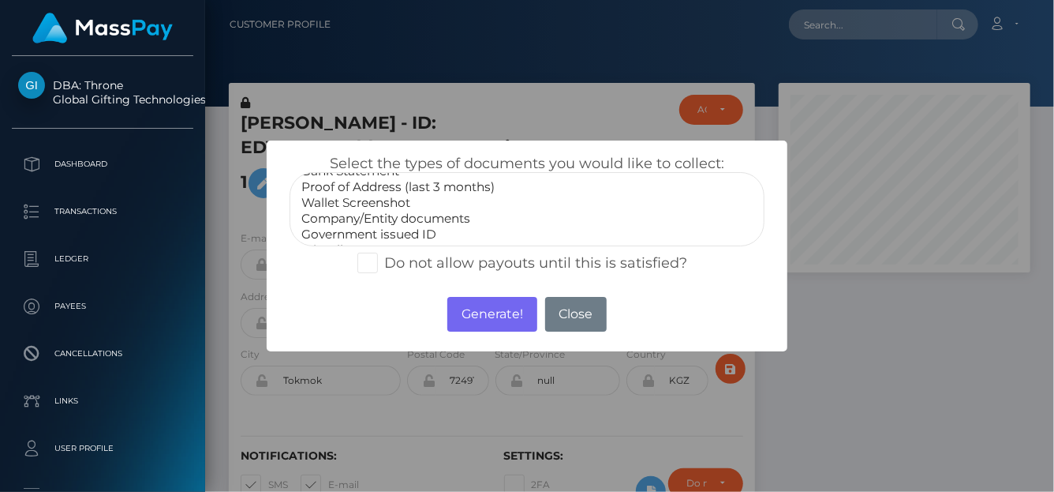
scroll to position [47, 0]
click at [359, 223] on option "Government issued ID" at bounding box center [527, 218] width 455 height 16
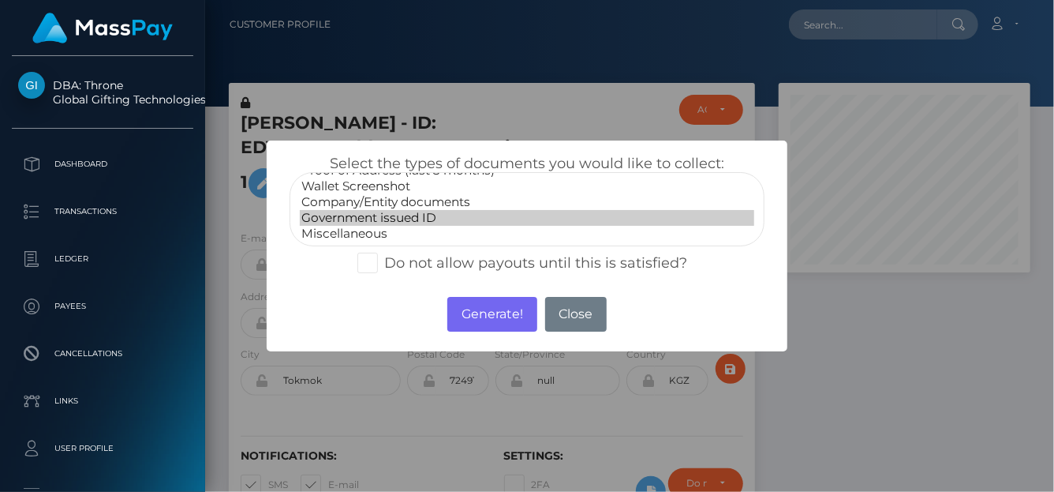
select select "Miscellaneous"
click at [362, 226] on option "Miscellaneous" at bounding box center [527, 234] width 455 height 16
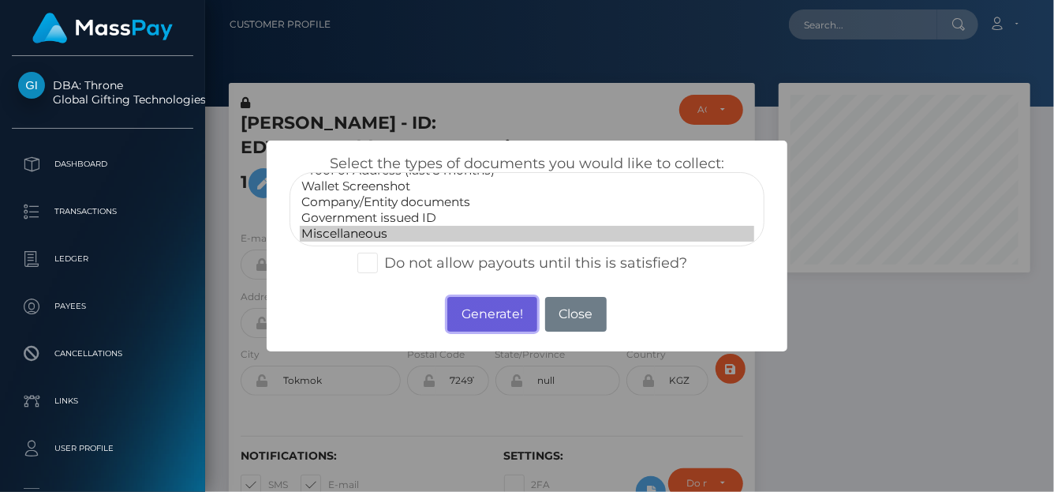
click at [486, 315] on button "Generate!" at bounding box center [491, 314] width 89 height 35
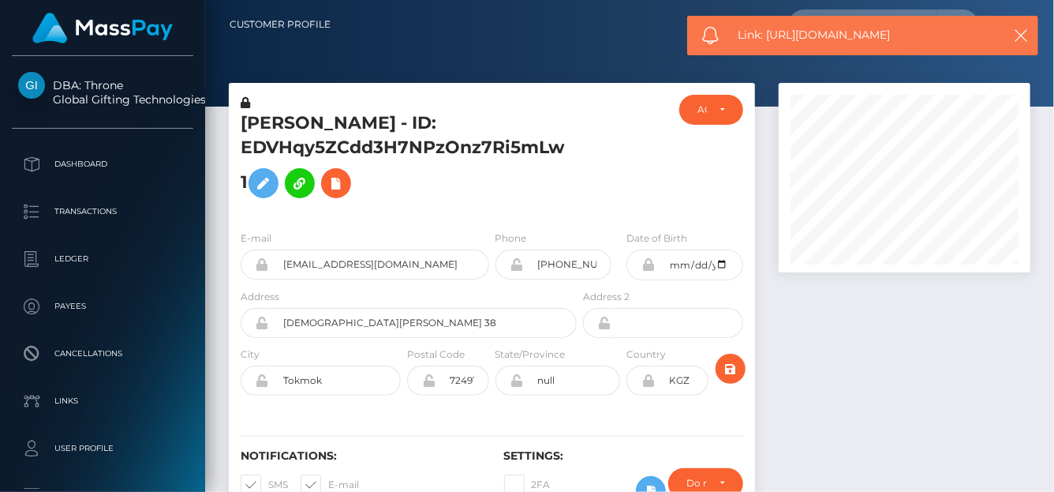
drag, startPoint x: 904, startPoint y: 36, endPoint x: 766, endPoint y: 37, distance: 137.3
click at [766, 37] on span "Link: https://l.maspay.io/nlDr9" at bounding box center [865, 35] width 253 height 17
copy span "https://l.maspay.io/nlDr9"
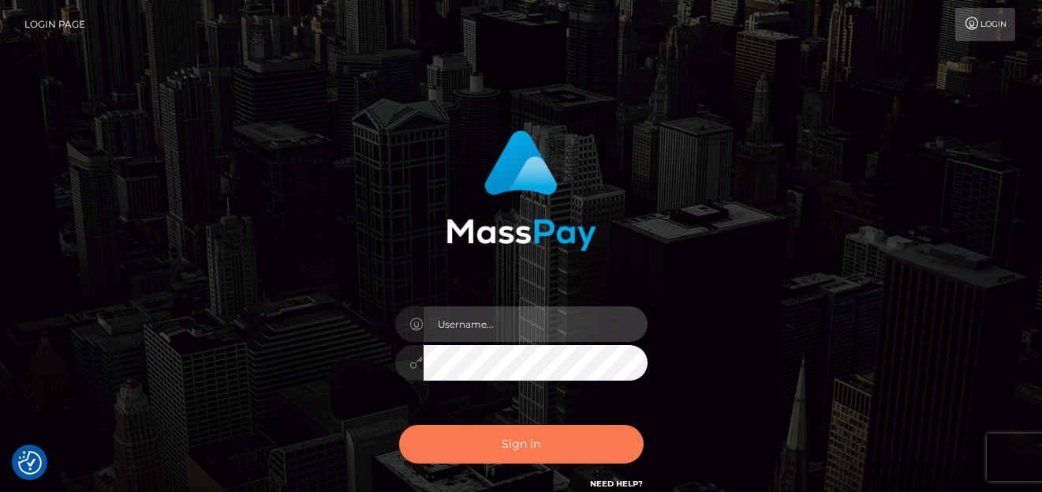
type input "denise"
click at [492, 444] on button "Sign in" at bounding box center [521, 444] width 245 height 39
type input "denise"
click at [560, 433] on button "Sign in" at bounding box center [521, 444] width 245 height 39
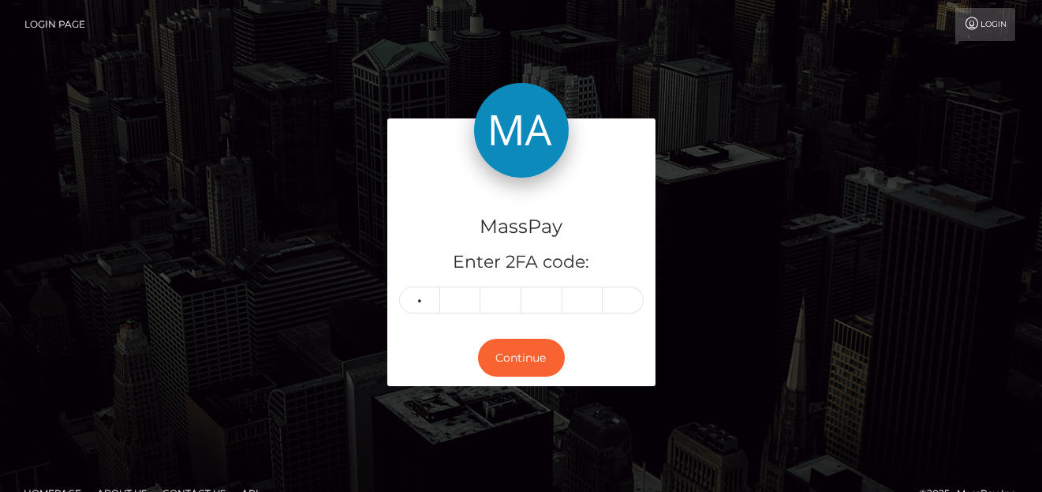
type input "0"
type input "3"
type input "5"
type input "1"
type input "6"
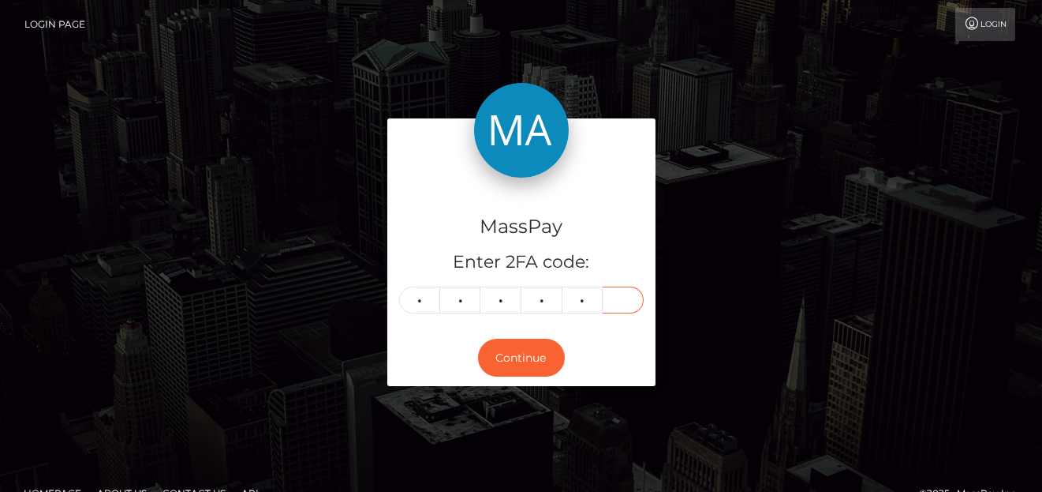
type input "8"
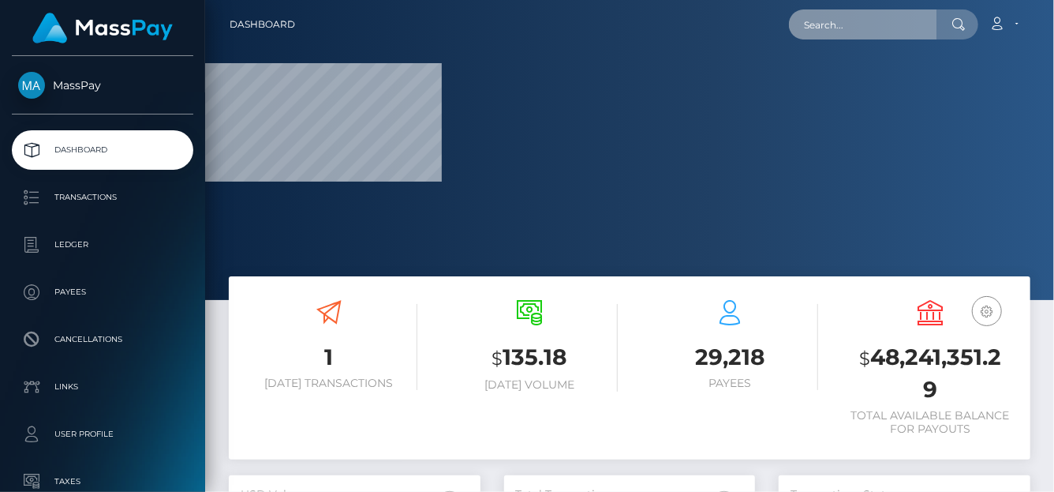
click at [848, 23] on input "text" at bounding box center [863, 24] width 148 height 30
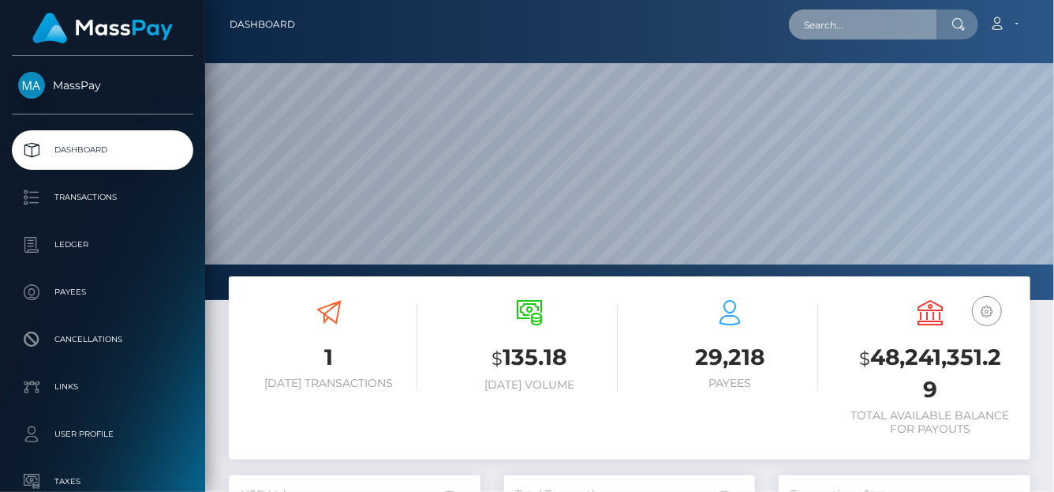
paste input "[EMAIL_ADDRESS][DOMAIN_NAME]"
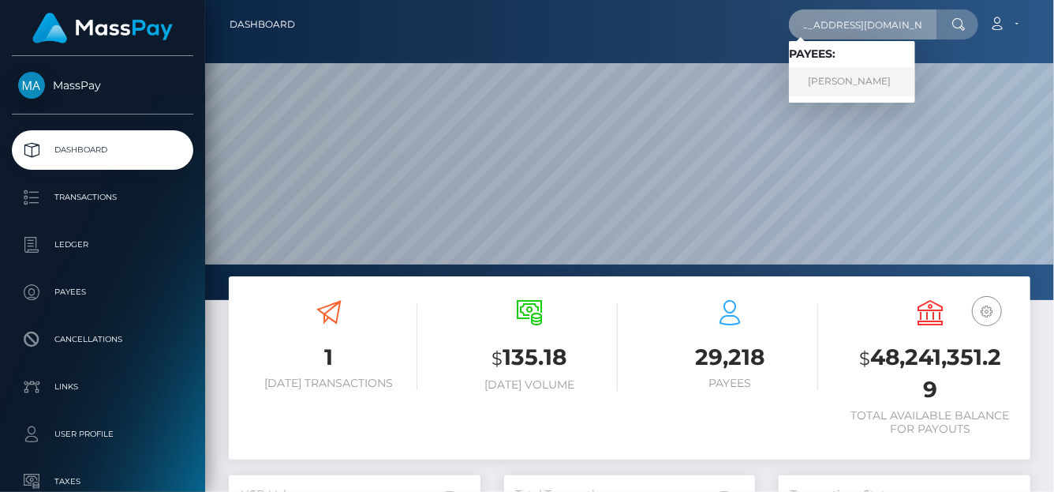
type input "[EMAIL_ADDRESS][DOMAIN_NAME]"
click at [839, 77] on link "MADINA MASHANLO" at bounding box center [852, 81] width 126 height 29
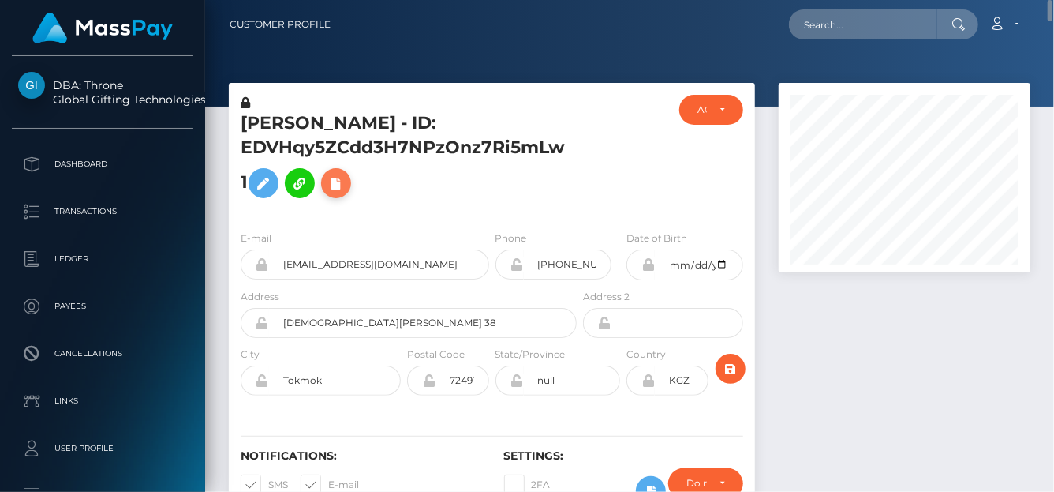
click at [343, 181] on icon at bounding box center [336, 184] width 19 height 20
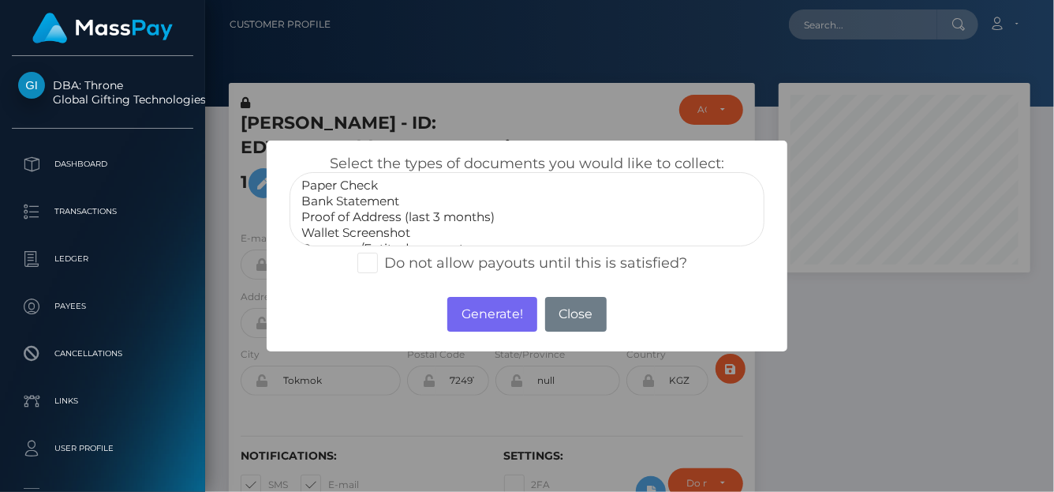
scroll to position [47, 0]
select select "Miscellaneous"
click at [368, 234] on option "Miscellaneous" at bounding box center [527, 234] width 455 height 16
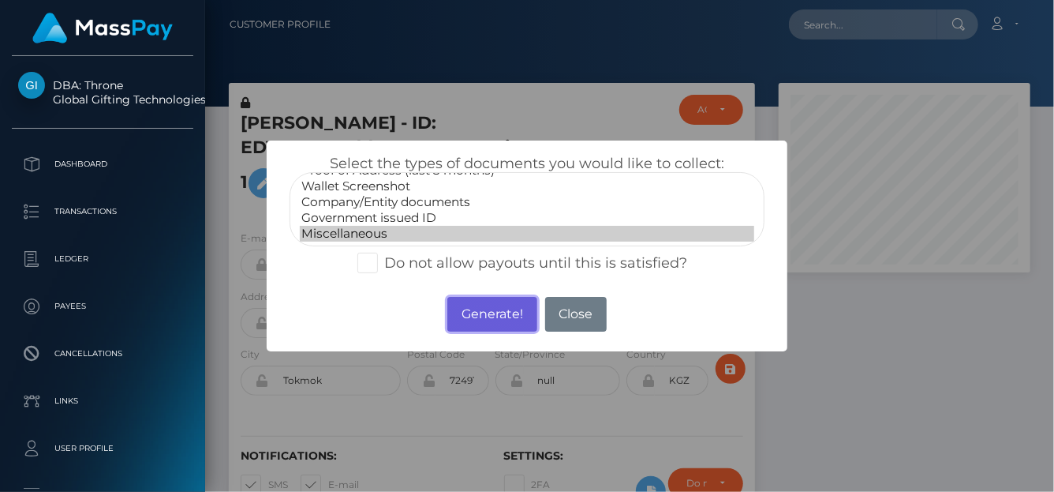
click at [471, 310] on button "Generate!" at bounding box center [491, 314] width 89 height 35
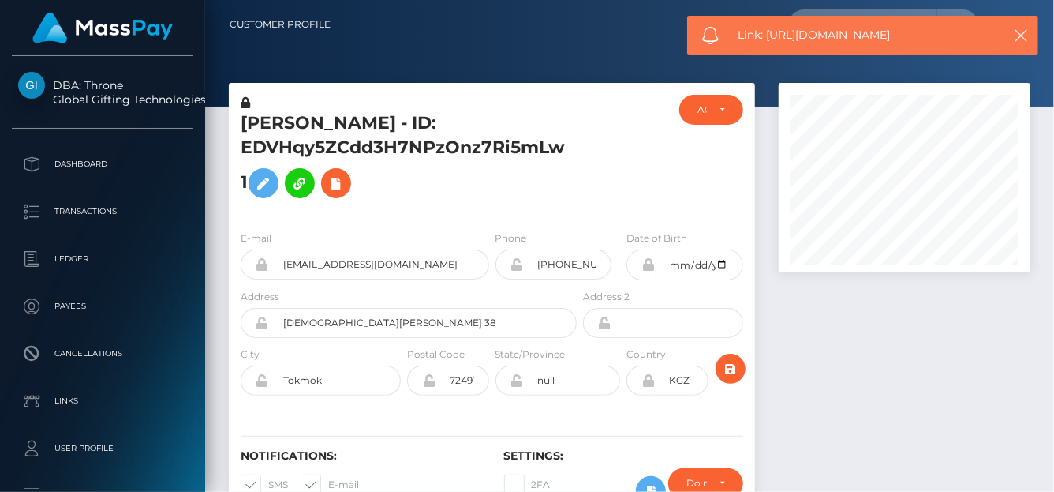
drag, startPoint x: 913, startPoint y: 32, endPoint x: 768, endPoint y: 30, distance: 145.2
click at [768, 30] on span "Link: https://l.maspay.io/ulDgp" at bounding box center [865, 35] width 253 height 17
copy span "https://l.maspay.io/ulDgp"
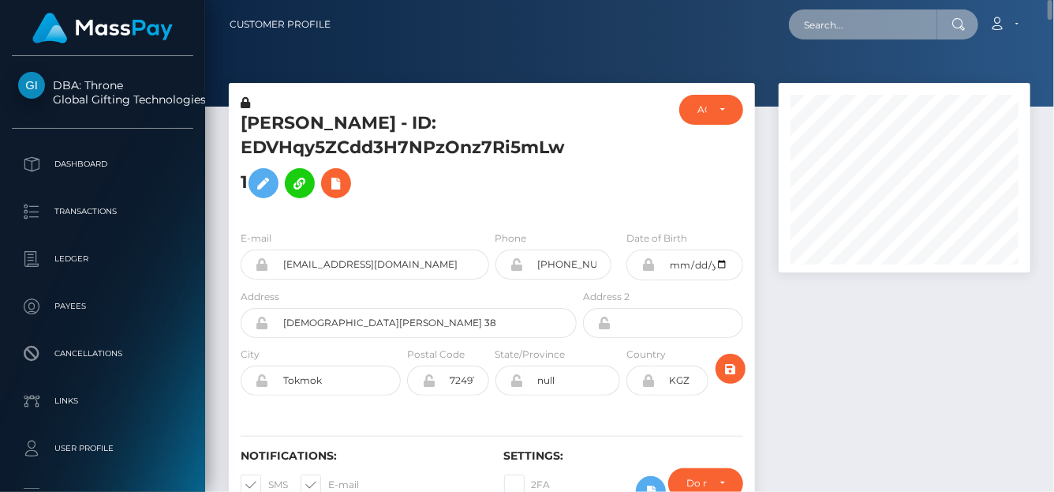
click at [807, 25] on input "text" at bounding box center [863, 24] width 148 height 30
paste input "[EMAIL_ADDRESS][DOMAIN_NAME]"
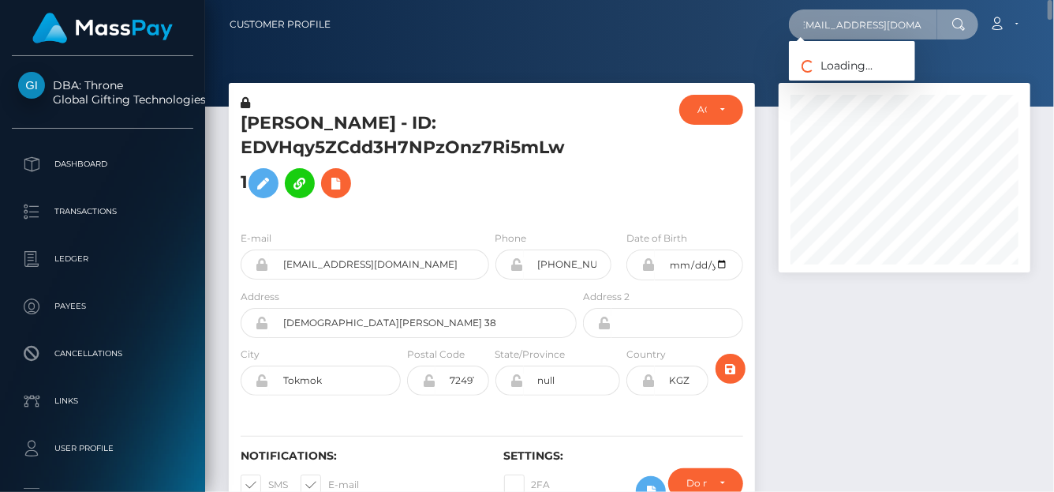
type input "char202022@outlook.com"
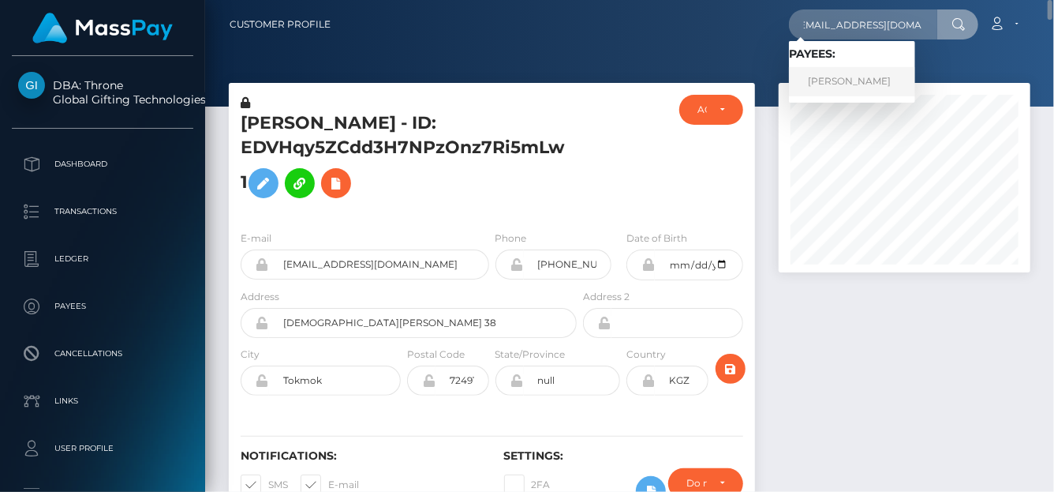
click at [836, 86] on link "CHARMAINE FORD" at bounding box center [852, 81] width 126 height 29
